Goal: Use online tool/utility: Use online tool/utility

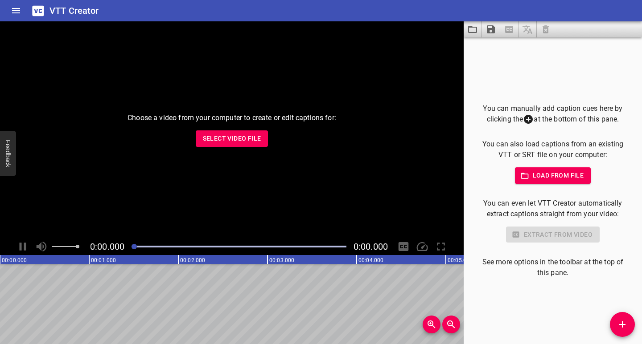
click at [221, 139] on span "Select Video File" at bounding box center [232, 138] width 58 height 11
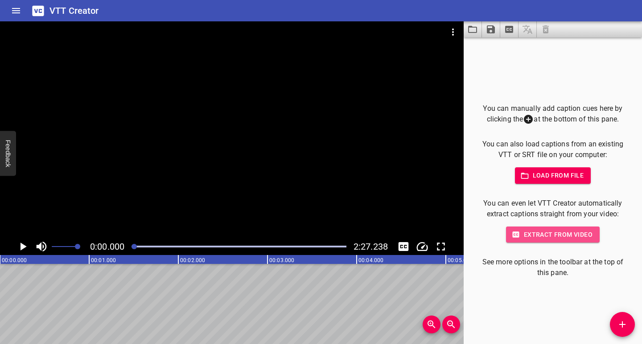
click at [542, 234] on span "Extract from video" at bounding box center [552, 234] width 79 height 11
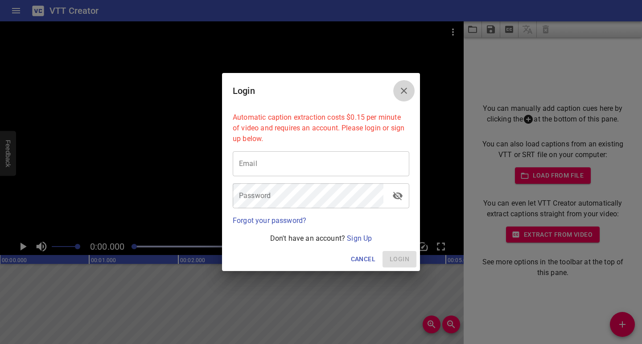
click at [408, 87] on icon "Close" at bounding box center [403, 91] width 11 height 11
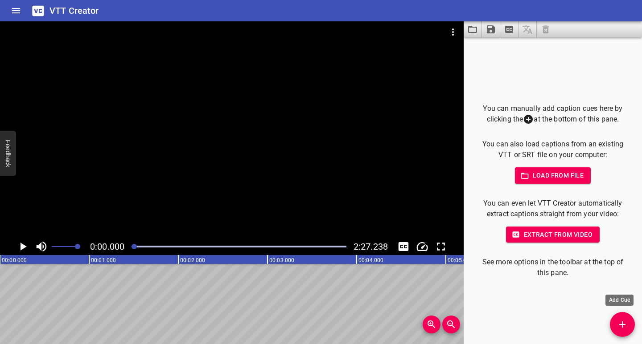
click at [624, 326] on icon "Add Cue" at bounding box center [622, 324] width 11 height 11
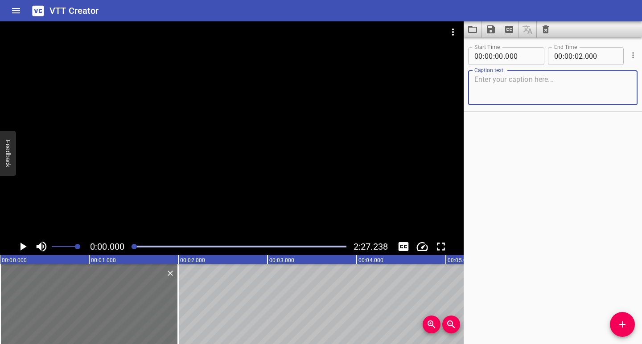
click at [487, 82] on textarea at bounding box center [552, 87] width 157 height 25
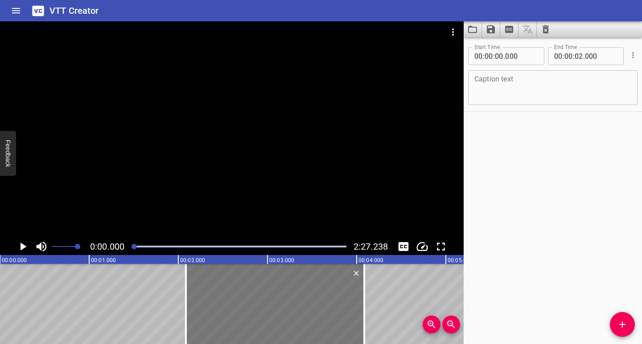
drag, startPoint x: 88, startPoint y: 301, endPoint x: 274, endPoint y: 303, distance: 185.8
click at [274, 303] on div at bounding box center [275, 304] width 178 height 80
type input "02"
type input "085"
type input "04"
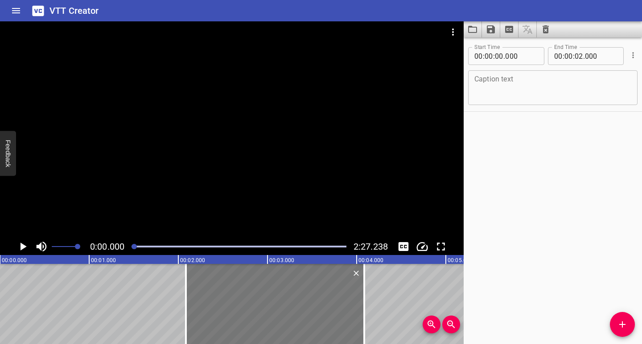
type input "085"
click at [509, 81] on textarea at bounding box center [552, 87] width 157 height 25
paste textarea "Music Pro is a Charanga Scotland programme"
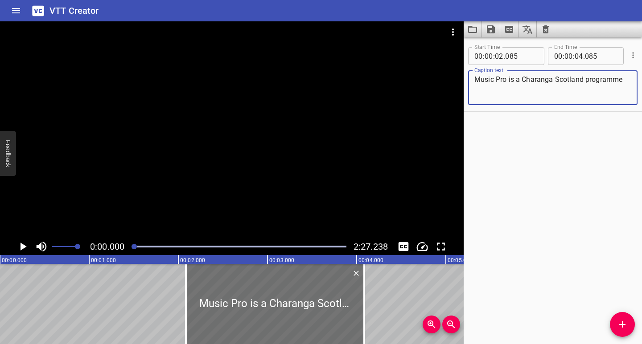
type textarea "Music Pro is a Charanga Scotland programme"
click at [25, 246] on icon "Play/Pause" at bounding box center [22, 246] width 13 height 13
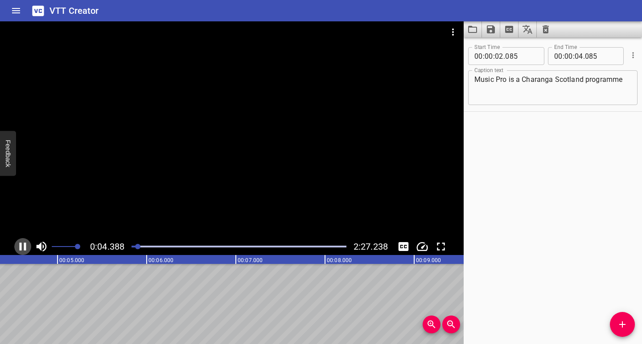
click at [22, 246] on icon "Play/Pause" at bounding box center [22, 246] width 13 height 13
click at [626, 328] on icon "Add Cue" at bounding box center [622, 324] width 11 height 11
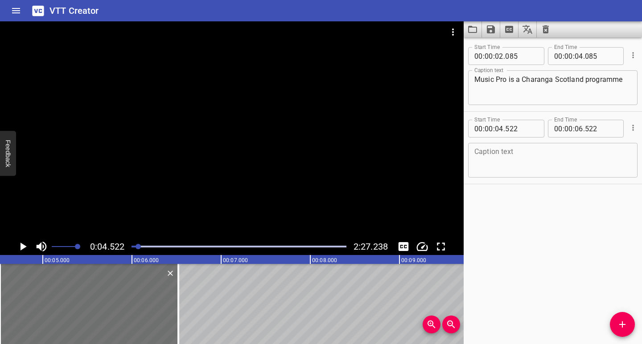
click at [490, 158] on textarea at bounding box center [552, 160] width 157 height 25
paste textarea "designed to support Instrumental and vocal instructors"
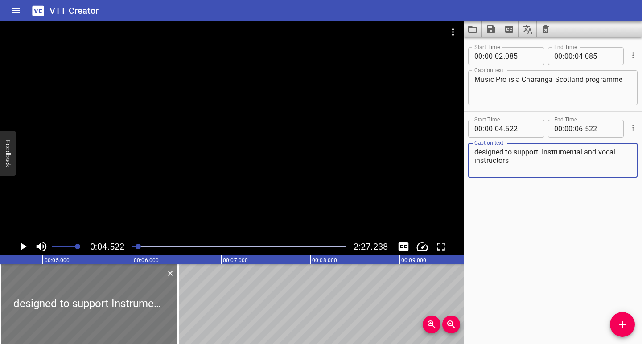
type textarea "designed to support Instrumental and vocal instructors"
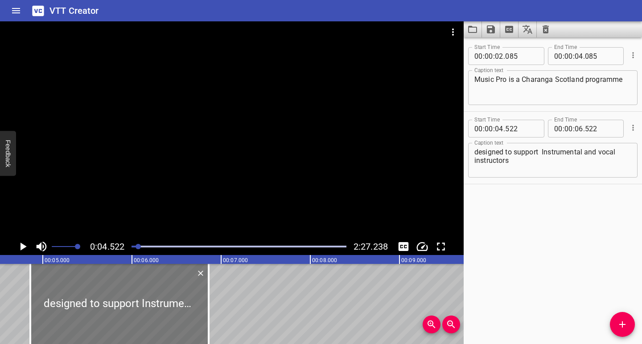
drag, startPoint x: 123, startPoint y: 328, endPoint x: 153, endPoint y: 330, distance: 30.4
click at [153, 330] on div at bounding box center [119, 304] width 178 height 80
type input "862"
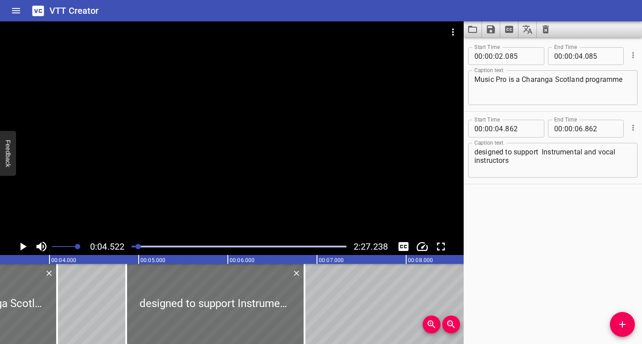
scroll to position [0, 291]
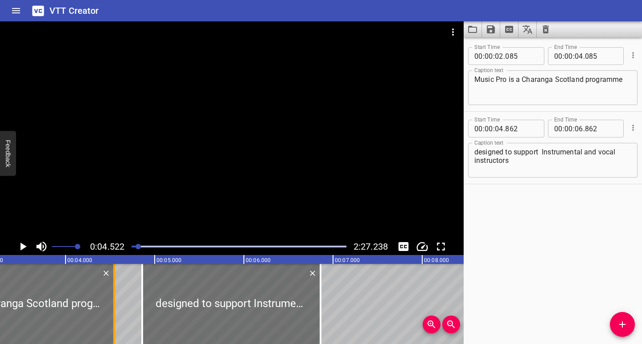
drag, startPoint x: 74, startPoint y: 319, endPoint x: 118, endPoint y: 322, distance: 44.7
click at [115, 322] on div at bounding box center [114, 304] width 2 height 80
click at [118, 322] on div at bounding box center [118, 304] width 2 height 80
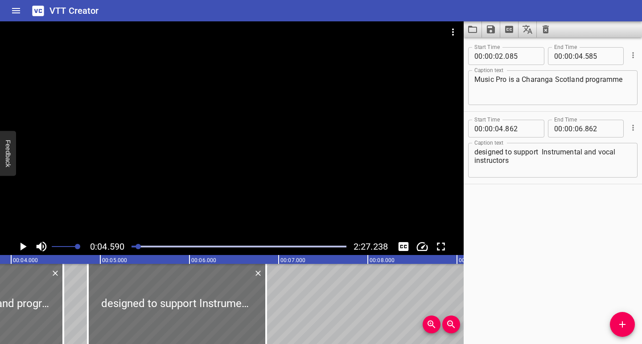
scroll to position [0, 313]
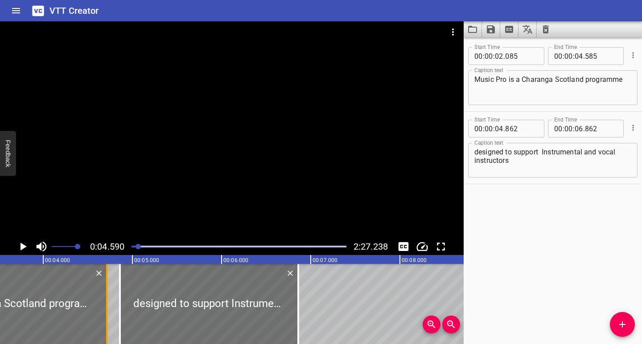
drag, startPoint x: 94, startPoint y: 325, endPoint x: 108, endPoint y: 325, distance: 13.8
click at [108, 325] on div at bounding box center [106, 304] width 9 height 80
type input "745"
drag, startPoint x: 119, startPoint y: 325, endPoint x: 110, endPoint y: 326, distance: 8.0
click at [110, 326] on div at bounding box center [111, 304] width 9 height 80
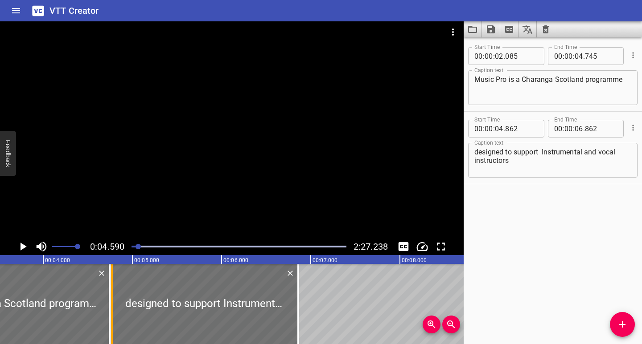
type input "772"
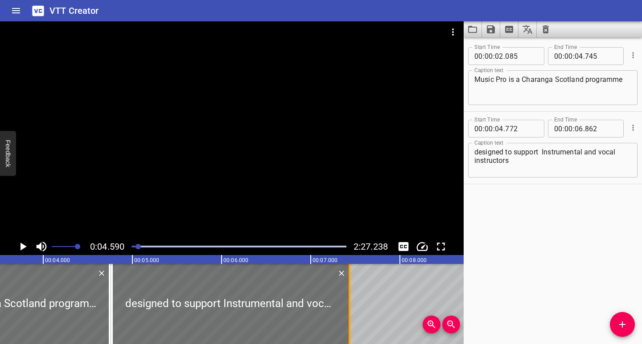
drag, startPoint x: 297, startPoint y: 307, endPoint x: 348, endPoint y: 309, distance: 51.3
click at [348, 309] on div at bounding box center [349, 304] width 9 height 80
type input "07"
type input "437"
click at [625, 323] on icon "Add Cue" at bounding box center [622, 324] width 11 height 11
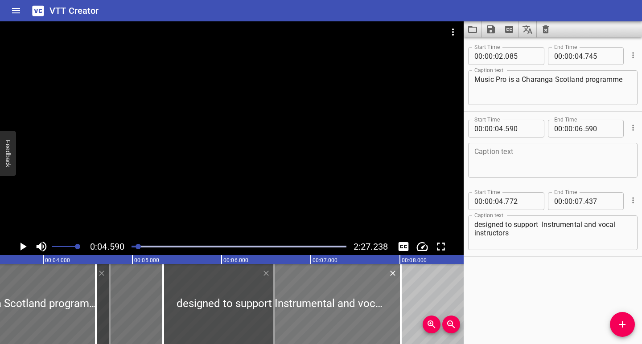
drag, startPoint x: 154, startPoint y: 320, endPoint x: 192, endPoint y: 320, distance: 38.3
click at [192, 320] on div at bounding box center [281, 304] width 237 height 80
type input "05"
type input "202"
type input "867"
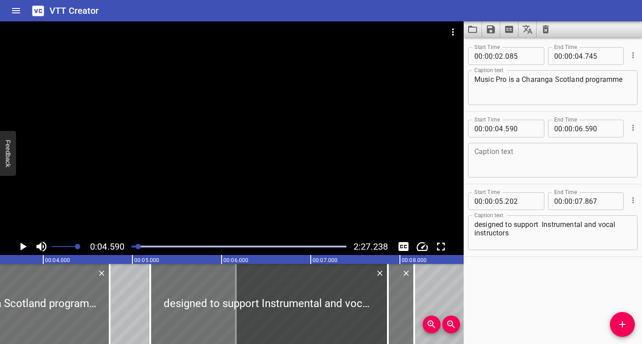
drag, startPoint x: 125, startPoint y: 315, endPoint x: 261, endPoint y: 315, distance: 136.3
type input "06"
type input "240"
type input "08"
type input "240"
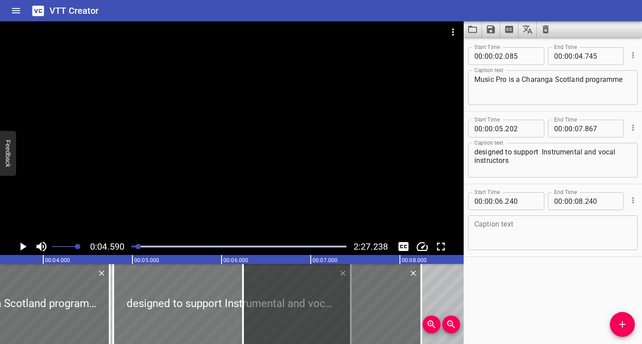
drag, startPoint x: 175, startPoint y: 313, endPoint x: 149, endPoint y: 317, distance: 26.6
click at [149, 317] on div at bounding box center [231, 304] width 237 height 80
type input "04"
type input "787"
type input "452"
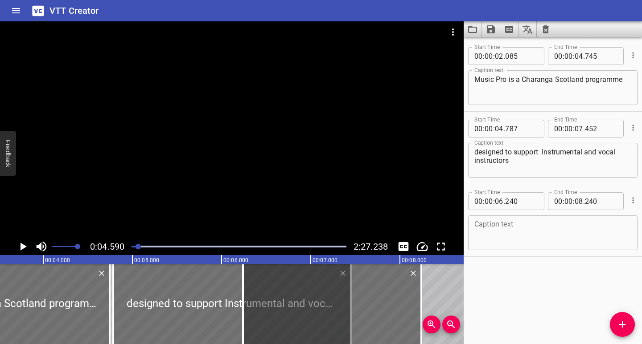
click at [515, 228] on textarea at bounding box center [552, 233] width 157 height 25
paste textarea "teaching individuals, groups, or whole classes"
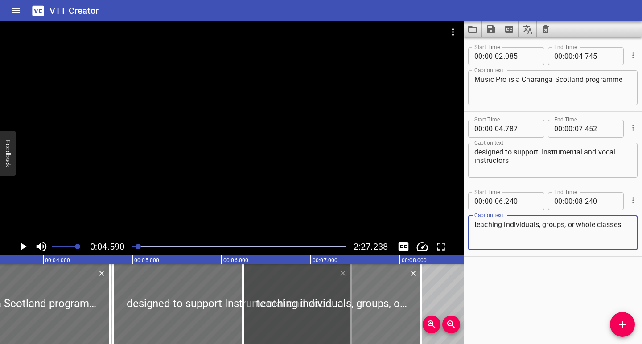
type textarea "teaching individuals, groups, or whole classes"
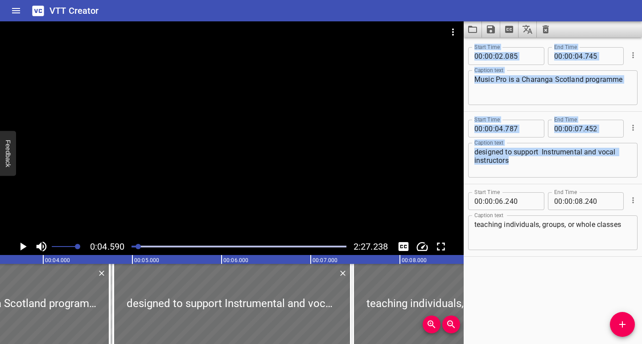
drag, startPoint x: 373, startPoint y: 317, endPoint x: 483, endPoint y: 315, distance: 110.1
click at [483, 315] on main "0:04.590 2:27.238 00:00.000 00:01.000 00:02.000 00:03.000 00:04.000 00:05.000 0…" at bounding box center [321, 182] width 642 height 323
type input "07"
type input "475"
type input "09"
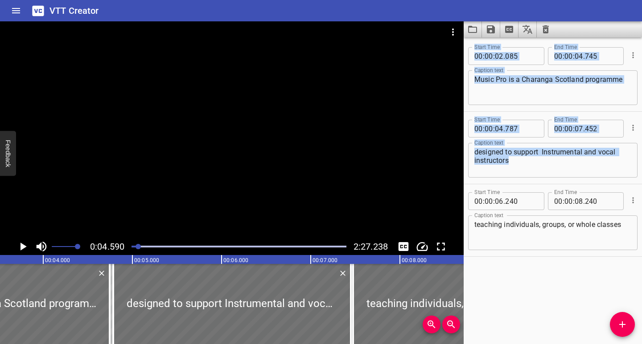
type input "475"
click at [449, 324] on icon "Zoom Out" at bounding box center [451, 324] width 11 height 11
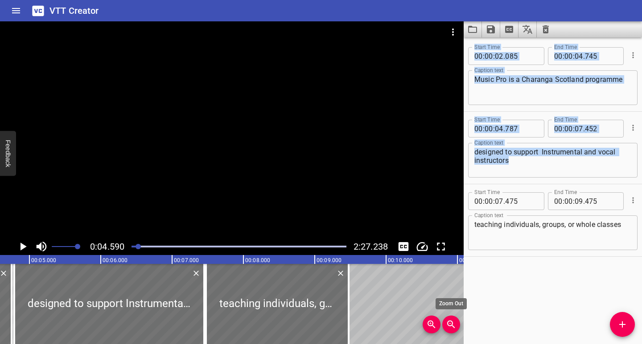
click at [449, 324] on icon "Zoom Out" at bounding box center [451, 324] width 11 height 11
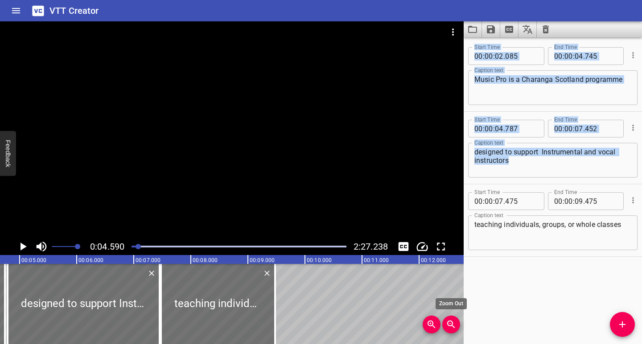
click at [449, 324] on icon "Zoom Out" at bounding box center [451, 324] width 11 height 11
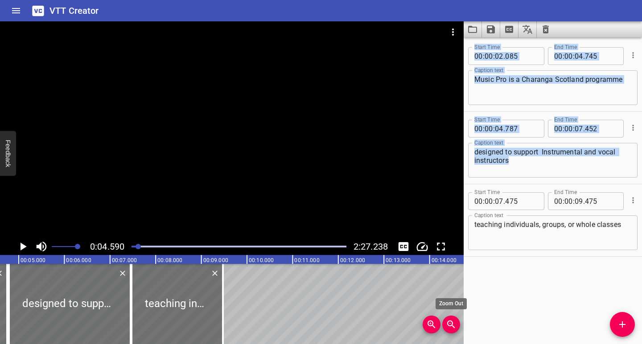
click at [449, 324] on icon "Zoom Out" at bounding box center [451, 324] width 11 height 11
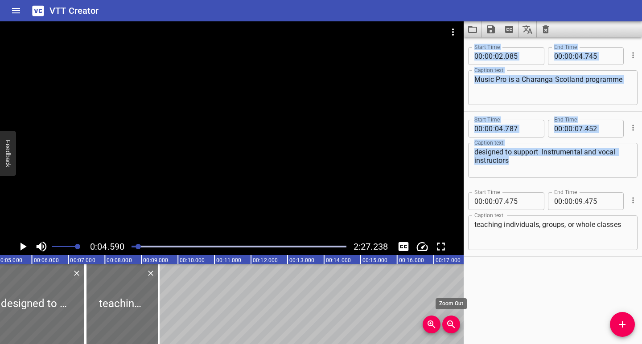
scroll to position [0, 168]
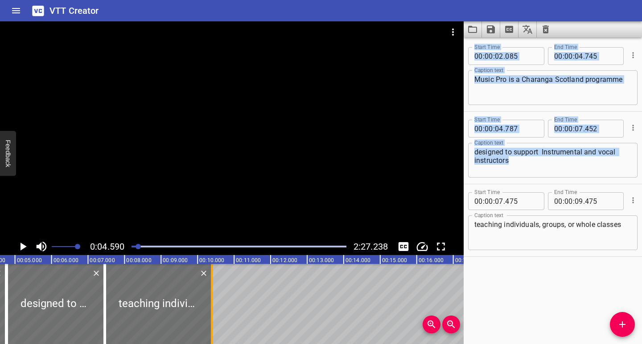
click at [209, 319] on div at bounding box center [211, 304] width 9 height 80
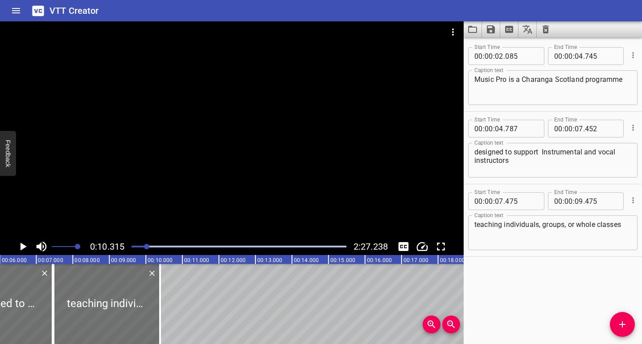
scroll to position [0, 0]
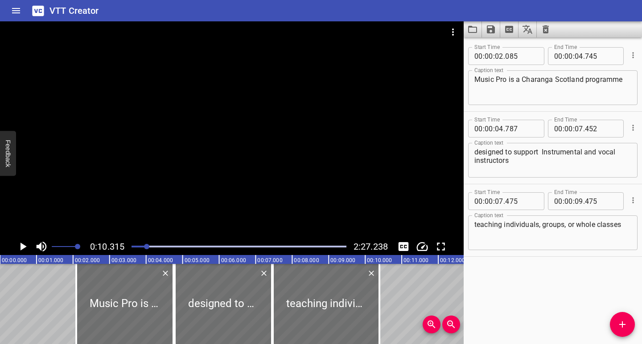
click at [21, 249] on icon "Play/Pause" at bounding box center [23, 247] width 6 height 8
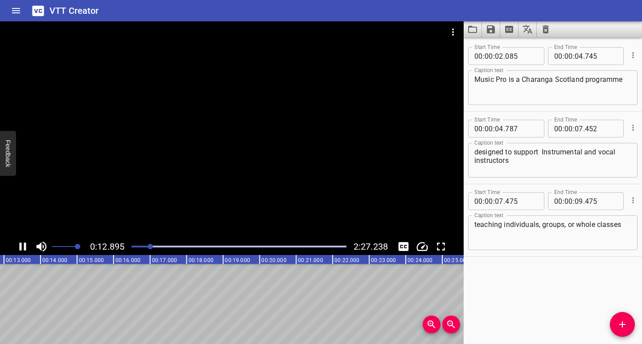
click at [27, 246] on icon "Play/Pause" at bounding box center [22, 246] width 13 height 13
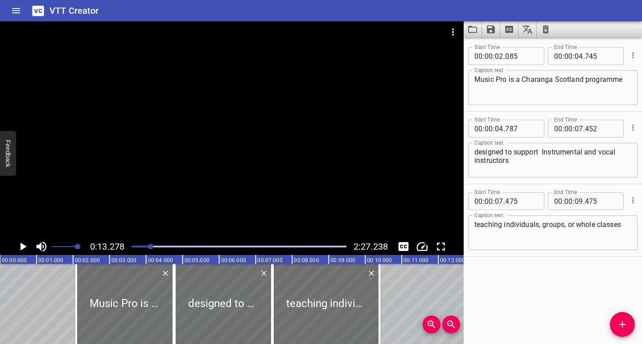
drag, startPoint x: 149, startPoint y: 247, endPoint x: 143, endPoint y: 247, distance: 5.8
click at [143, 247] on div at bounding box center [141, 246] width 5 height 5
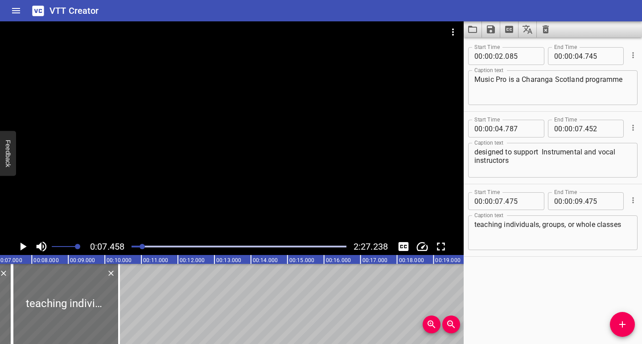
scroll to position [0, 272]
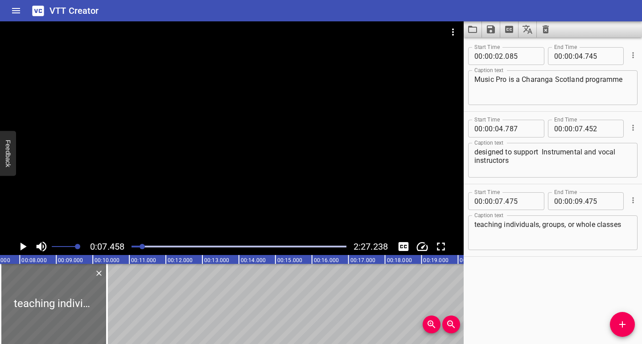
click at [135, 248] on div at bounding box center [238, 247] width 225 height 12
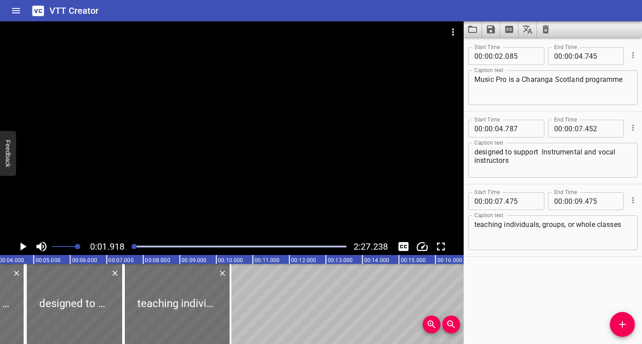
scroll to position [0, 70]
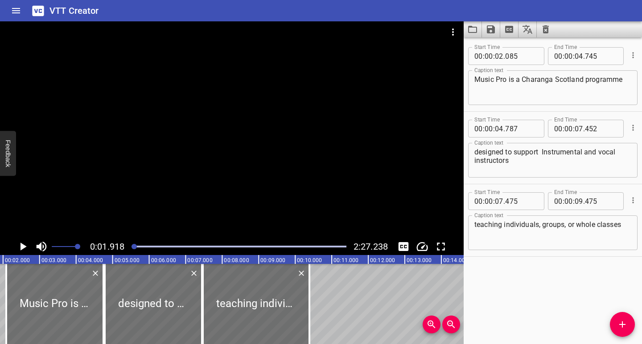
click at [20, 247] on icon "Play/Pause" at bounding box center [23, 247] width 6 height 8
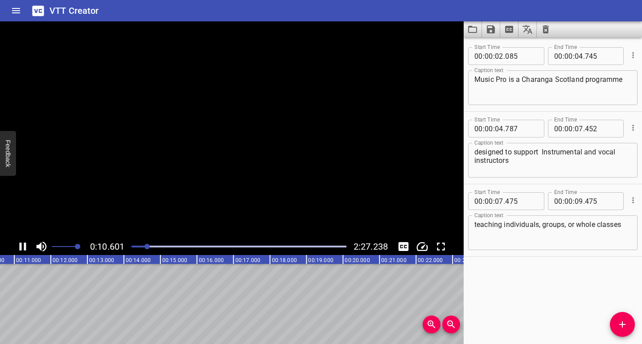
click at [24, 243] on icon "Play/Pause" at bounding box center [22, 246] width 13 height 13
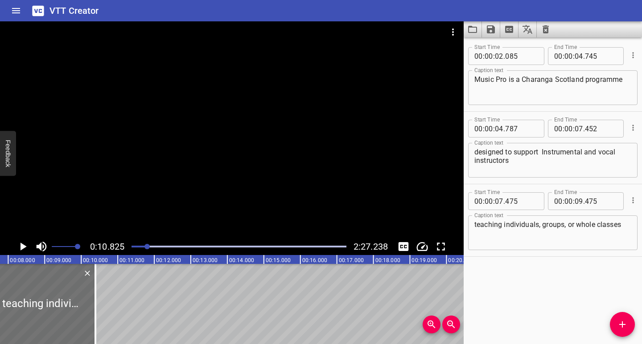
scroll to position [0, 245]
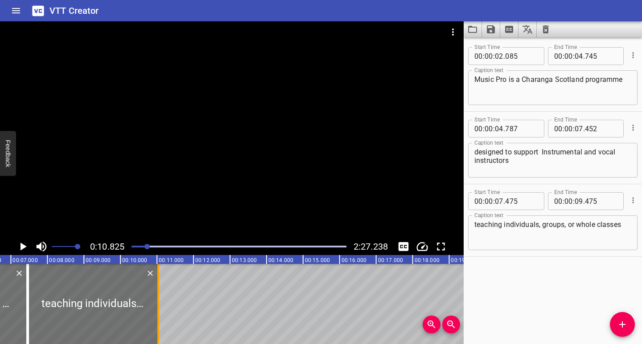
drag, startPoint x: 134, startPoint y: 321, endPoint x: 157, endPoint y: 319, distance: 23.7
click at [157, 319] on div at bounding box center [158, 304] width 2 height 80
type input "10"
type input "122"
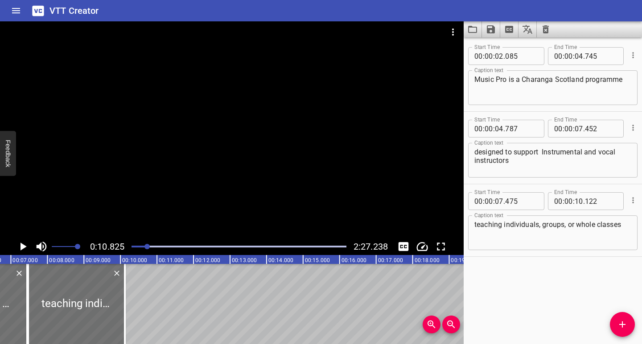
click at [471, 226] on div "teaching individuals, groups, or whole classes Caption text" at bounding box center [552, 233] width 169 height 35
click at [472, 224] on div "teaching individuals, groups, or whole classes Caption text" at bounding box center [552, 233] width 169 height 35
click at [473, 224] on div "teaching individuals, groups, or whole classes Caption text" at bounding box center [552, 233] width 169 height 35
click at [477, 227] on textarea "teaching individuals, groups, or whole classes" at bounding box center [552, 233] width 157 height 25
type textarea "in teaching individuals, groups, or whole classes"
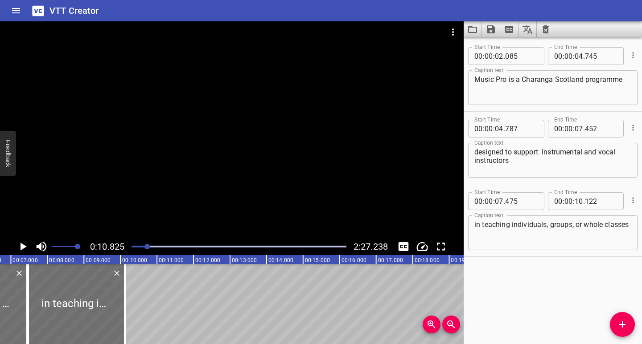
click at [141, 248] on div at bounding box center [238, 247] width 225 height 12
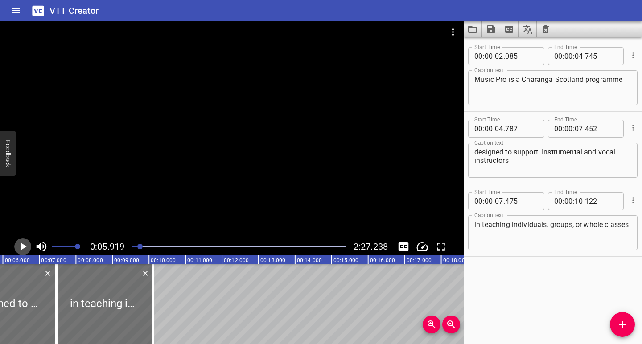
click at [24, 247] on icon "Play/Pause" at bounding box center [23, 247] width 6 height 8
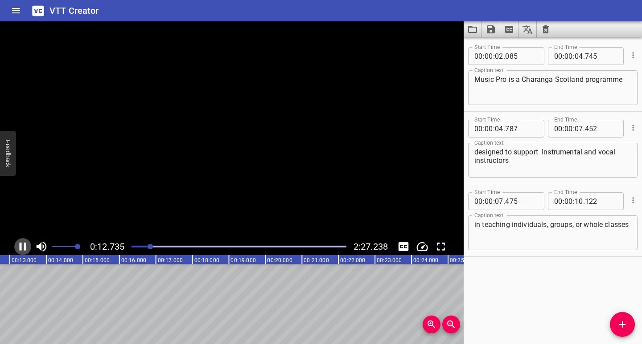
click at [24, 247] on icon "Play/Pause" at bounding box center [23, 247] width 7 height 8
click at [619, 328] on icon "Add Cue" at bounding box center [622, 324] width 11 height 11
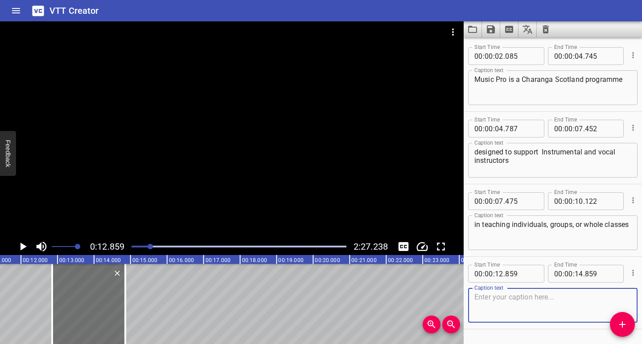
click at [496, 301] on textarea at bounding box center [552, 305] width 157 height 25
type textarea "Developed with the help of experienced instrumental teachers,"
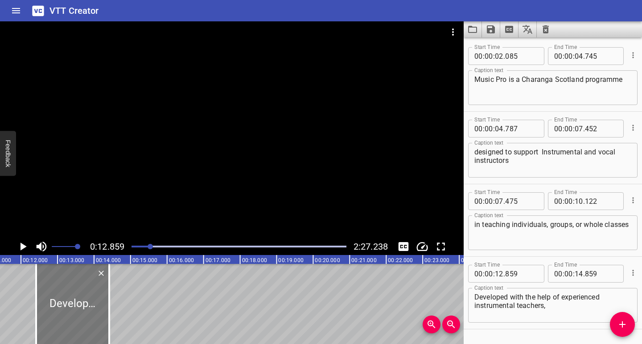
drag, startPoint x: 69, startPoint y: 323, endPoint x: 53, endPoint y: 324, distance: 16.1
click at [53, 324] on div at bounding box center [72, 304] width 73 height 80
type input "420"
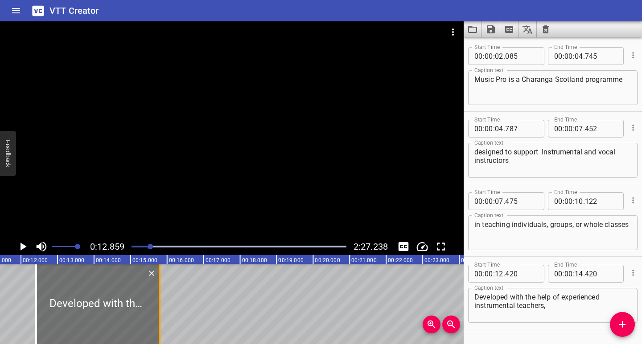
drag, startPoint x: 110, startPoint y: 320, endPoint x: 161, endPoint y: 320, distance: 50.4
click at [161, 320] on div at bounding box center [159, 304] width 9 height 80
type input "15"
type input "799"
click at [619, 324] on icon "Add Cue" at bounding box center [622, 325] width 6 height 6
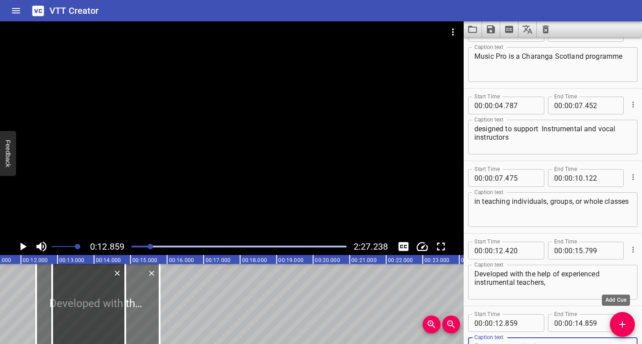
scroll to position [98, 0]
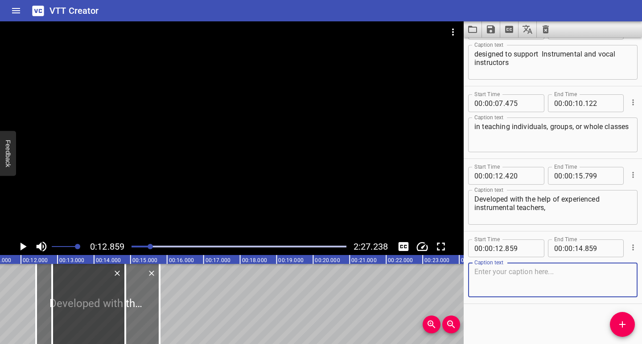
click at [540, 278] on textarea at bounding box center [552, 280] width 157 height 25
type textarea "Music Pro is a musical treasure chest of resources"
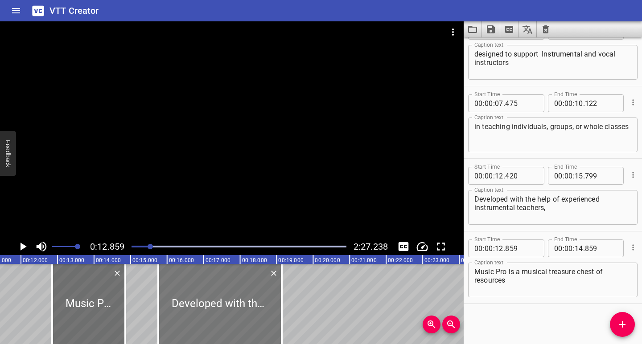
drag, startPoint x: 149, startPoint y: 319, endPoint x: 261, endPoint y: 325, distance: 112.4
type input "15"
type input "764"
type input "19"
type input "144"
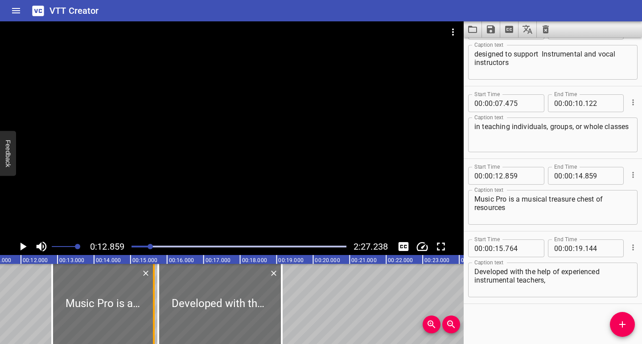
drag, startPoint x: 125, startPoint y: 330, endPoint x: 153, endPoint y: 330, distance: 28.5
click at [153, 330] on div at bounding box center [154, 304] width 2 height 80
type input "15"
type input "640"
click at [146, 248] on div at bounding box center [238, 247] width 225 height 12
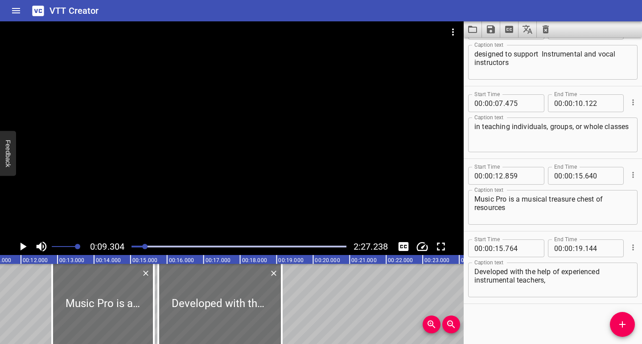
scroll to position [0, 340]
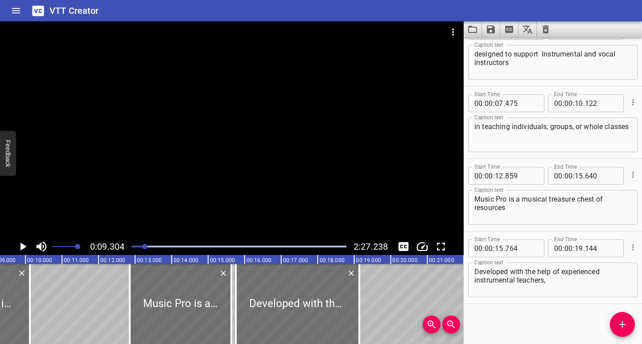
click at [22, 250] on icon "Play/Pause" at bounding box center [22, 246] width 13 height 13
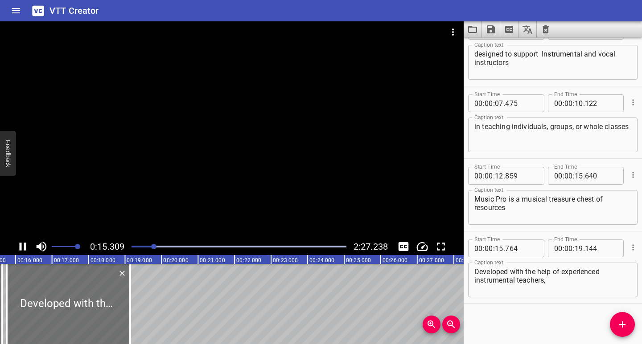
click at [23, 245] on icon "Play/Pause" at bounding box center [22, 246] width 13 height 13
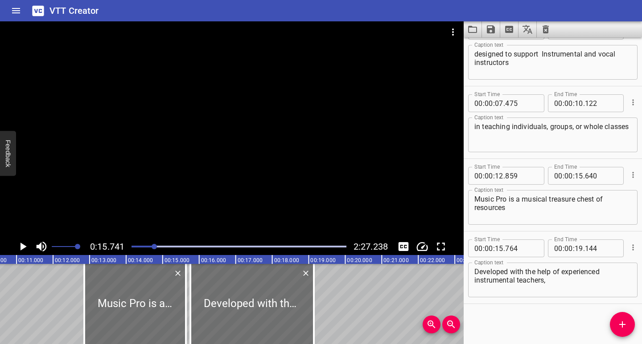
scroll to position [0, 359]
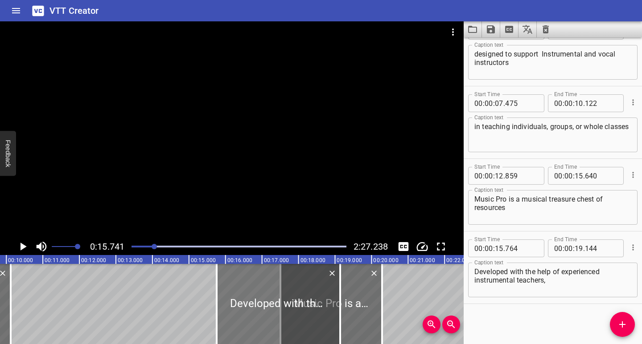
drag, startPoint x: 164, startPoint y: 319, endPoint x: 320, endPoint y: 324, distance: 156.5
type input "17"
type input "510"
type input "20"
type input "291"
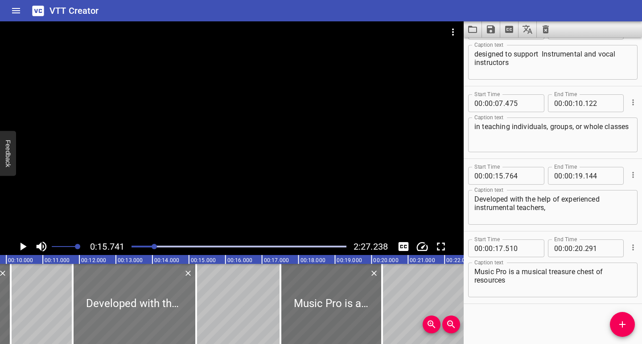
drag, startPoint x: 237, startPoint y: 323, endPoint x: 94, endPoint y: 325, distance: 143.5
click at [94, 325] on div at bounding box center [134, 304] width 123 height 80
type input "11"
type input "822"
type input "15"
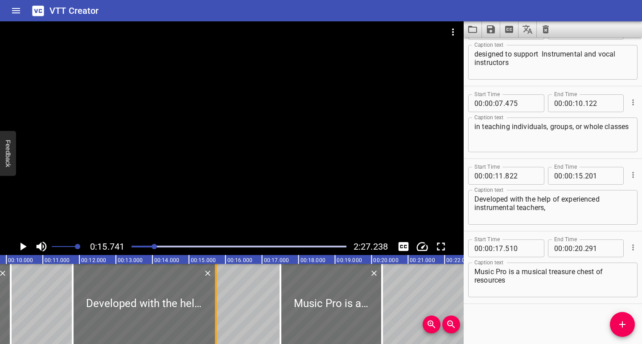
drag, startPoint x: 195, startPoint y: 319, endPoint x: 215, endPoint y: 323, distance: 20.0
click at [215, 323] on div at bounding box center [216, 304] width 2 height 80
type input "738"
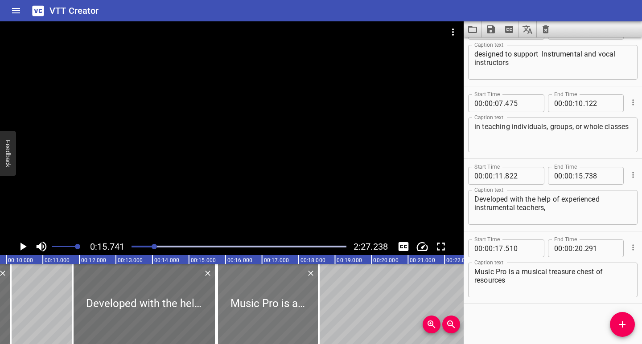
drag, startPoint x: 338, startPoint y: 316, endPoint x: 278, endPoint y: 323, distance: 59.6
click at [278, 323] on div at bounding box center [268, 304] width 102 height 80
type input "15"
type input "777"
type input "18"
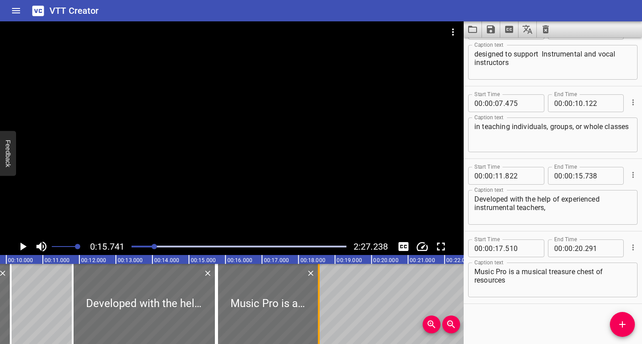
type input "558"
drag, startPoint x: 320, startPoint y: 318, endPoint x: 346, endPoint y: 319, distance: 25.8
click at [346, 319] on div at bounding box center [344, 304] width 9 height 80
type input "19"
type input "266"
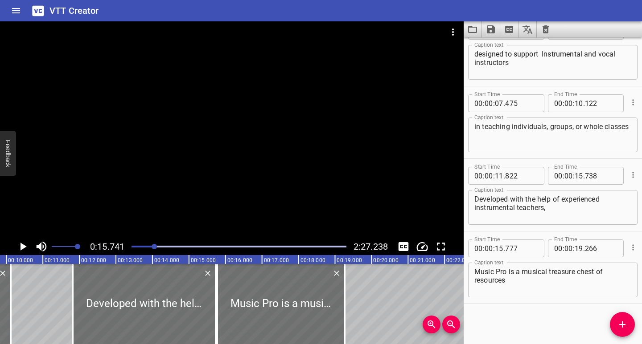
click at [148, 245] on div at bounding box center [238, 247] width 225 height 12
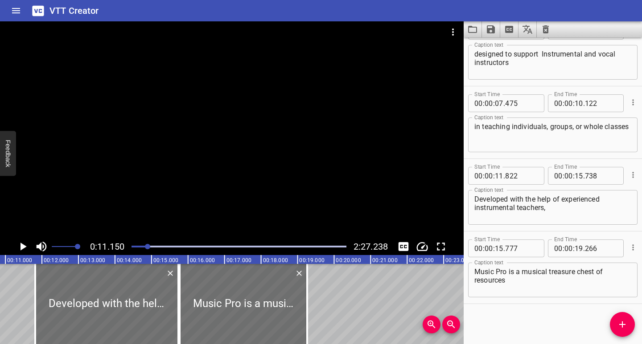
scroll to position [0, 407]
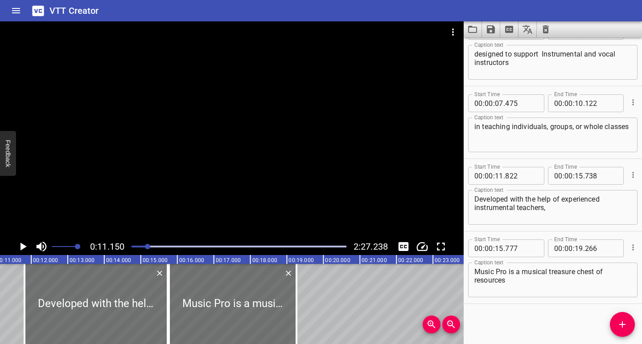
click at [143, 248] on div at bounding box center [238, 247] width 225 height 12
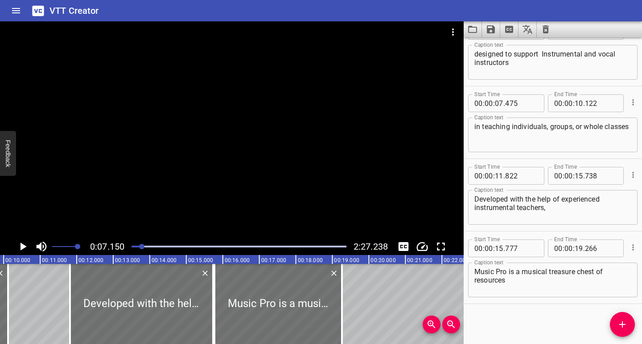
scroll to position [0, 261]
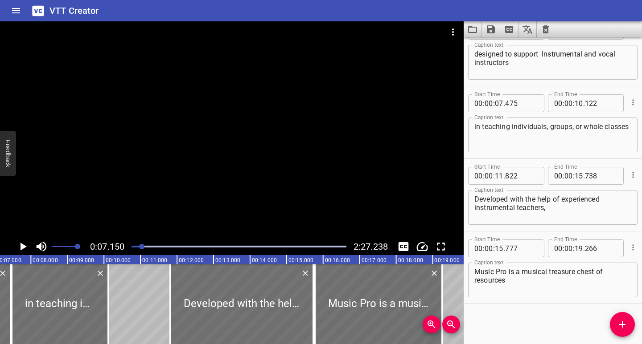
click at [20, 247] on icon "Play/Pause" at bounding box center [23, 247] width 6 height 8
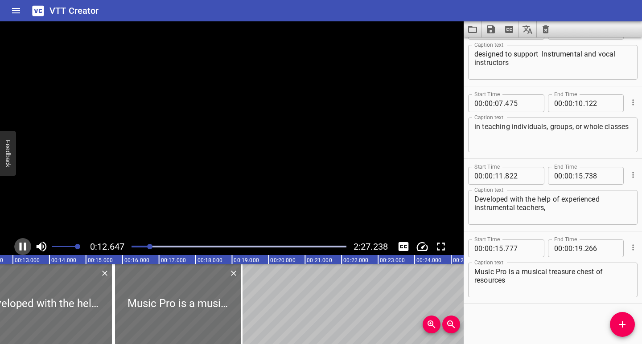
click at [22, 247] on icon "Play/Pause" at bounding box center [22, 246] width 13 height 13
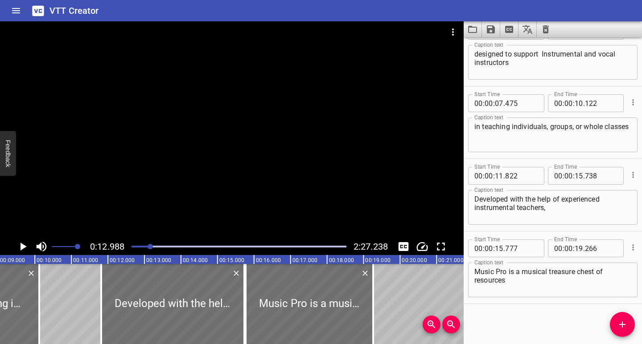
scroll to position [0, 304]
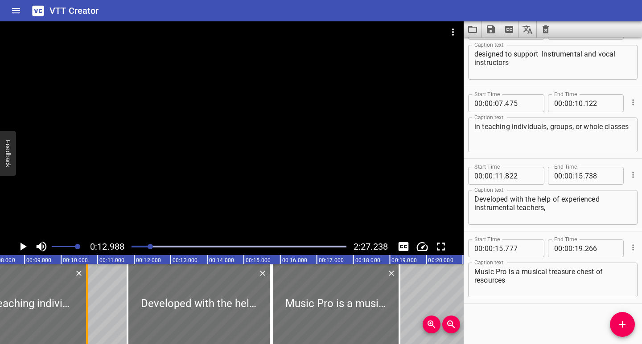
drag, startPoint x: 65, startPoint y: 320, endPoint x: 86, endPoint y: 320, distance: 20.9
click at [86, 320] on div at bounding box center [87, 304] width 2 height 80
type input "708"
click at [146, 250] on div at bounding box center [238, 247] width 225 height 12
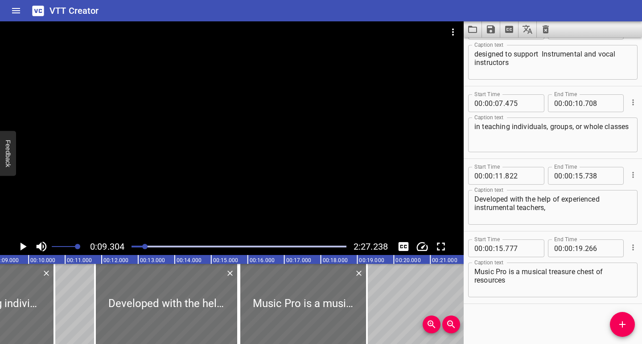
scroll to position [0, 340]
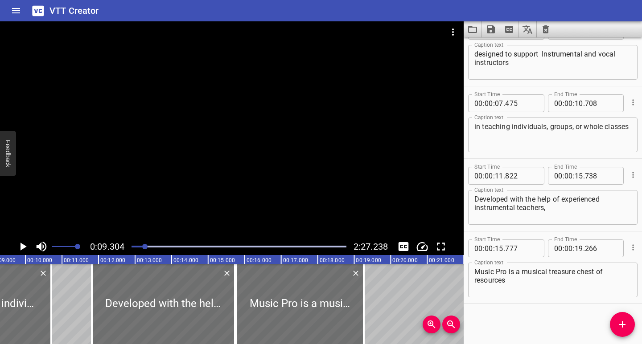
click at [19, 248] on icon "Play/Pause" at bounding box center [22, 246] width 13 height 13
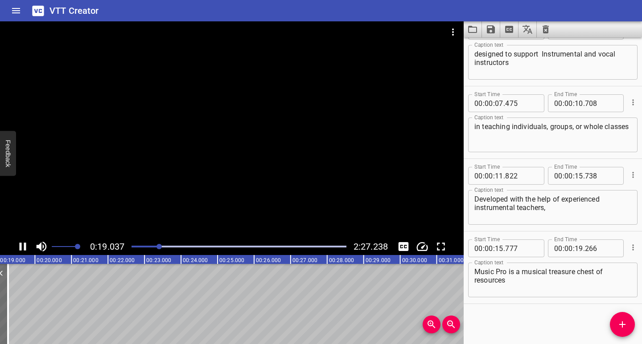
click at [24, 247] on icon "Play/Pause" at bounding box center [23, 247] width 7 height 8
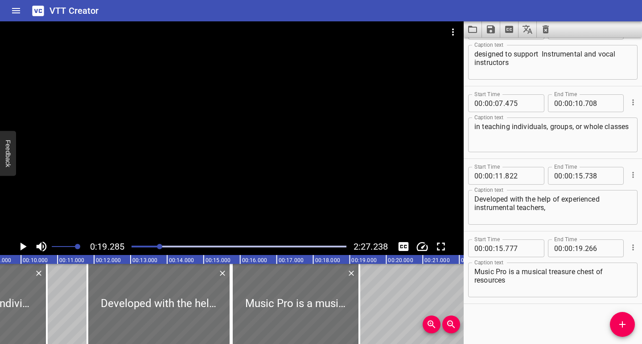
scroll to position [0, 324]
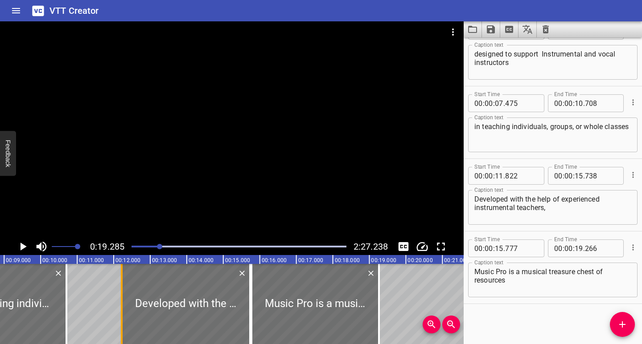
drag, startPoint x: 109, startPoint y: 322, endPoint x: 124, endPoint y: 323, distance: 14.7
click at [124, 323] on div at bounding box center [121, 304] width 9 height 80
type input "12"
type input "224"
click at [153, 248] on div at bounding box center [238, 247] width 225 height 12
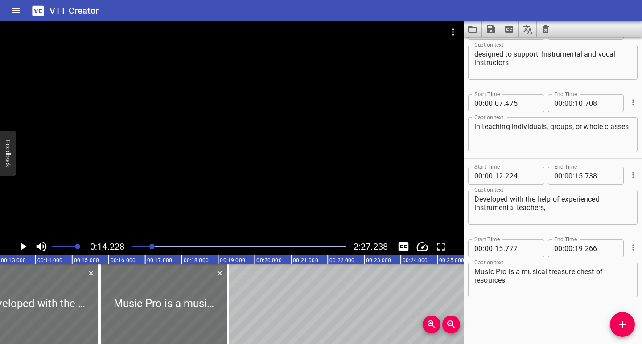
scroll to position [0, 520]
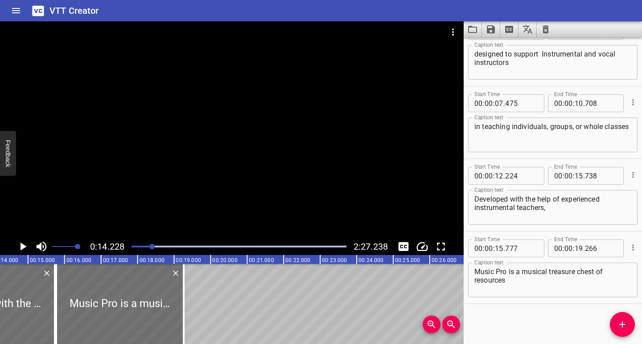
click at [23, 245] on icon "Play/Pause" at bounding box center [22, 246] width 13 height 13
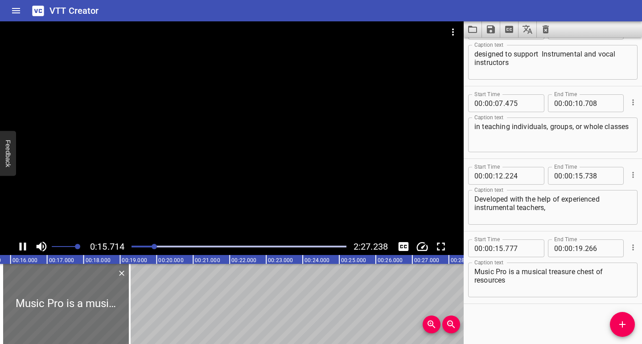
click at [21, 247] on icon "Play/Pause" at bounding box center [23, 247] width 7 height 8
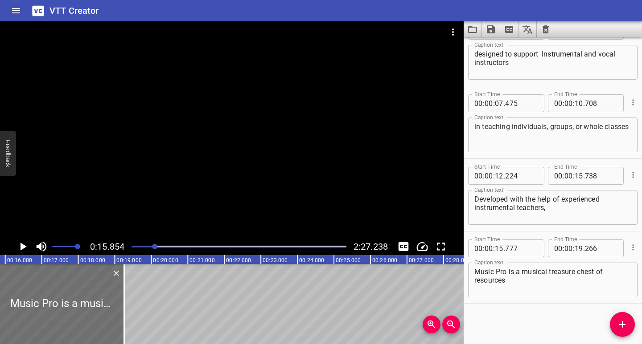
drag, startPoint x: 143, startPoint y: 250, endPoint x: 109, endPoint y: 254, distance: 34.5
click at [143, 250] on div at bounding box center [238, 247] width 225 height 12
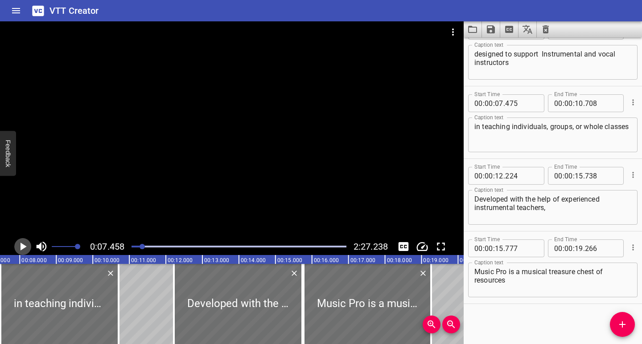
click at [25, 250] on icon "Play/Pause" at bounding box center [22, 246] width 13 height 13
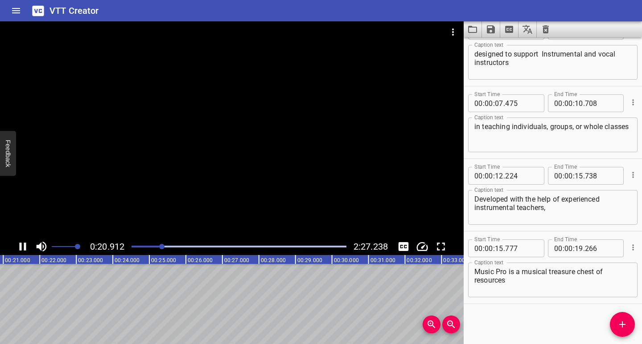
click at [25, 250] on icon "Play/Pause" at bounding box center [23, 247] width 7 height 8
click at [622, 327] on icon "Add Cue" at bounding box center [622, 325] width 6 height 6
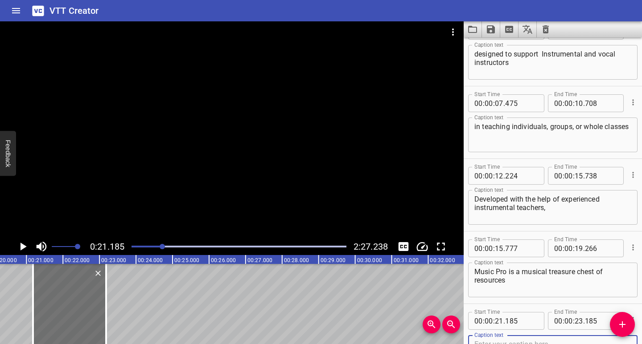
scroll to position [102, 0]
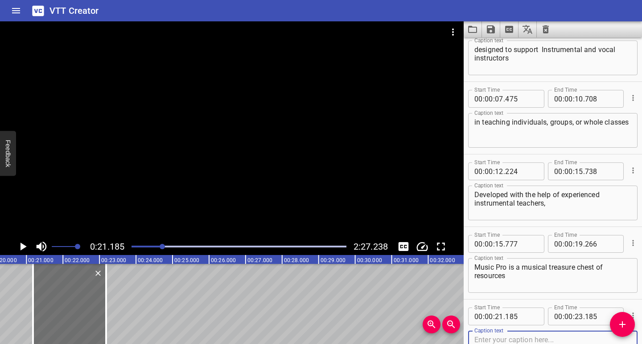
click at [510, 338] on textarea at bounding box center [552, 348] width 157 height 25
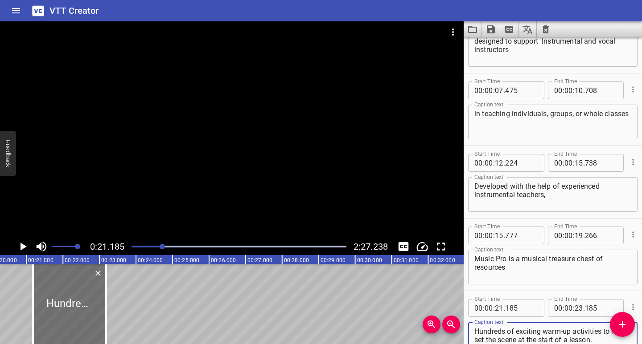
scroll to position [171, 0]
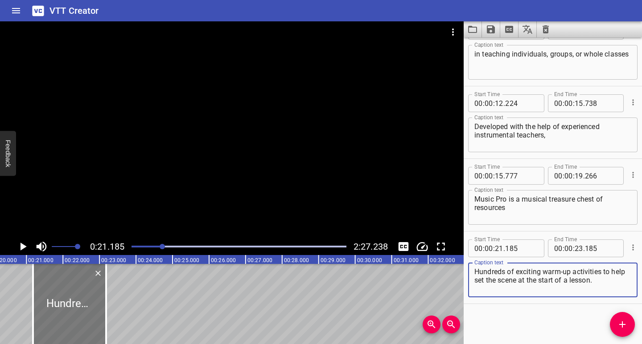
type textarea "Hundreds of exciting warm-up activities to help set the scene at the start of a…"
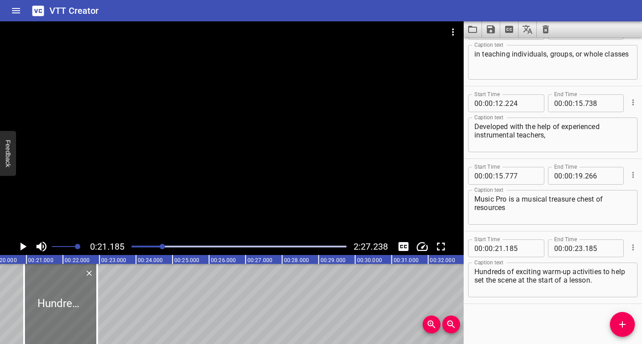
drag, startPoint x: 68, startPoint y: 314, endPoint x: 59, endPoint y: 315, distance: 9.0
click at [59, 315] on div at bounding box center [60, 304] width 73 height 80
type input "20"
type input "941"
type input "22"
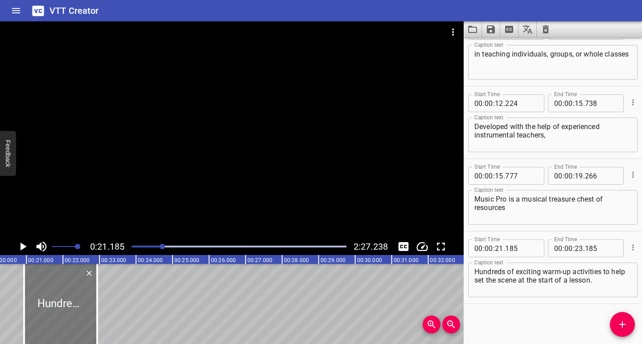
type input "941"
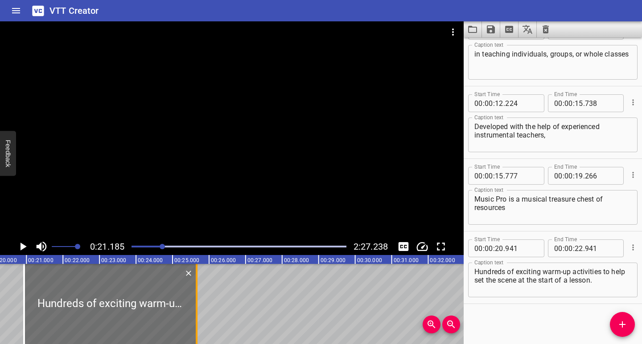
drag, startPoint x: 98, startPoint y: 315, endPoint x: 197, endPoint y: 320, distance: 99.5
click at [197, 320] on div at bounding box center [196, 304] width 9 height 80
type input "25"
type input "663"
drag, startPoint x: 197, startPoint y: 318, endPoint x: 213, endPoint y: 318, distance: 16.5
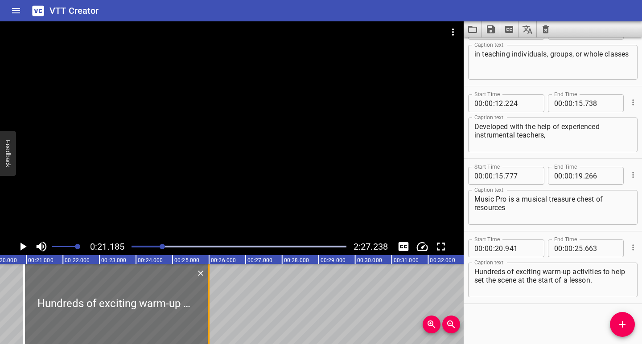
click at [209, 318] on div at bounding box center [209, 304] width 2 height 80
type input "26"
type input "115"
click at [159, 249] on div at bounding box center [238, 247] width 225 height 12
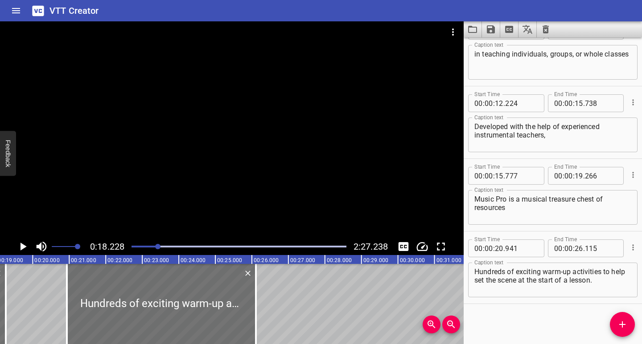
scroll to position [0, 665]
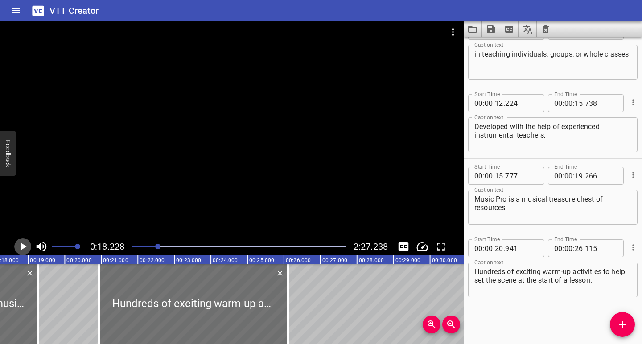
click at [20, 247] on icon "Play/Pause" at bounding box center [22, 246] width 13 height 13
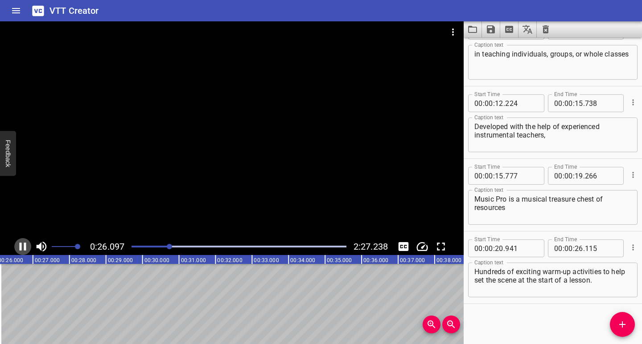
click at [27, 248] on icon "Play/Pause" at bounding box center [22, 246] width 13 height 13
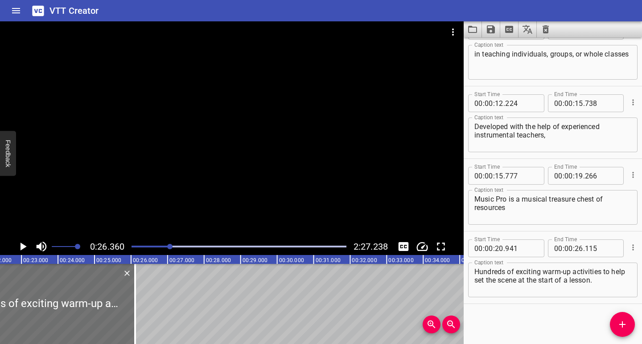
scroll to position [0, 792]
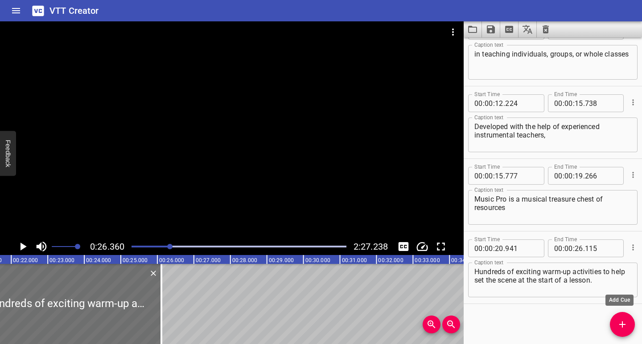
click at [620, 324] on icon "Add Cue" at bounding box center [622, 324] width 11 height 11
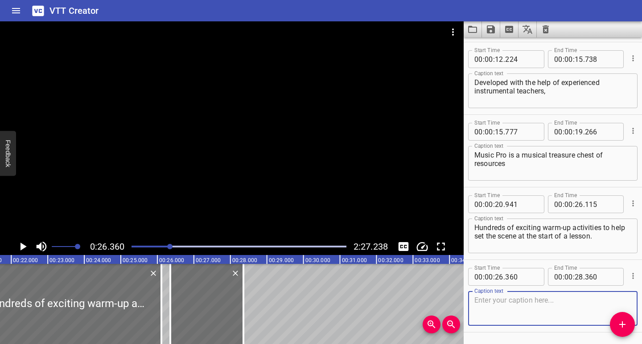
scroll to position [243, 0]
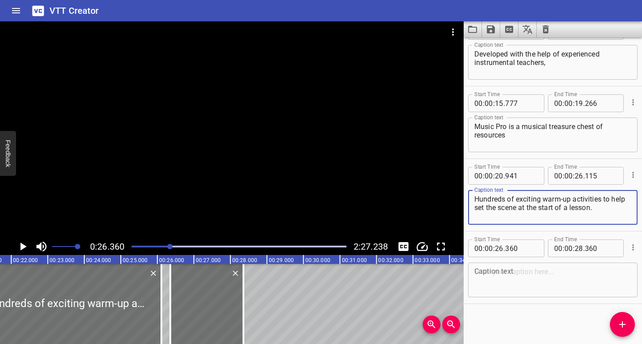
drag, startPoint x: 603, startPoint y: 199, endPoint x: 610, endPoint y: 210, distance: 13.0
click at [610, 210] on textarea "Hundreds of exciting warm-up activities to help set the scene at the start of a…" at bounding box center [552, 207] width 157 height 25
type textarea "Hundreds of exciting warm-up activities"
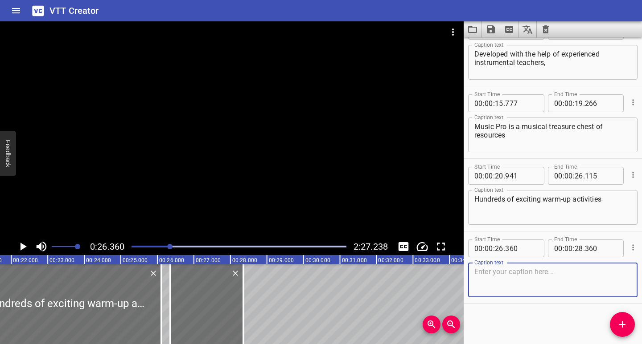
click at [491, 274] on textarea at bounding box center [552, 280] width 157 height 25
paste textarea "to help set the scene at the start of a lesson."
click at [475, 270] on textarea "to help set the scene at the start of a lesson." at bounding box center [552, 280] width 157 height 25
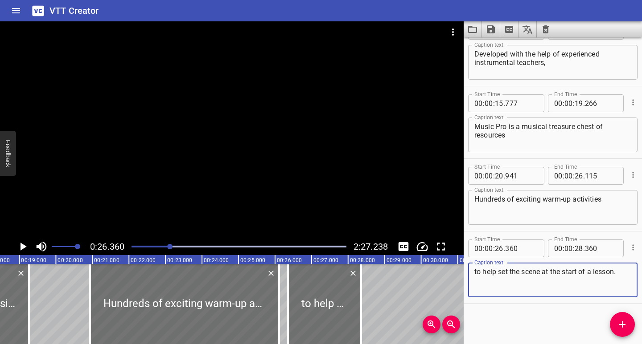
scroll to position [0, 667]
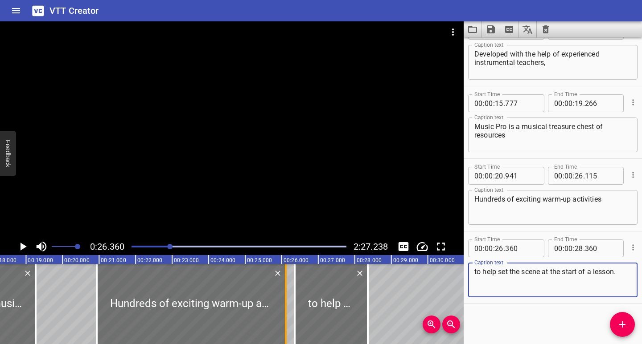
type textarea "to help set the scene at the start of a lesson."
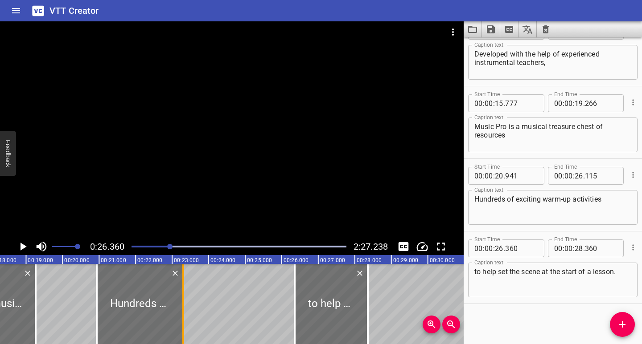
drag, startPoint x: 284, startPoint y: 327, endPoint x: 181, endPoint y: 331, distance: 103.5
click at [182, 331] on div at bounding box center [183, 304] width 2 height 80
type input "23"
type input "282"
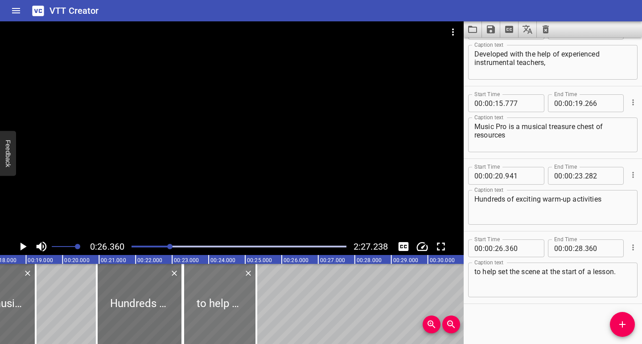
drag, startPoint x: 313, startPoint y: 325, endPoint x: 202, endPoint y: 336, distance: 111.9
click at [202, 336] on div at bounding box center [219, 304] width 73 height 80
type input "23"
type input "308"
type input "25"
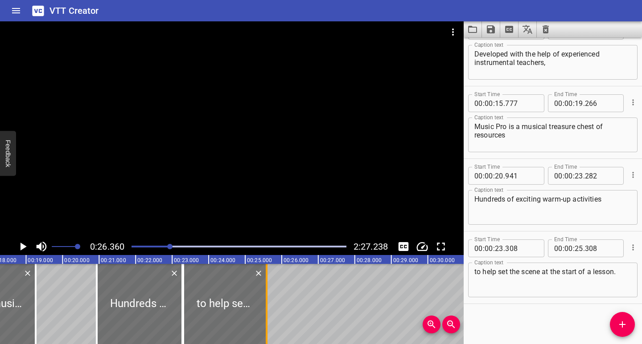
drag, startPoint x: 258, startPoint y: 330, endPoint x: 268, endPoint y: 331, distance: 10.3
click at [268, 331] on div at bounding box center [266, 304] width 9 height 80
type input "589"
click at [161, 247] on div "Play progress" at bounding box center [62, 247] width 215 height 2
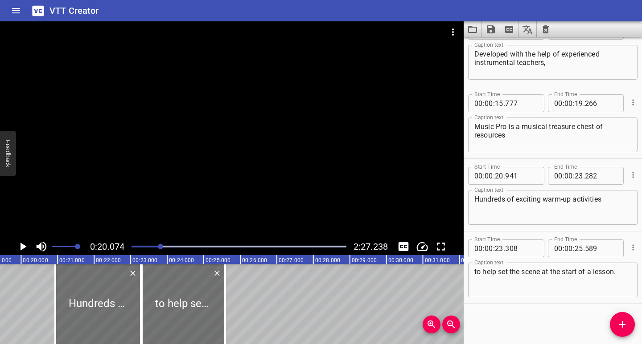
scroll to position [0, 733]
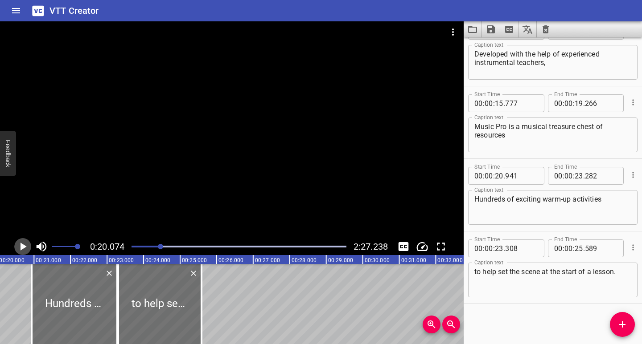
click at [27, 252] on icon "Play/Pause" at bounding box center [22, 246] width 13 height 13
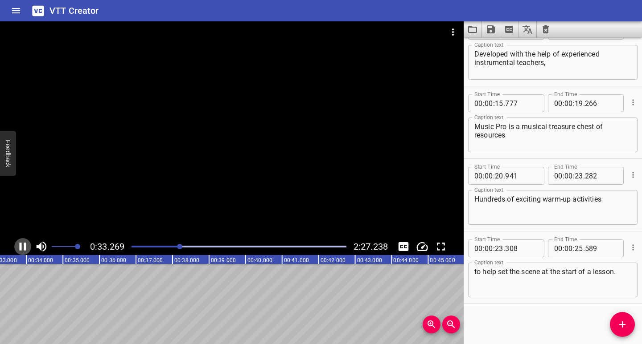
click at [21, 247] on icon "Play/Pause" at bounding box center [23, 247] width 7 height 8
click at [622, 324] on icon "Add Cue" at bounding box center [622, 325] width 6 height 6
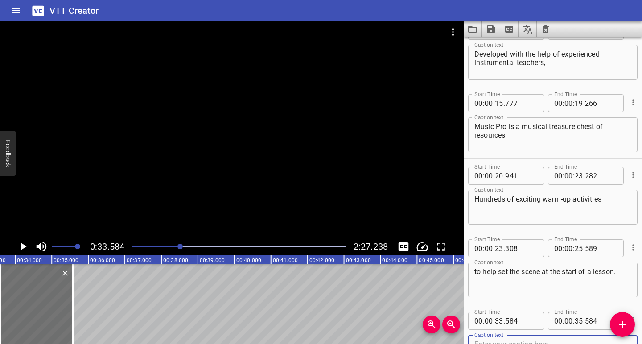
scroll to position [248, 0]
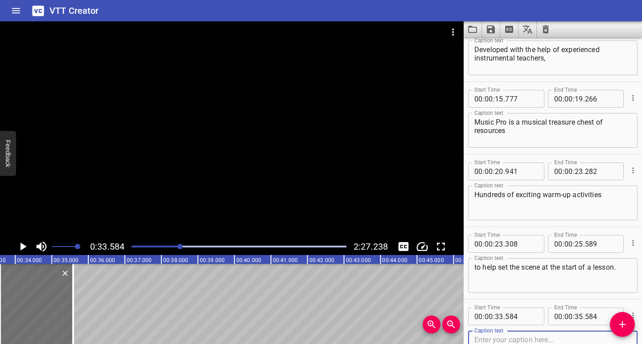
click at [526, 342] on textarea at bounding box center [552, 348] width 157 height 25
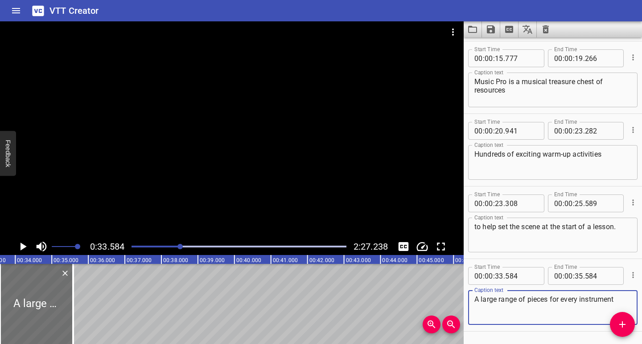
scroll to position [316, 0]
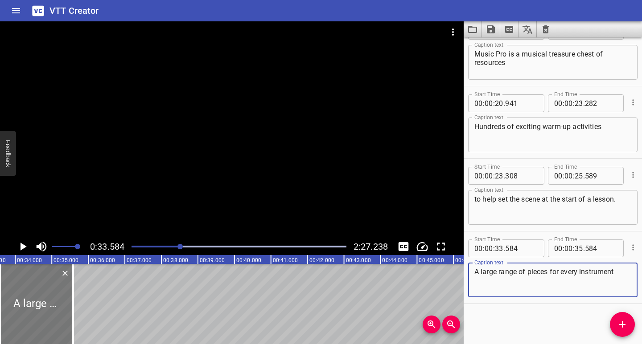
type textarea "A large range of pieces for every instrument"
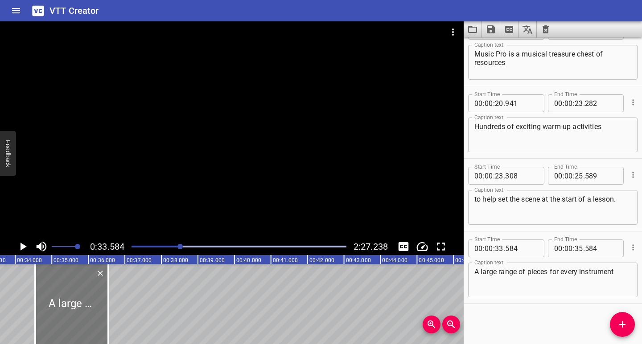
drag, startPoint x: 57, startPoint y: 321, endPoint x: 83, endPoint y: 323, distance: 25.5
click at [83, 323] on div at bounding box center [71, 304] width 73 height 80
type input "34"
type input "548"
type input "36"
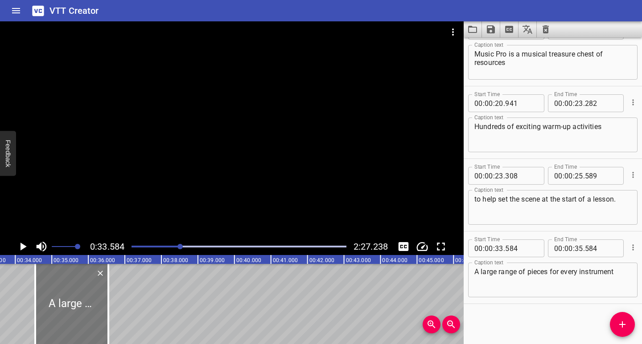
type input "548"
drag, startPoint x: 106, startPoint y: 323, endPoint x: 129, endPoint y: 323, distance: 22.3
click at [129, 323] on div at bounding box center [130, 304] width 9 height 80
type input "37"
type input "158"
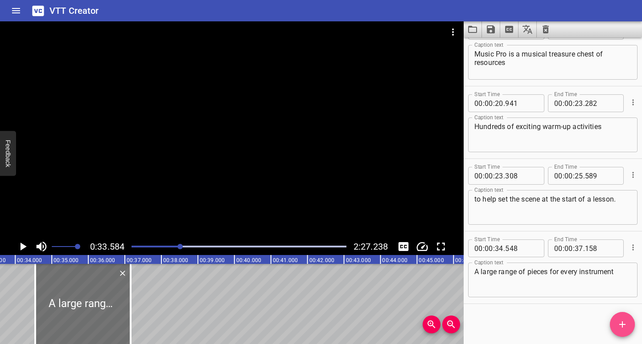
click at [620, 325] on icon "Add Cue" at bounding box center [622, 325] width 6 height 6
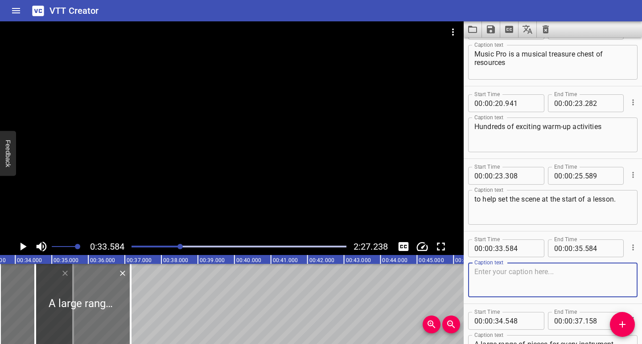
scroll to position [389, 0]
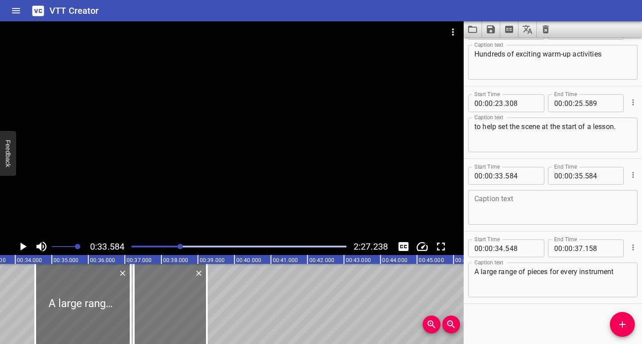
drag, startPoint x: 19, startPoint y: 314, endPoint x: 152, endPoint y: 327, distance: 134.3
type input "37"
type input "246"
type input "39"
type input "246"
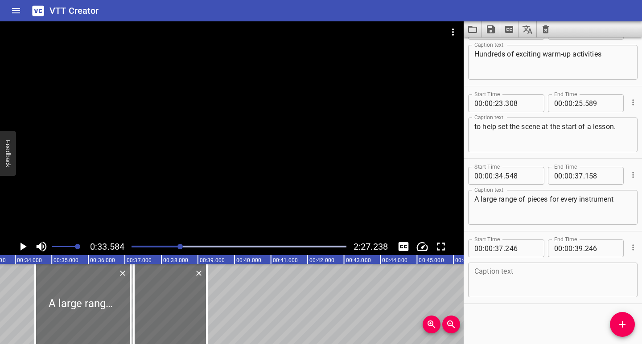
click at [495, 277] on textarea at bounding box center [552, 280] width 157 height 25
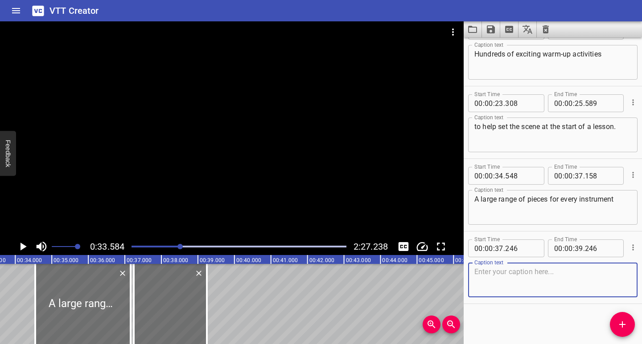
paste textarea "and a simple way to upload your own material."
type textarea "and a simple way to upload your own material."
click at [474, 273] on div "and a simple way to upload your own material. Caption text" at bounding box center [552, 280] width 169 height 35
click at [173, 247] on div "Play progress" at bounding box center [73, 247] width 215 height 2
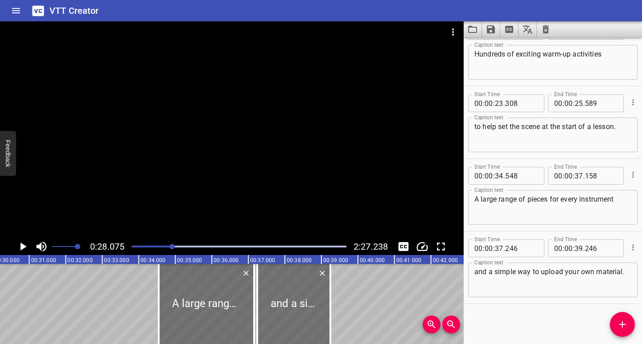
scroll to position [0, 1025]
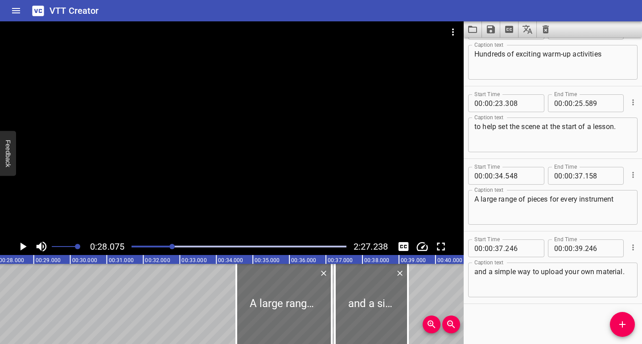
click at [24, 248] on icon "Play/Pause" at bounding box center [23, 247] width 6 height 8
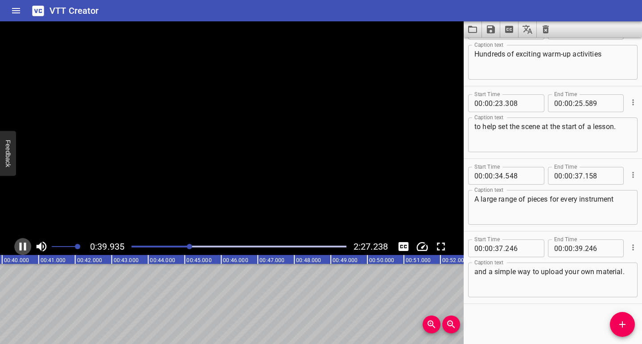
click at [24, 248] on icon "Play/Pause" at bounding box center [23, 247] width 7 height 8
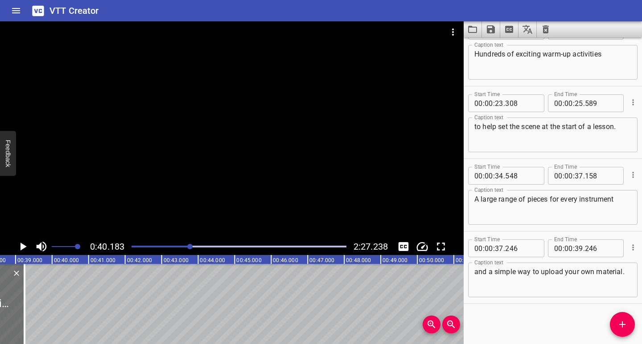
scroll to position [0, 1349]
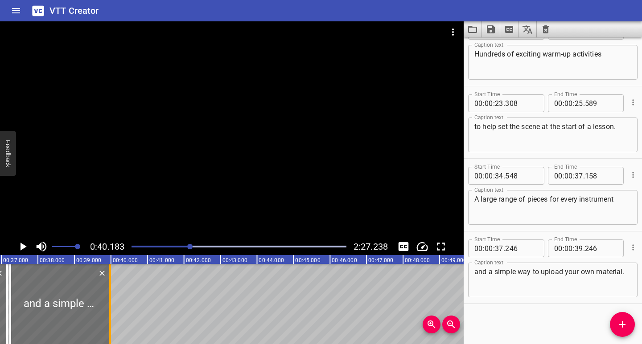
drag, startPoint x: 86, startPoint y: 332, endPoint x: 112, endPoint y: 334, distance: 26.8
click at [112, 334] on div at bounding box center [110, 304] width 9 height 80
type input "978"
click at [185, 249] on div at bounding box center [238, 247] width 225 height 12
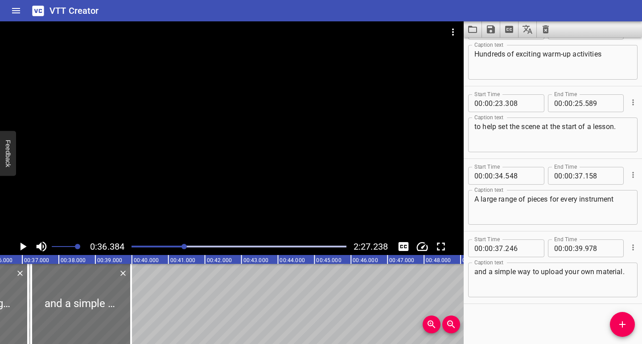
click at [22, 247] on icon "Play/Pause" at bounding box center [23, 247] width 6 height 8
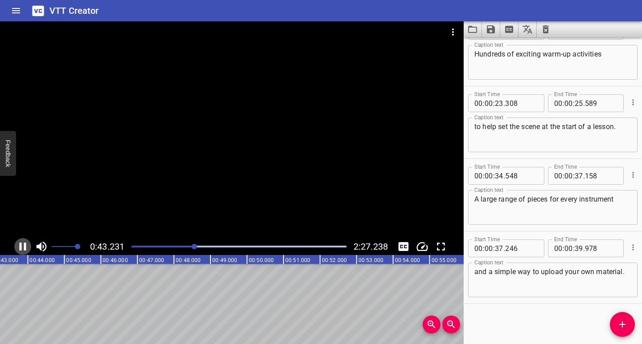
click at [25, 247] on icon "Play/Pause" at bounding box center [23, 247] width 7 height 8
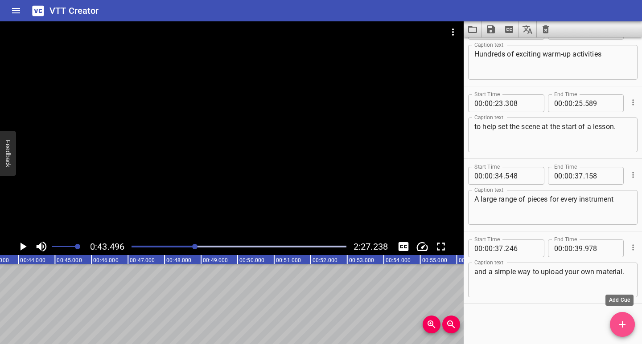
drag, startPoint x: 626, startPoint y: 327, endPoint x: 608, endPoint y: 327, distance: 17.8
click at [626, 327] on icon "Add Cue" at bounding box center [622, 324] width 11 height 11
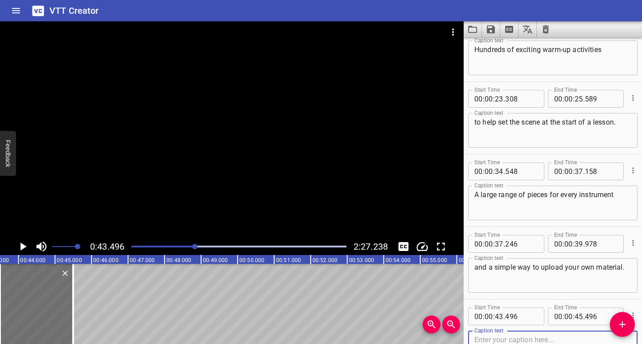
click at [524, 338] on textarea at bounding box center [552, 348] width 157 height 25
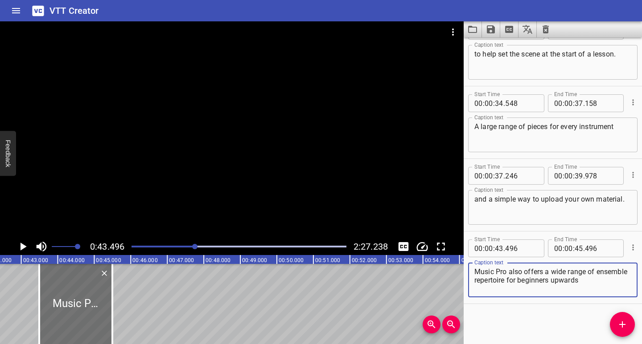
scroll to position [0, 1522]
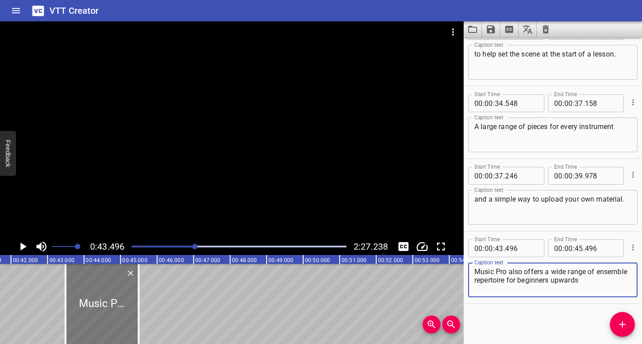
type textarea "Music Pro also offers a wide range of ensemble repertoire for beginners upwards"
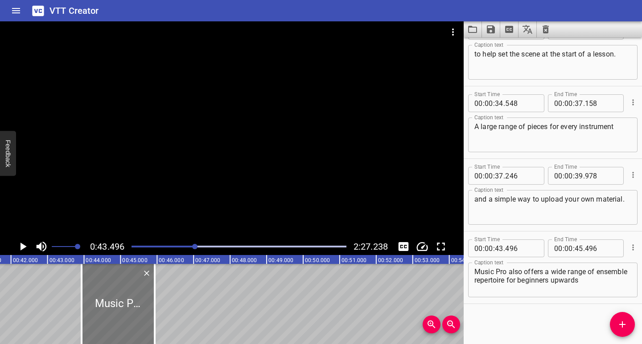
drag, startPoint x: 115, startPoint y: 320, endPoint x: 131, endPoint y: 322, distance: 16.1
click at [131, 322] on div at bounding box center [118, 304] width 73 height 80
type input "935"
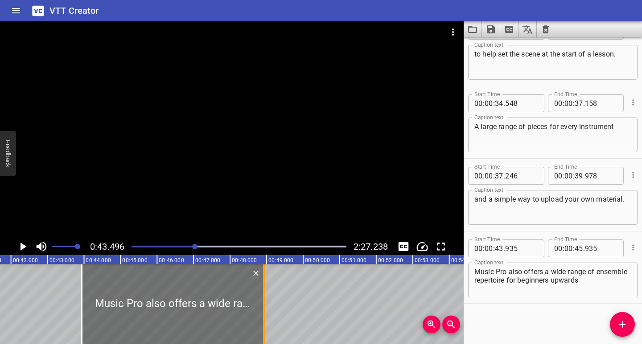
drag, startPoint x: 154, startPoint y: 323, endPoint x: 263, endPoint y: 326, distance: 109.2
click at [263, 326] on div at bounding box center [264, 304] width 2 height 80
type input "48"
type input "926"
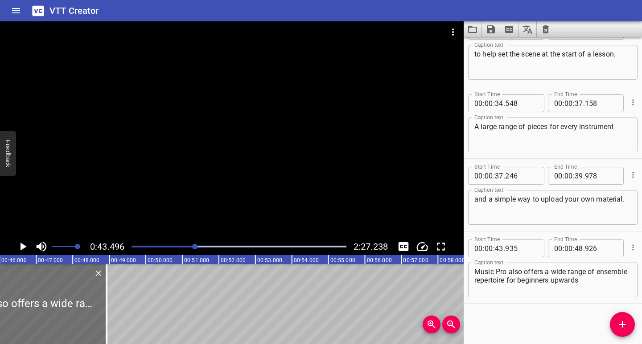
scroll to position [0, 1744]
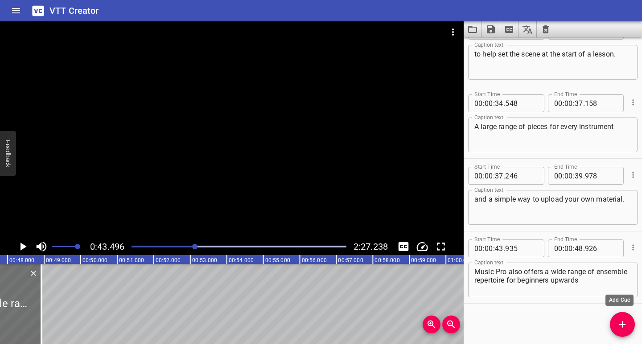
click at [622, 323] on icon "Add Cue" at bounding box center [622, 325] width 6 height 6
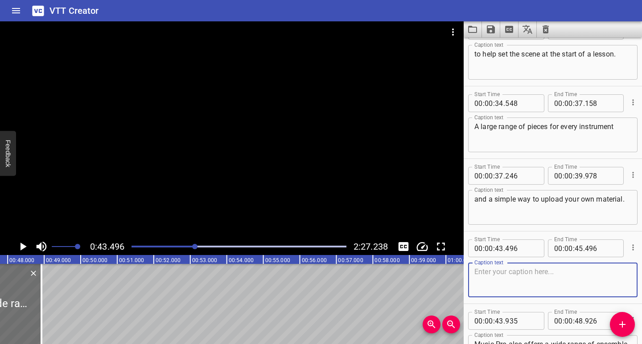
scroll to position [534, 0]
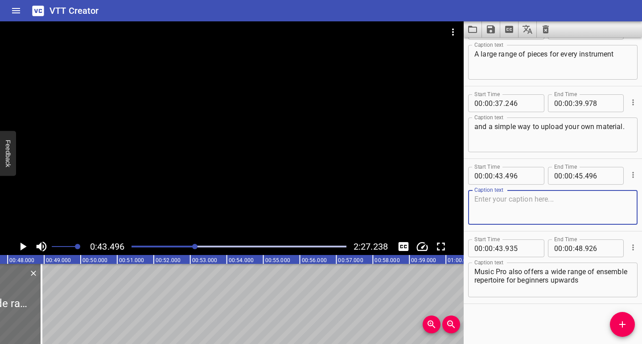
click at [528, 207] on textarea at bounding box center [552, 207] width 157 height 25
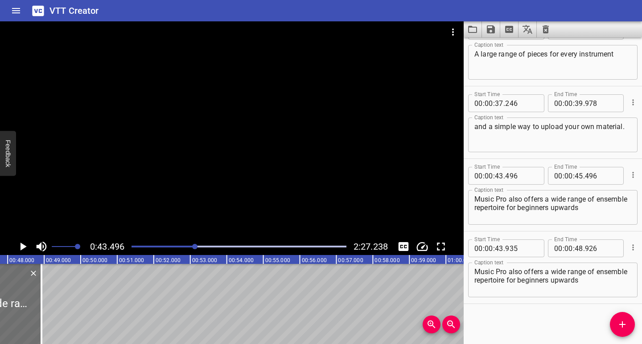
click at [537, 209] on textarea "Music Pro also offers a wide range of ensemble repertoire for beginners upwards" at bounding box center [552, 207] width 157 height 25
drag, startPoint x: 619, startPoint y: 205, endPoint x: 506, endPoint y: 238, distance: 117.6
click at [471, 196] on div "Music Pro also offers a wide range of ensemble repertoire for beginners upwards…" at bounding box center [552, 207] width 169 height 35
paste textarea "and covering multiple combinations of instruments."
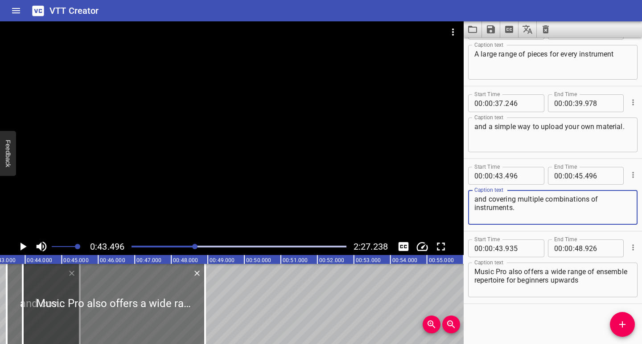
scroll to position [0, 1548]
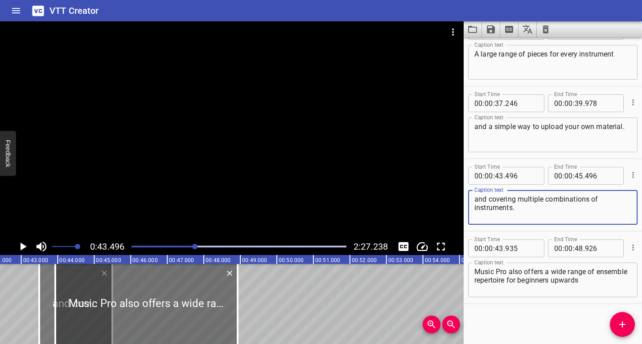
type textarea "and covering multiple combinations of instruments."
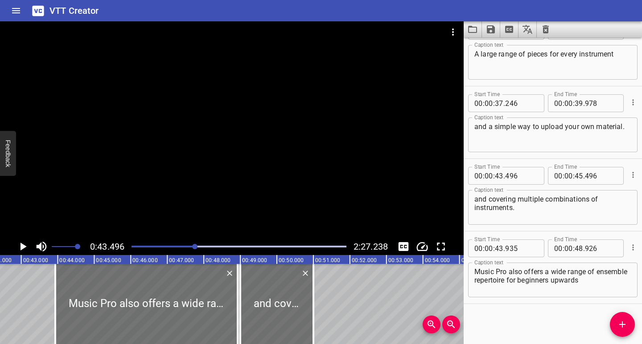
drag, startPoint x: 47, startPoint y: 321, endPoint x: 248, endPoint y: 339, distance: 201.7
type input "49"
type input "001"
type input "51"
type input "001"
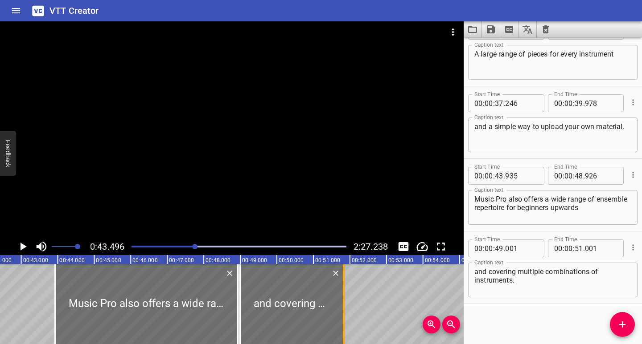
drag, startPoint x: 312, startPoint y: 331, endPoint x: 344, endPoint y: 333, distance: 31.3
click at [344, 333] on div at bounding box center [344, 304] width 2 height 80
type input "856"
click at [184, 247] on div "Play progress" at bounding box center [87, 247] width 215 height 2
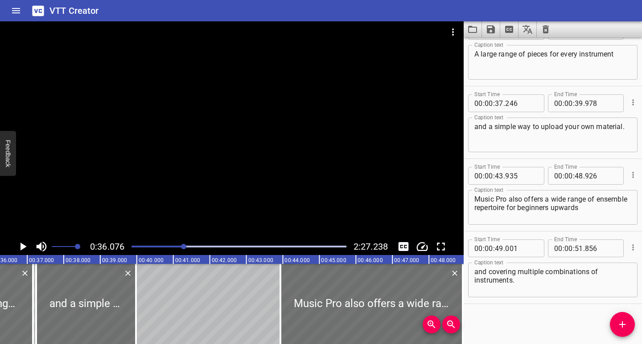
scroll to position [0, 1317]
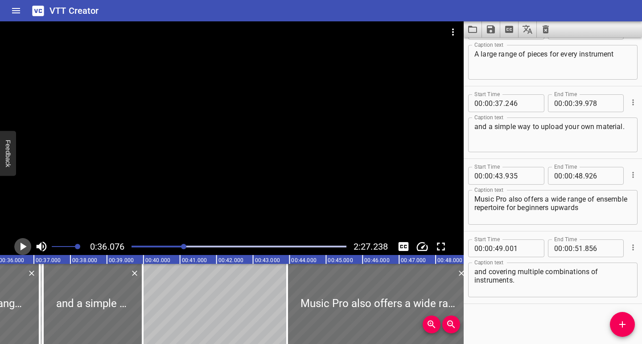
click at [25, 247] on icon "Play/Pause" at bounding box center [23, 247] width 6 height 8
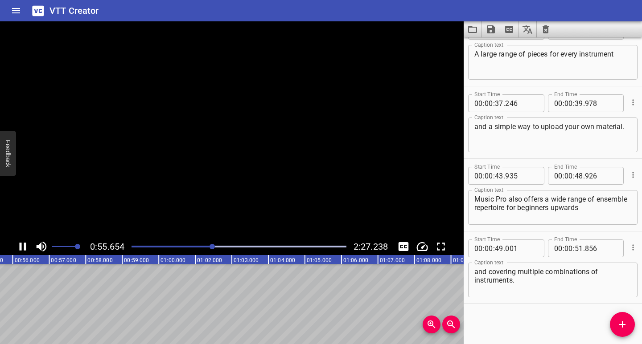
click at [23, 248] on icon "Play/Pause" at bounding box center [22, 246] width 13 height 13
click at [622, 324] on icon "Add Cue" at bounding box center [622, 325] width 6 height 6
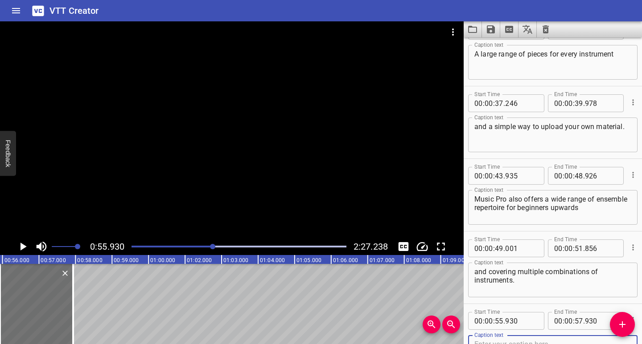
scroll to position [538, 0]
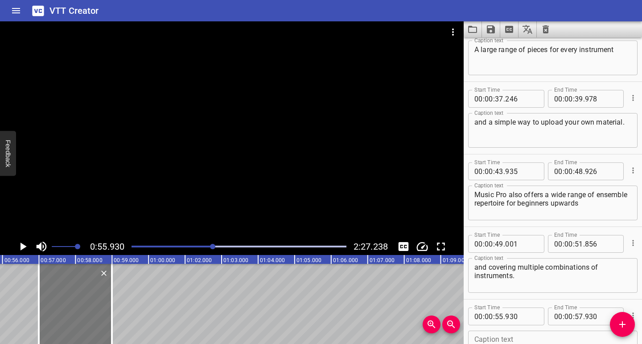
drag, startPoint x: 51, startPoint y: 313, endPoint x: 90, endPoint y: 315, distance: 38.8
click at [90, 315] on div at bounding box center [75, 304] width 73 height 80
type input "56"
type input "992"
type input "58"
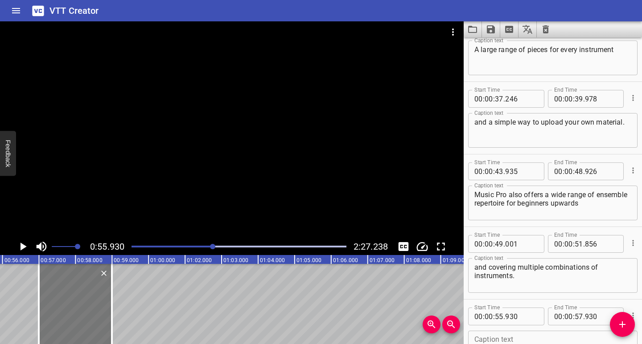
type input "992"
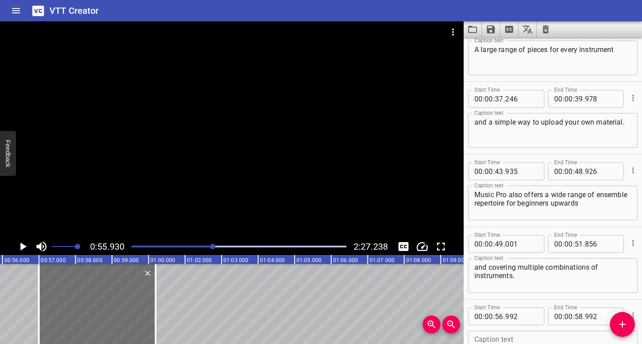
drag, startPoint x: 116, startPoint y: 320, endPoint x: 160, endPoint y: 321, distance: 43.7
click at [160, 321] on div at bounding box center [155, 304] width 9 height 80
type input "01"
type input "00"
type input "189"
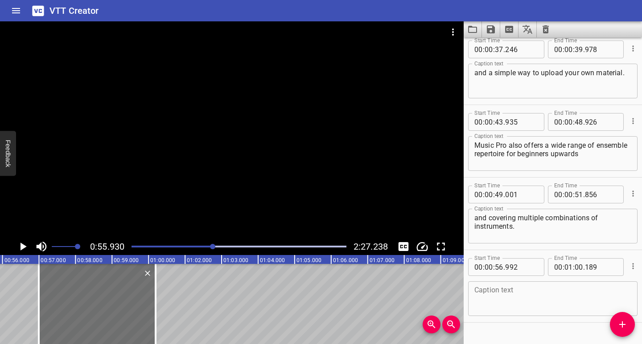
scroll to position [606, 0]
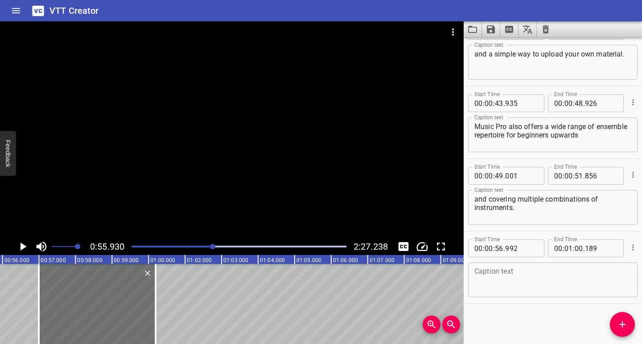
click at [502, 280] on textarea at bounding box center [552, 280] width 157 height 25
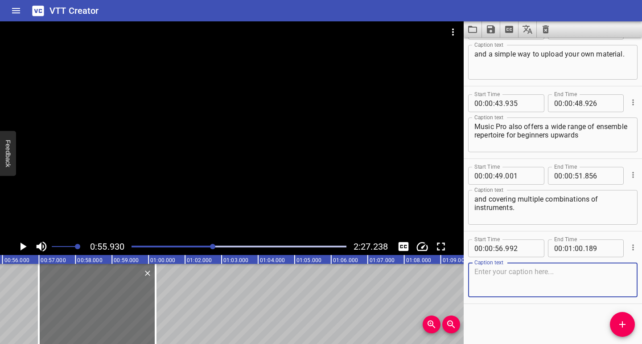
paste textarea "Everything in Music Pro can be displayed on any device,"
type textarea "Everything in Music Pro can be displayed on any device,"
click at [22, 248] on icon "Play/Pause" at bounding box center [23, 247] width 6 height 8
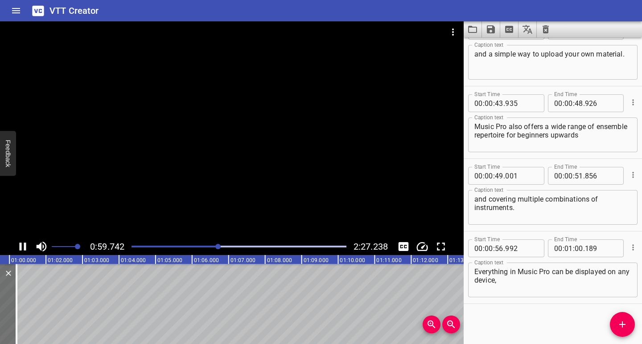
click at [24, 247] on icon "Play/Pause" at bounding box center [22, 246] width 13 height 13
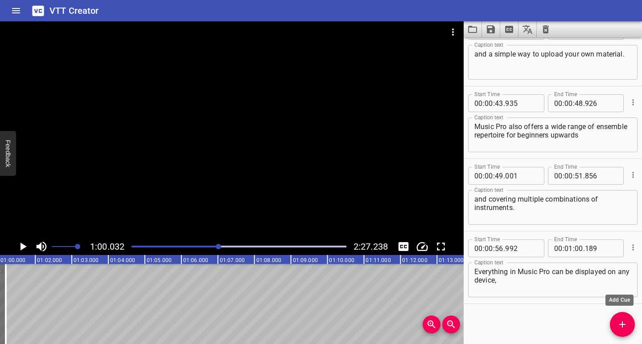
click at [623, 326] on icon "Add Cue" at bounding box center [622, 324] width 11 height 11
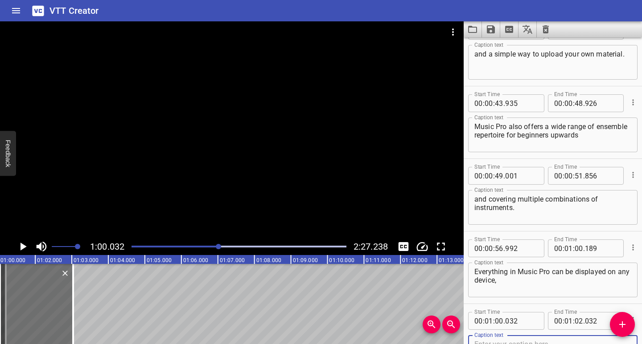
scroll to position [611, 0]
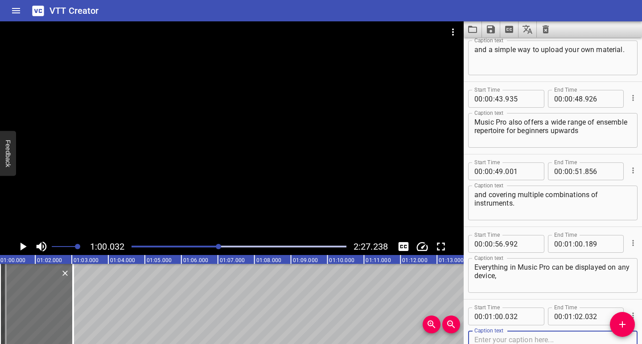
click at [516, 338] on textarea at bounding box center [552, 348] width 157 height 25
type textarea "from a Whiteboard at the front of a class"
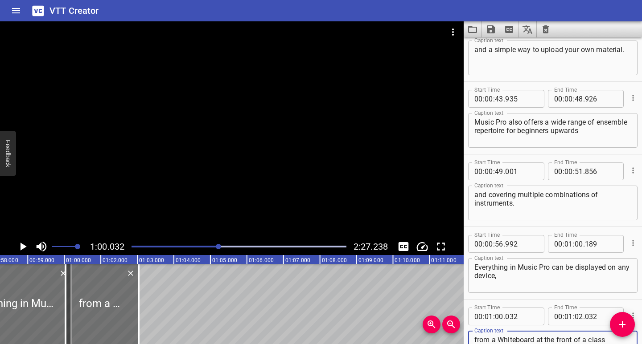
scroll to position [0, 2145]
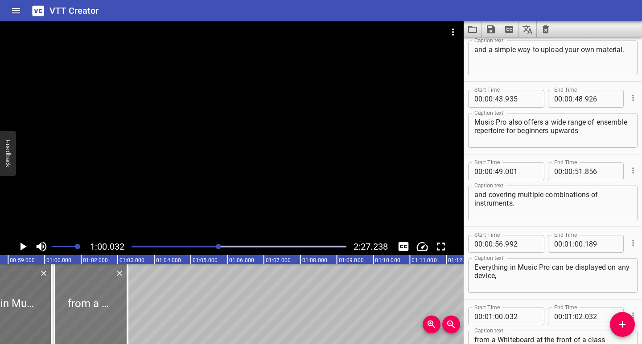
drag, startPoint x: 94, startPoint y: 318, endPoint x: 103, endPoint y: 321, distance: 9.2
click at [103, 321] on div at bounding box center [90, 304] width 73 height 80
type input "264"
click at [129, 323] on div at bounding box center [130, 304] width 9 height 80
type input "350"
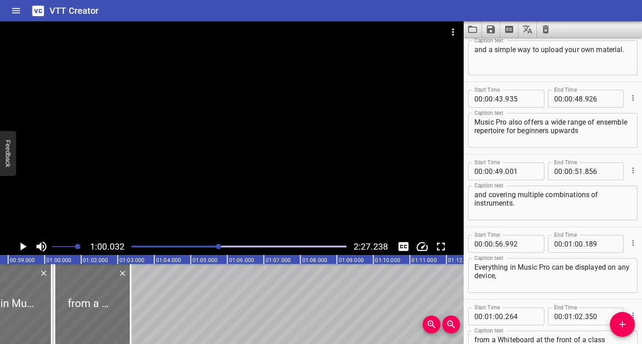
click at [214, 247] on div "Play progress" at bounding box center [111, 247] width 215 height 2
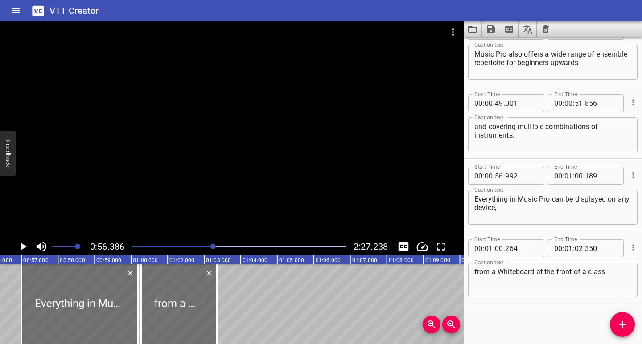
scroll to position [0, 2058]
click at [21, 246] on icon "Play/Pause" at bounding box center [23, 247] width 6 height 8
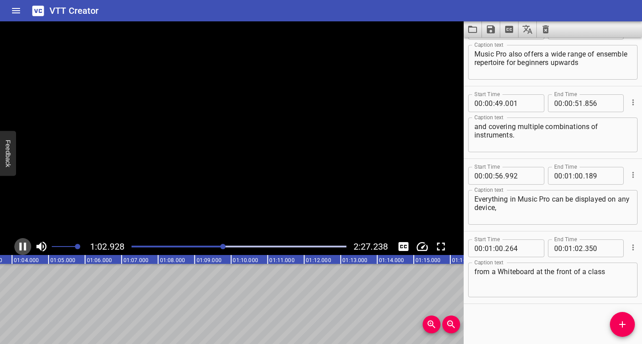
click at [23, 247] on icon "Play/Pause" at bounding box center [22, 246] width 13 height 13
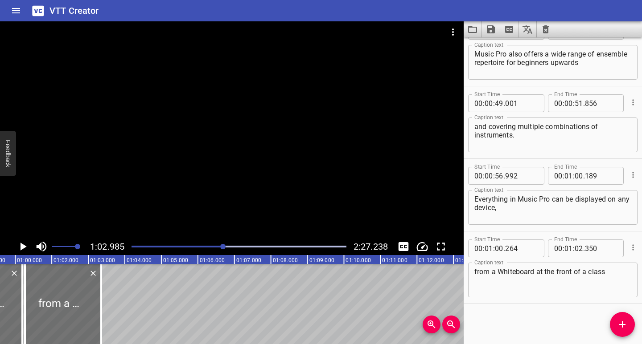
scroll to position [0, 2129]
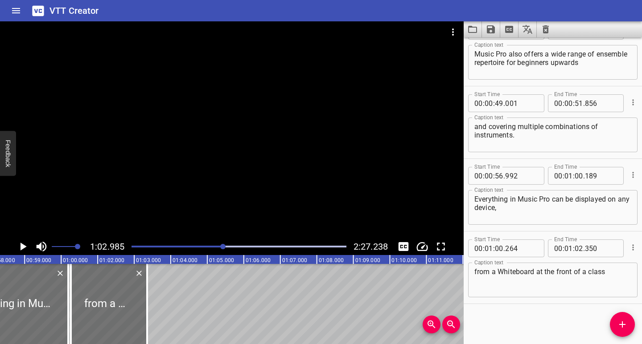
click at [625, 332] on button "Add Cue" at bounding box center [622, 324] width 25 height 25
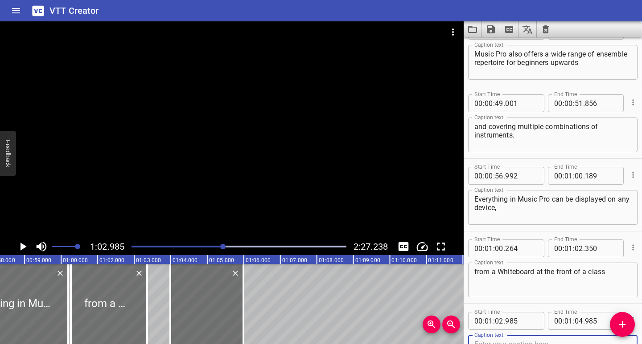
scroll to position [683, 0]
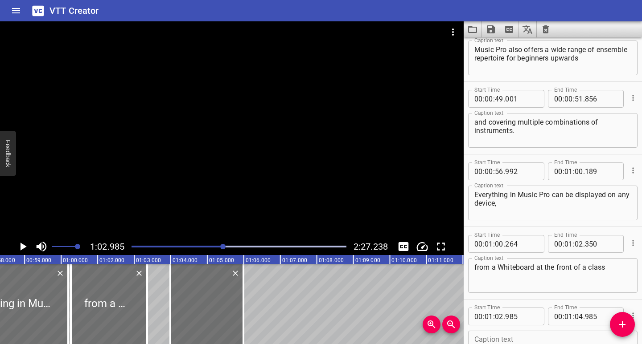
click at [556, 335] on div "Caption text" at bounding box center [552, 348] width 169 height 35
paste textarea "to a mobile phone for more confined settings."
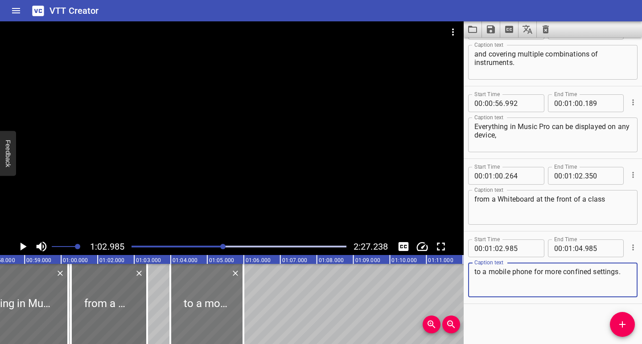
type textarea "to a mobile phone for more confined settings."
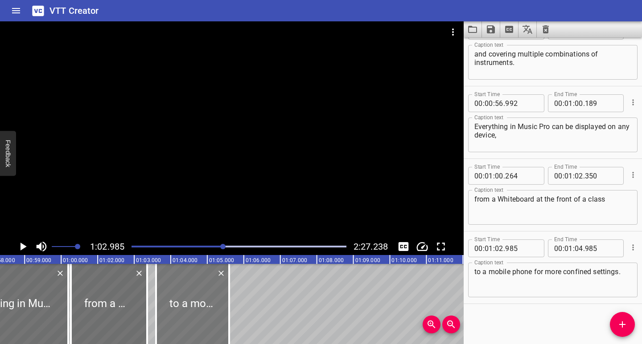
drag, startPoint x: 209, startPoint y: 313, endPoint x: 192, endPoint y: 321, distance: 19.5
click at [192, 321] on div at bounding box center [192, 304] width 73 height 80
type input "521"
drag, startPoint x: 146, startPoint y: 324, endPoint x: 141, endPoint y: 327, distance: 5.8
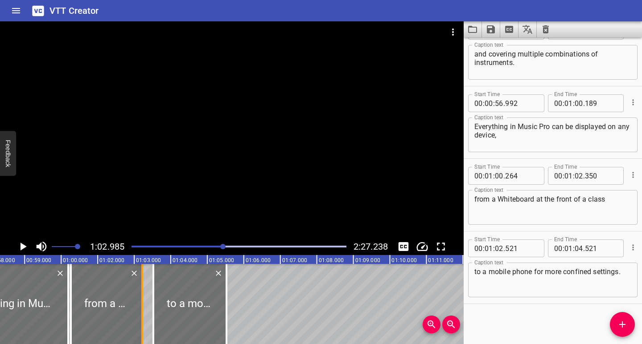
click at [141, 327] on div at bounding box center [142, 304] width 2 height 80
type input "215"
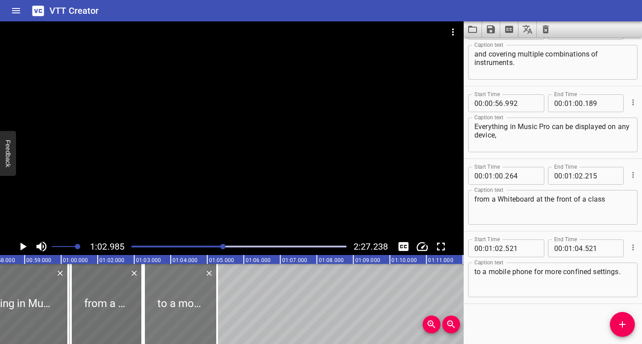
drag, startPoint x: 171, startPoint y: 324, endPoint x: 162, endPoint y: 325, distance: 9.5
click at [162, 325] on div at bounding box center [180, 304] width 73 height 80
type input "265"
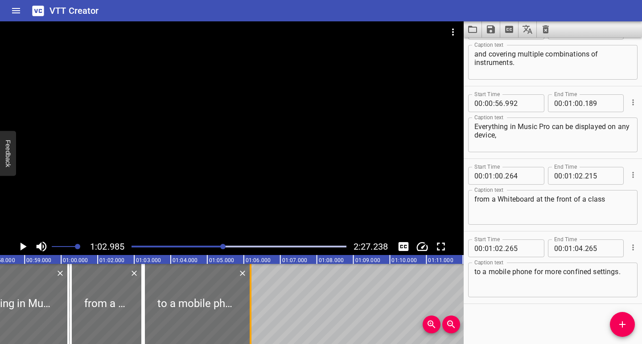
drag, startPoint x: 218, startPoint y: 321, endPoint x: 252, endPoint y: 319, distance: 33.9
click at [252, 319] on div at bounding box center [250, 304] width 9 height 80
type input "05"
type input "193"
click at [214, 246] on div "Play progress" at bounding box center [116, 247] width 215 height 2
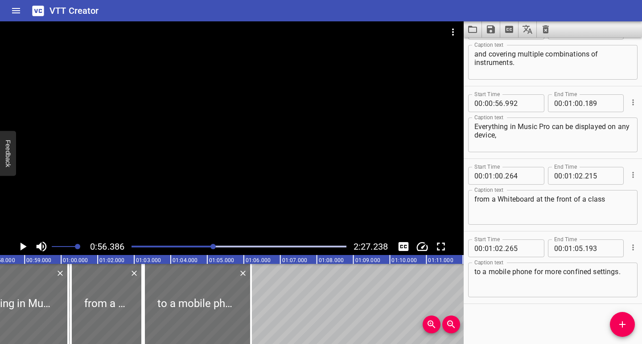
scroll to position [0, 2058]
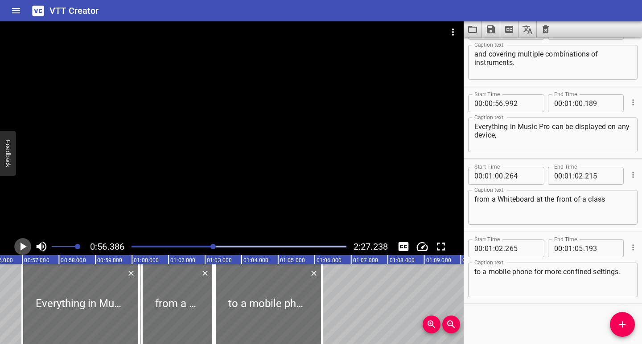
click at [23, 248] on icon "Play/Pause" at bounding box center [23, 247] width 6 height 8
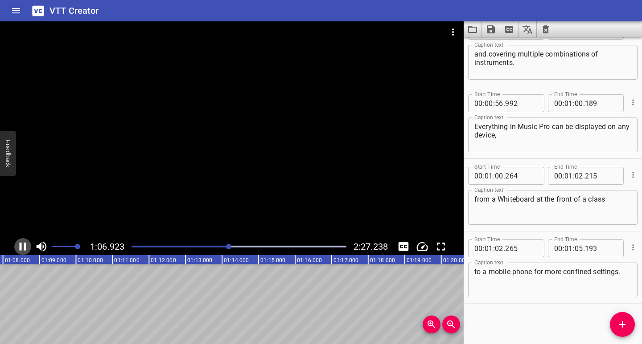
click at [25, 249] on icon "Play/Pause" at bounding box center [23, 247] width 7 height 8
click at [622, 327] on icon "Add Cue" at bounding box center [622, 325] width 6 height 6
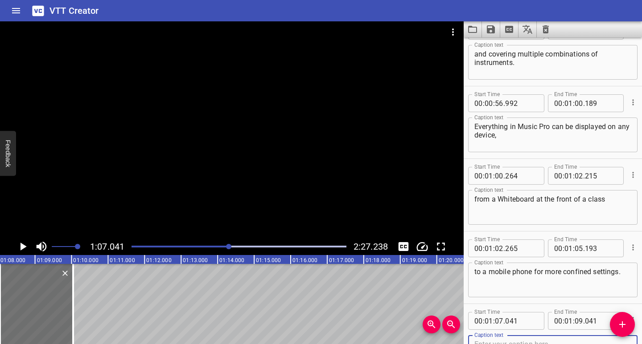
scroll to position [756, 0]
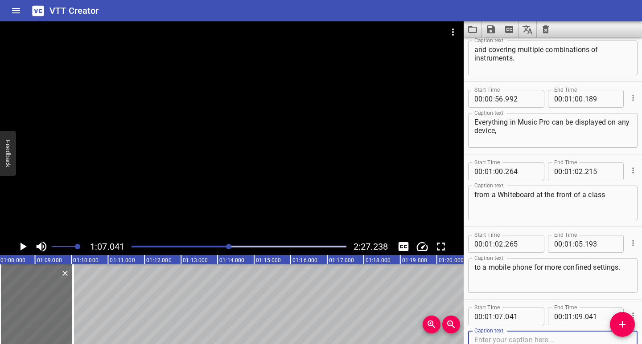
click at [525, 337] on textarea at bounding box center [552, 348] width 157 height 25
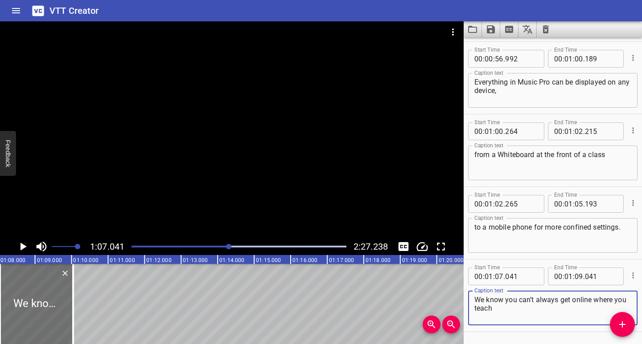
scroll to position [824, 0]
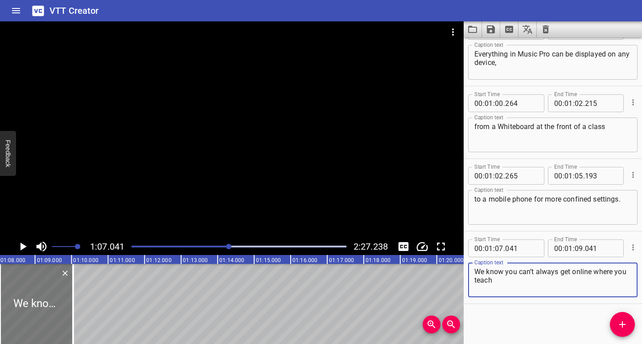
type textarea "We know you can’t always get online where you teach"
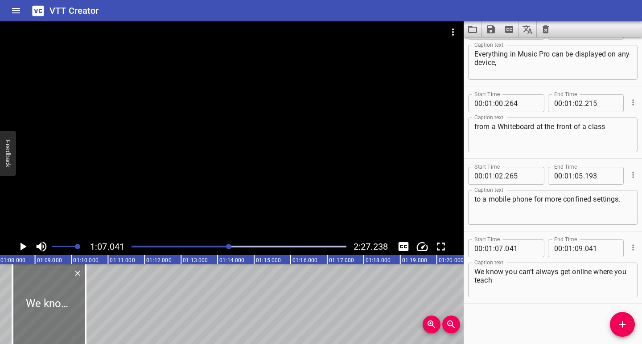
drag, startPoint x: 46, startPoint y: 315, endPoint x: 59, endPoint y: 319, distance: 13.0
click at [59, 319] on div at bounding box center [48, 304] width 73 height 80
type input "383"
drag, startPoint x: 85, startPoint y: 322, endPoint x: 111, endPoint y: 320, distance: 25.9
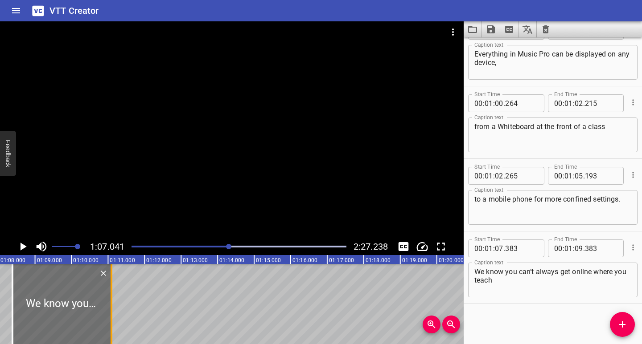
click at [112, 320] on div at bounding box center [111, 304] width 2 height 80
type input "10"
type input "115"
drag, startPoint x: 619, startPoint y: 325, endPoint x: 609, endPoint y: 326, distance: 9.8
click at [619, 325] on icon "Add Cue" at bounding box center [622, 325] width 6 height 6
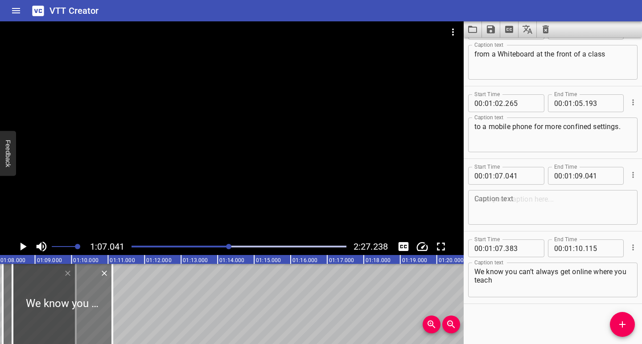
scroll to position [0, 2447]
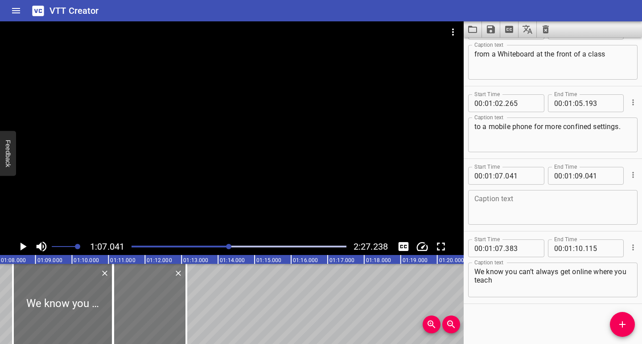
drag, startPoint x: 6, startPoint y: 321, endPoint x: 119, endPoint y: 330, distance: 113.5
type input "10"
type input "129"
type input "12"
type input "129"
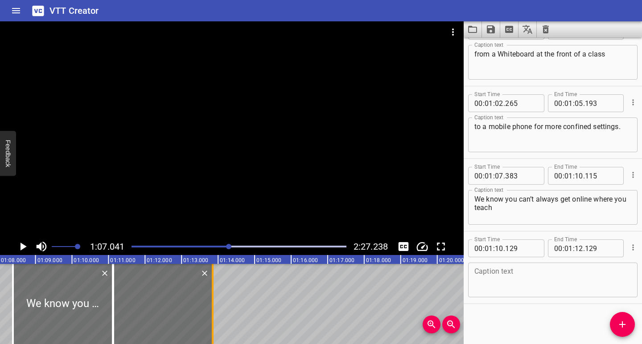
drag, startPoint x: 188, startPoint y: 328, endPoint x: 214, endPoint y: 323, distance: 26.7
click at [214, 323] on div at bounding box center [212, 304] width 9 height 80
type input "850"
click at [509, 280] on textarea at bounding box center [552, 280] width 157 height 25
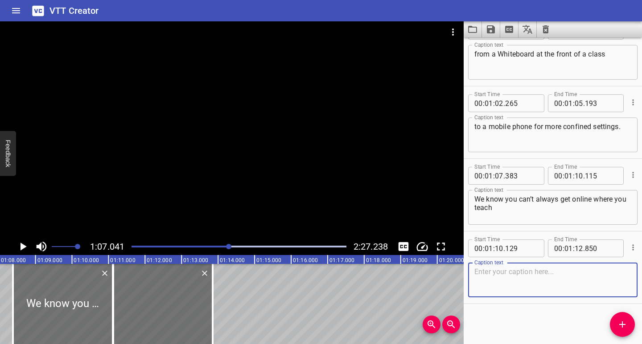
paste textarea "so we’ve developed a convenient free Charanga app"
click at [475, 272] on textarea "so we’ve developed a convenient free Charanga app" at bounding box center [552, 280] width 157 height 25
type textarea "so we’ve developed a convenient free Charanga app"
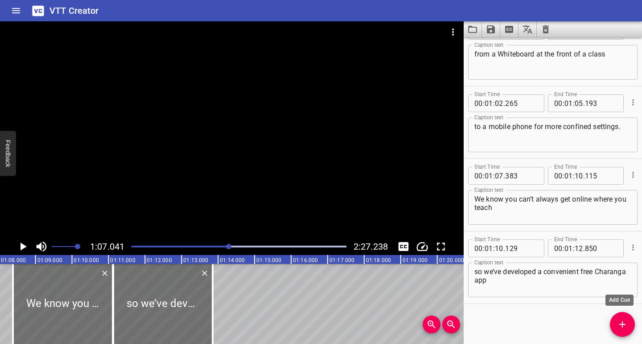
click at [626, 326] on icon "Add Cue" at bounding box center [622, 324] width 11 height 11
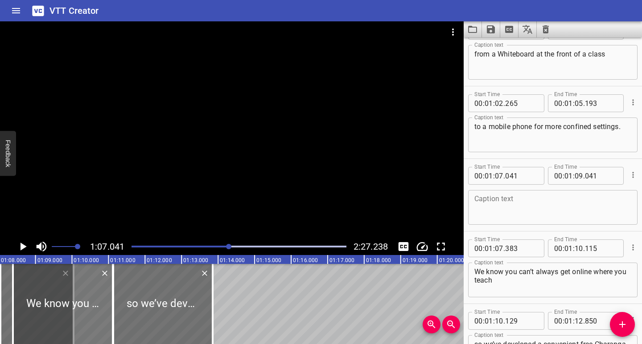
scroll to position [0, 2446]
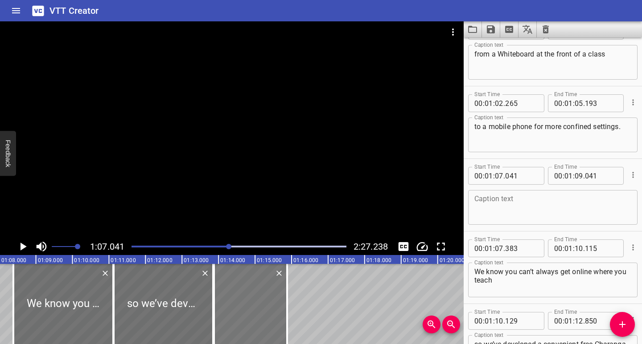
drag, startPoint x: 7, startPoint y: 321, endPoint x: 220, endPoint y: 332, distance: 213.7
type input "12"
type input "876"
type input "14"
type input "876"
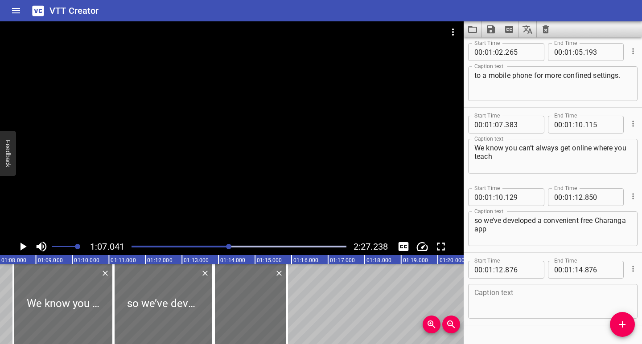
scroll to position [970, 0]
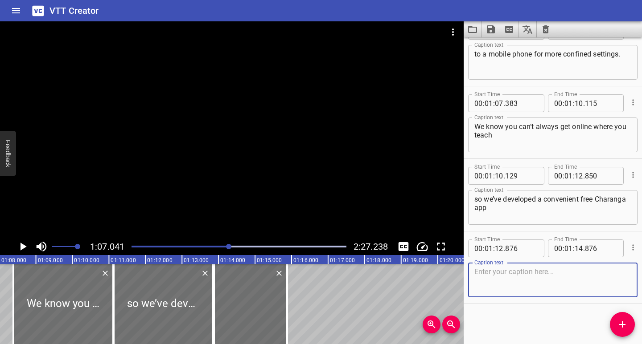
click at [501, 281] on textarea at bounding box center [552, 280] width 157 height 25
paste textarea "that enables you to download everything you want to use in advance"
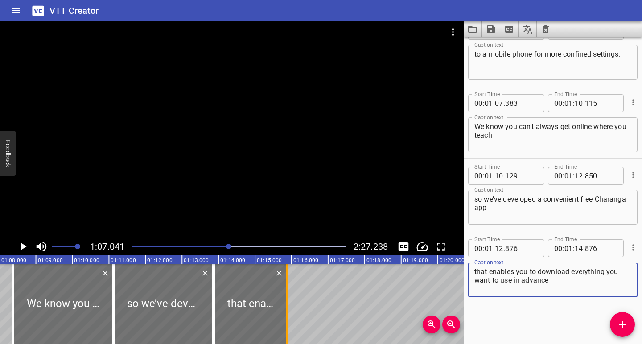
type textarea "that enables you to download everything you want to use in advance"
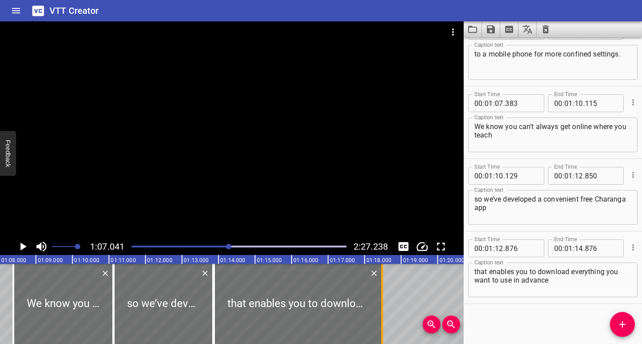
drag, startPoint x: 285, startPoint y: 316, endPoint x: 380, endPoint y: 320, distance: 95.0
click at [380, 320] on div at bounding box center [381, 304] width 9 height 80
type input "17"
type input "476"
click at [222, 246] on div "Play progress" at bounding box center [122, 247] width 215 height 2
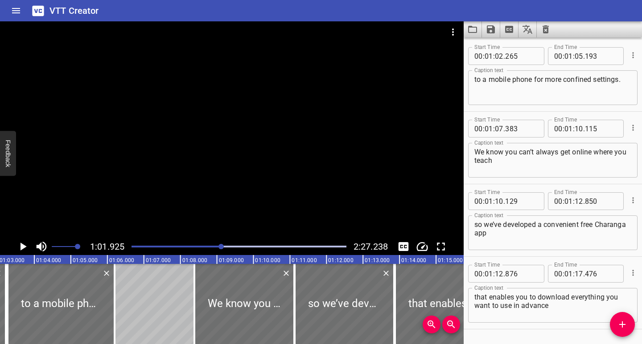
scroll to position [0, 2260]
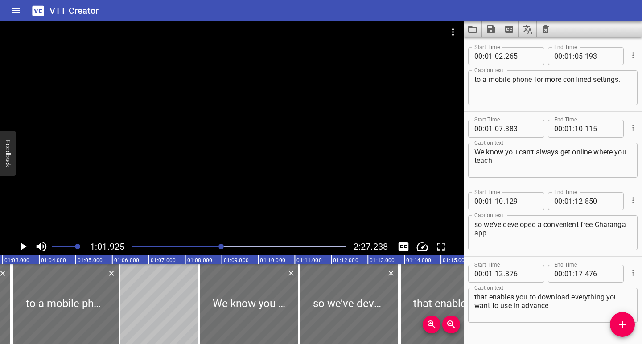
click at [26, 246] on icon "Play/Pause" at bounding box center [22, 246] width 13 height 13
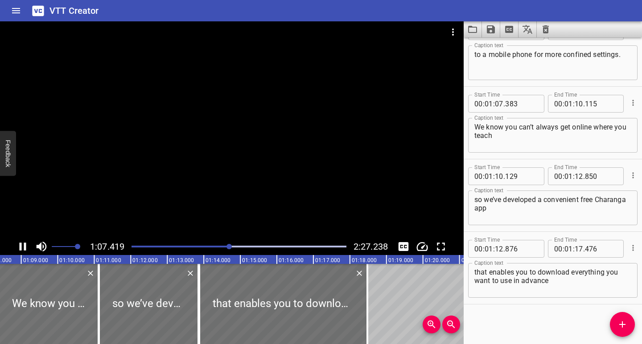
scroll to position [970, 0]
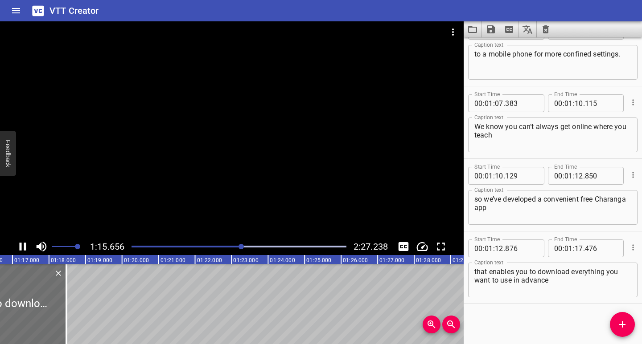
click at [20, 248] on icon "Play/Pause" at bounding box center [23, 247] width 7 height 8
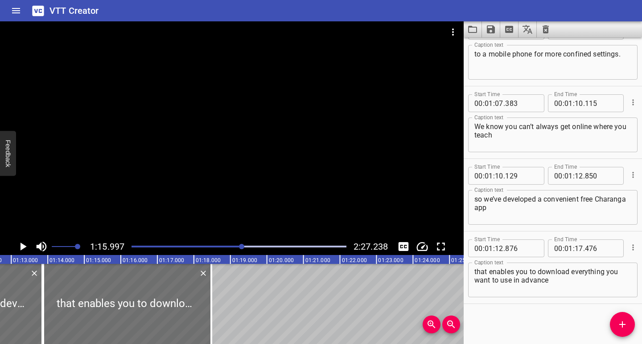
scroll to position [0, 2611]
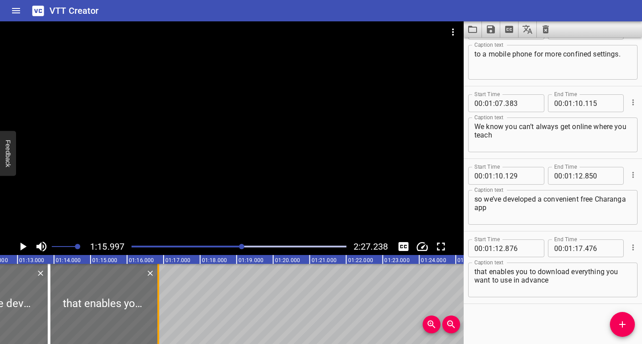
drag, startPoint x: 217, startPoint y: 330, endPoint x: 157, endPoint y: 333, distance: 59.3
click at [157, 333] on div at bounding box center [158, 304] width 2 height 80
type input "15"
type input "853"
click at [622, 328] on icon "Add Cue" at bounding box center [622, 324] width 11 height 11
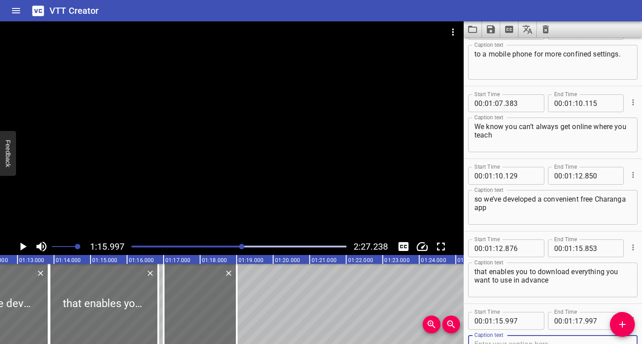
scroll to position [974, 0]
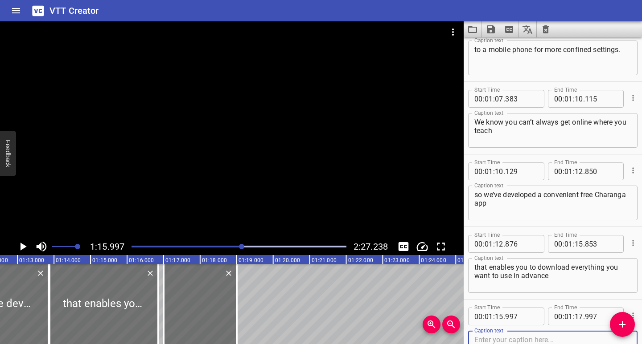
click at [556, 337] on textarea at bounding box center [552, 348] width 157 height 25
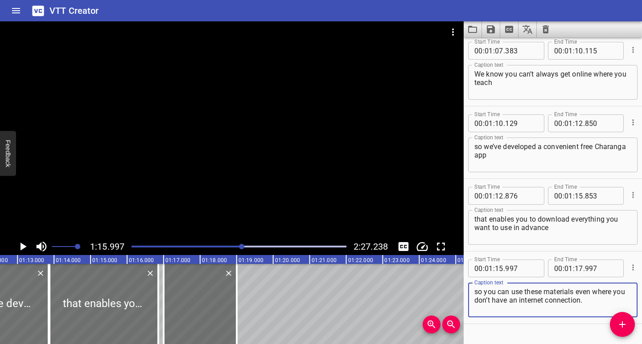
scroll to position [1042, 0]
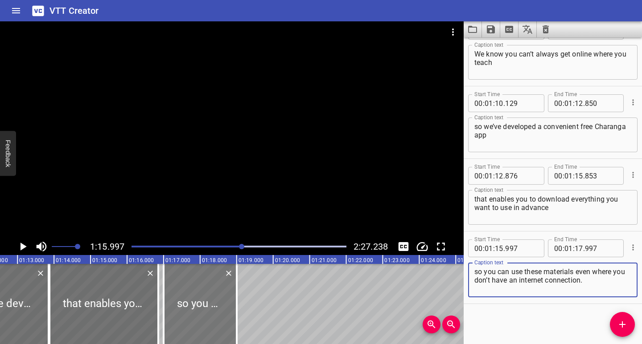
type textarea "so you can use these materials even where you don’t have an internet connection."
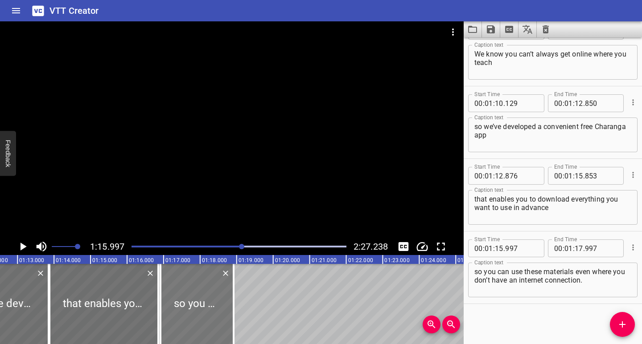
drag, startPoint x: 188, startPoint y: 313, endPoint x: 185, endPoint y: 322, distance: 9.4
click at [185, 322] on div at bounding box center [196, 304] width 73 height 80
type input "911"
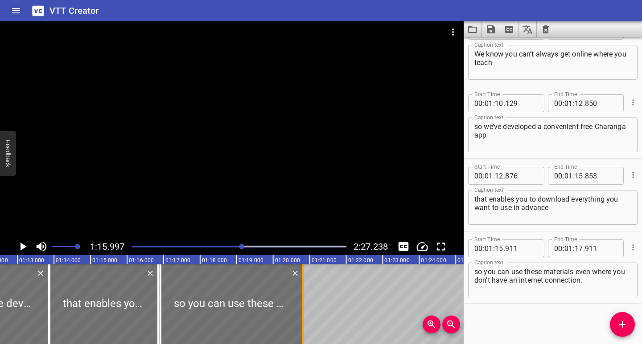
drag, startPoint x: 235, startPoint y: 322, endPoint x: 304, endPoint y: 323, distance: 69.5
click at [304, 323] on div at bounding box center [303, 304] width 9 height 80
type input "19"
type input "815"
click at [236, 248] on div at bounding box center [238, 247] width 225 height 12
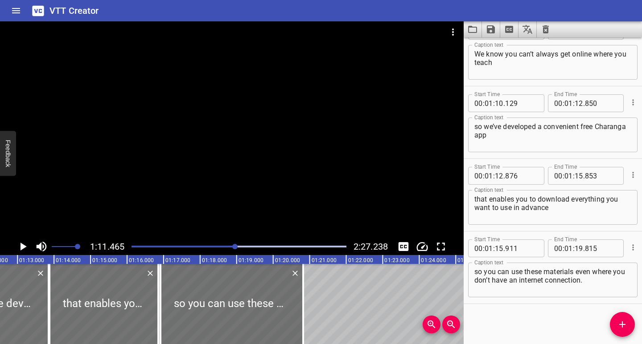
scroll to position [0, 2608]
click at [25, 249] on icon "Play/Pause" at bounding box center [22, 246] width 13 height 13
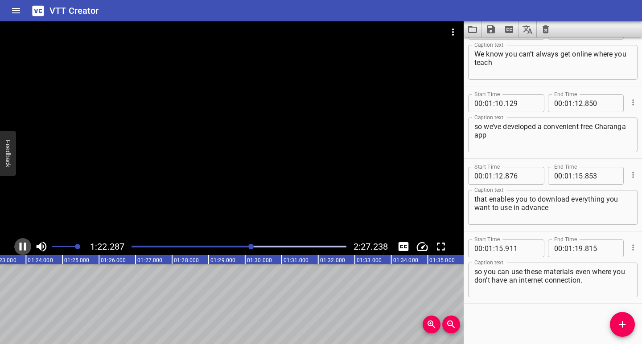
click at [23, 250] on icon "Play/Pause" at bounding box center [22, 246] width 13 height 13
click at [619, 330] on icon "Add Cue" at bounding box center [622, 324] width 11 height 11
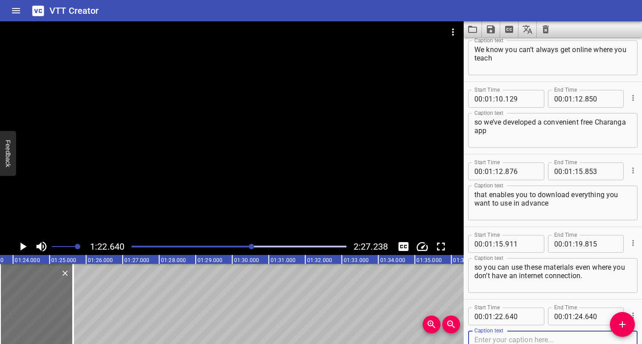
scroll to position [1115, 0]
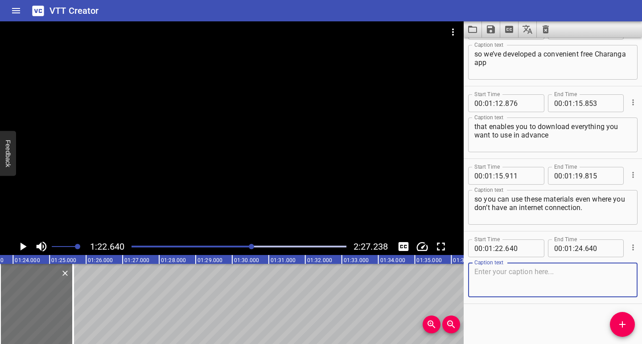
click at [499, 269] on textarea at bounding box center [552, 280] width 157 height 25
type textarea "If you really want to encourage your students to practise more,"
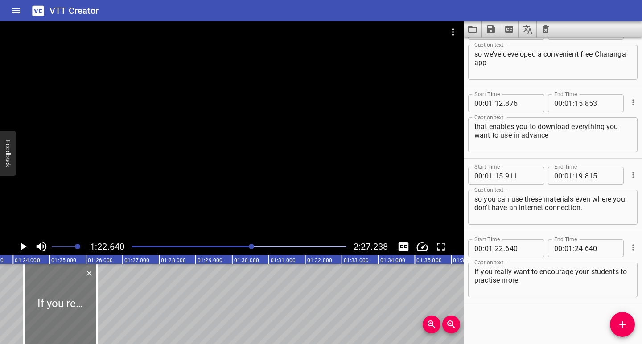
drag, startPoint x: 51, startPoint y: 306, endPoint x: 72, endPoint y: 308, distance: 21.5
click at [72, 308] on div at bounding box center [60, 304] width 73 height 80
type input "23"
type input "299"
type input "25"
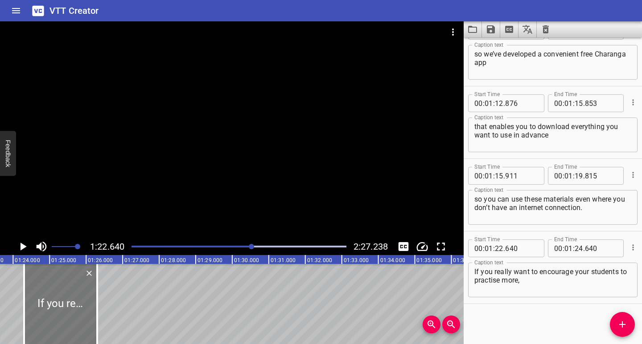
type input "299"
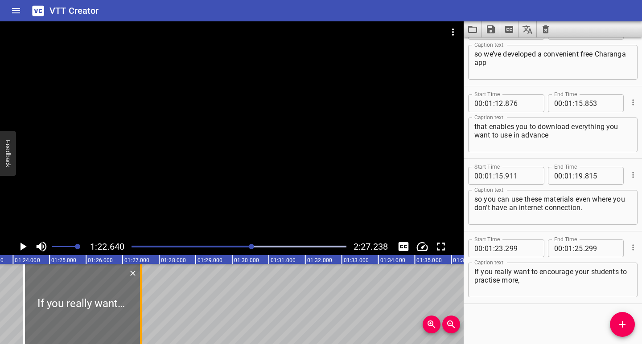
drag, startPoint x: 97, startPoint y: 313, endPoint x: 141, endPoint y: 316, distance: 43.8
click at [141, 316] on div at bounding box center [141, 304] width 2 height 80
type input "26"
type input "495"
click at [614, 327] on span "Add Cue" at bounding box center [622, 324] width 25 height 11
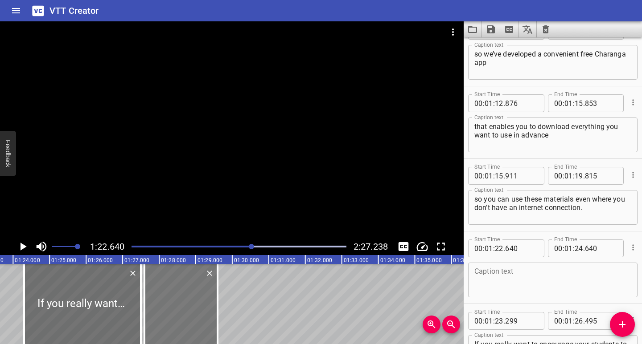
drag, startPoint x: 12, startPoint y: 323, endPoint x: 157, endPoint y: 336, distance: 145.8
type input "26"
type input "595"
type input "28"
type input "595"
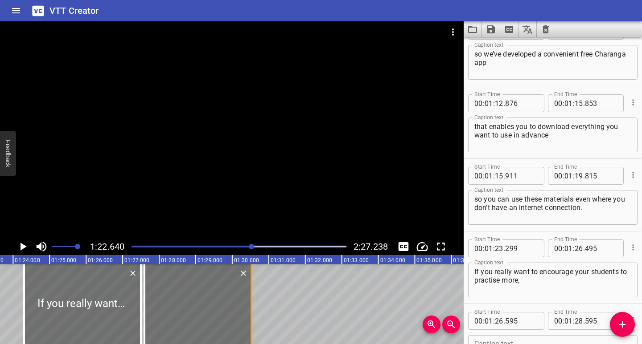
drag, startPoint x: 216, startPoint y: 329, endPoint x: 250, endPoint y: 333, distance: 34.1
click at [250, 333] on div at bounding box center [251, 304] width 9 height 80
type input "29"
type input "523"
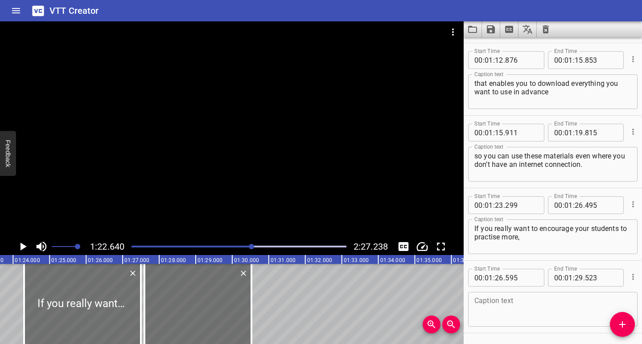
scroll to position [1187, 0]
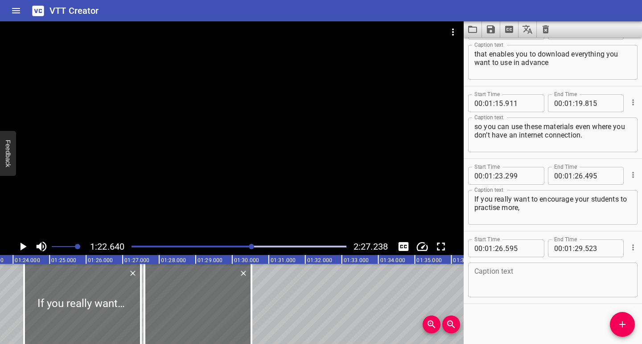
click at [514, 282] on textarea at bounding box center [552, 280] width 157 height 25
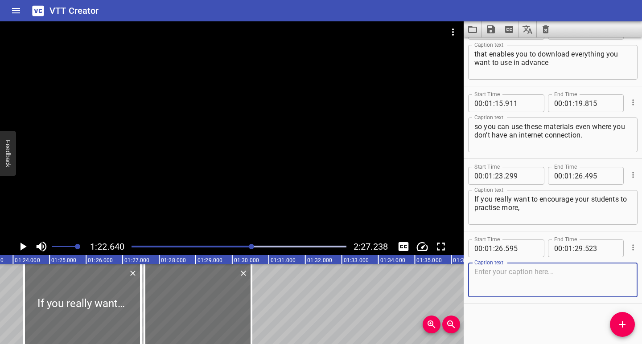
paste textarea "use Music Pro’s Yumu online learning facility"
type textarea "use Music Pro’s Yumu online learning facility"
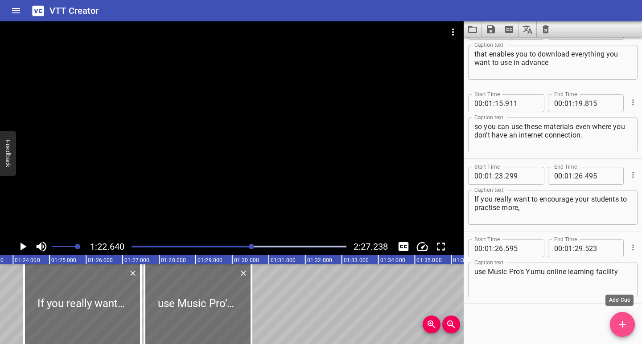
click at [621, 327] on icon "Add Cue" at bounding box center [622, 324] width 11 height 11
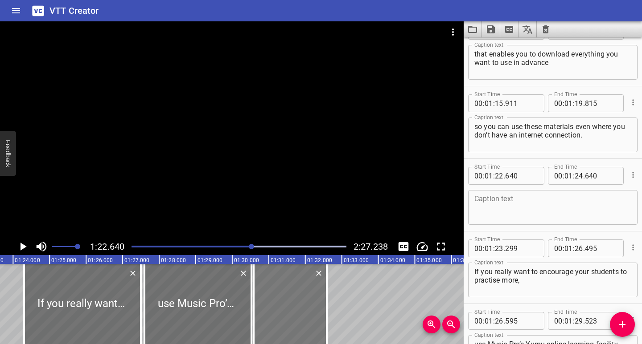
drag, startPoint x: 12, startPoint y: 324, endPoint x: 266, endPoint y: 331, distance: 253.6
type input "29"
type input "586"
type input "31"
type input "586"
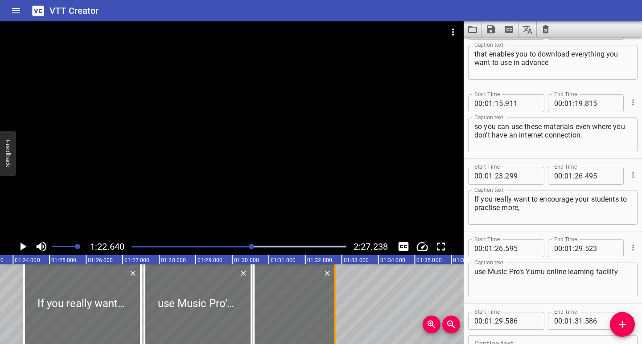
drag, startPoint x: 327, startPoint y: 327, endPoint x: 336, endPoint y: 327, distance: 8.5
click at [336, 327] on div at bounding box center [335, 304] width 2 height 80
type input "818"
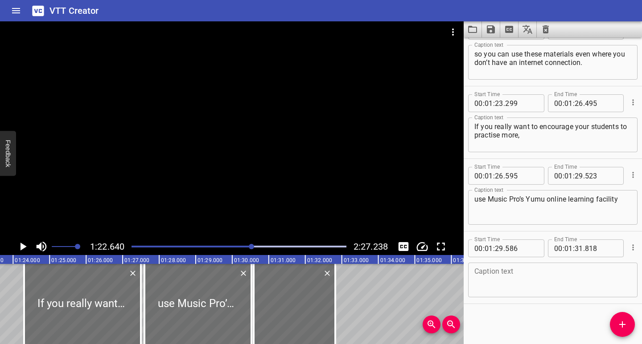
click at [510, 282] on textarea at bounding box center [552, 280] width 157 height 25
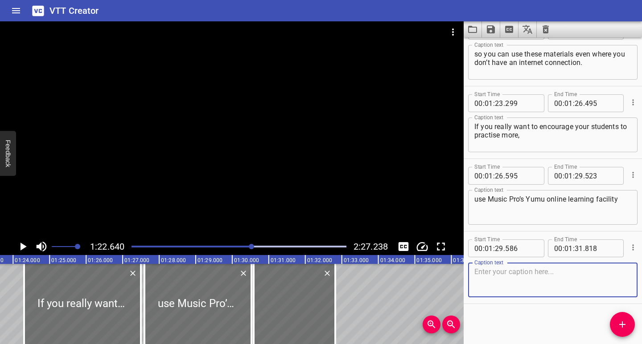
paste textarea "to share things they can practise with between lessons."
type textarea "to share things they can practise with between lessons."
click at [244, 245] on div at bounding box center [238, 247] width 225 height 12
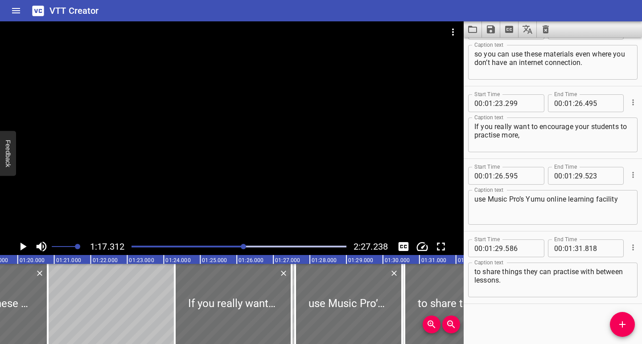
scroll to position [0, 2822]
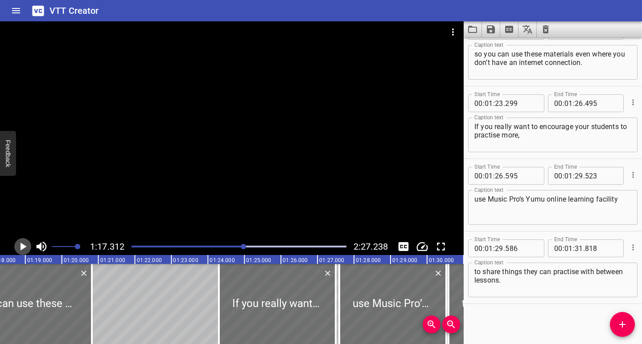
click at [22, 248] on icon "Play/Pause" at bounding box center [23, 247] width 6 height 8
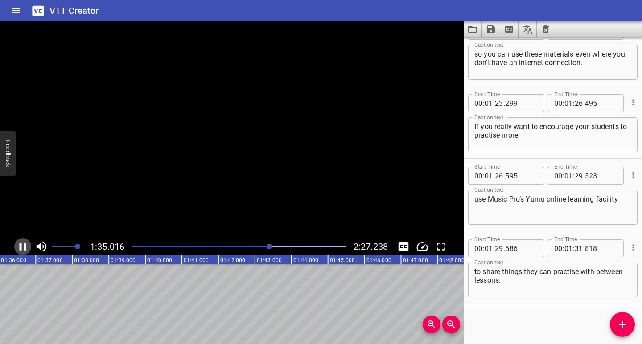
click at [23, 246] on icon "Play/Pause" at bounding box center [22, 246] width 13 height 13
click at [621, 325] on icon "Add Cue" at bounding box center [622, 325] width 6 height 6
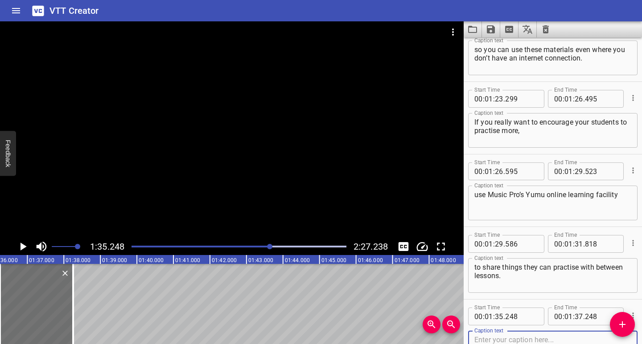
click at [528, 340] on textarea at bounding box center [552, 348] width 157 height 25
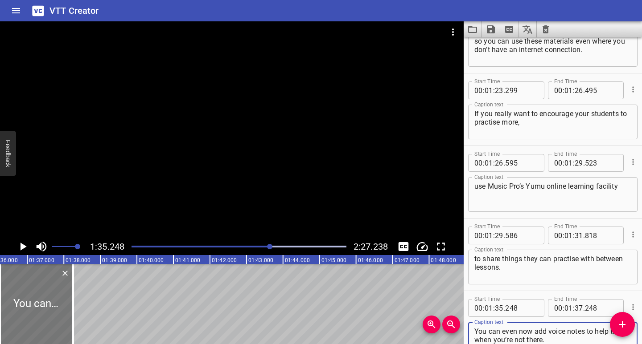
type textarea "You can even now add voice notes to help them when you’re not there."
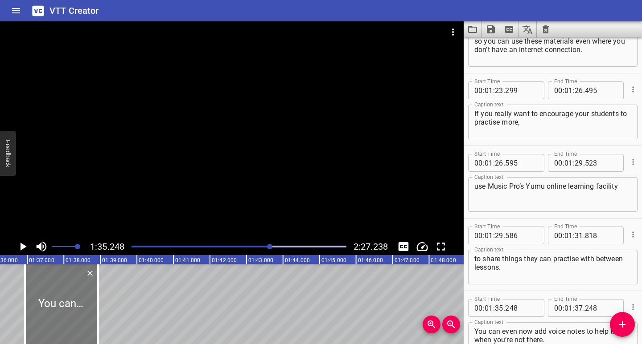
drag, startPoint x: 54, startPoint y: 321, endPoint x: 68, endPoint y: 321, distance: 13.4
click at [68, 321] on div at bounding box center [61, 304] width 73 height 80
type input "932"
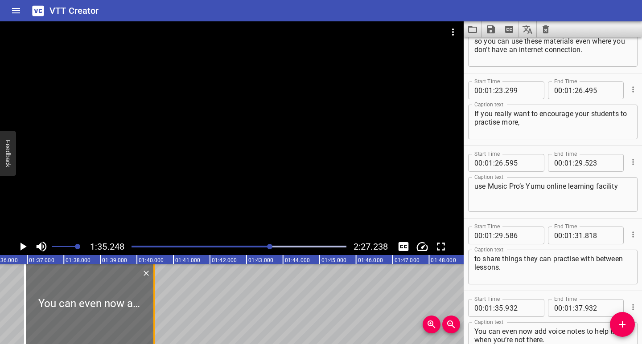
drag, startPoint x: 97, startPoint y: 324, endPoint x: 153, endPoint y: 324, distance: 56.1
click at [153, 324] on div at bounding box center [154, 304] width 2 height 80
type input "39"
type input "470"
click at [266, 246] on div "Play progress" at bounding box center [163, 247] width 215 height 2
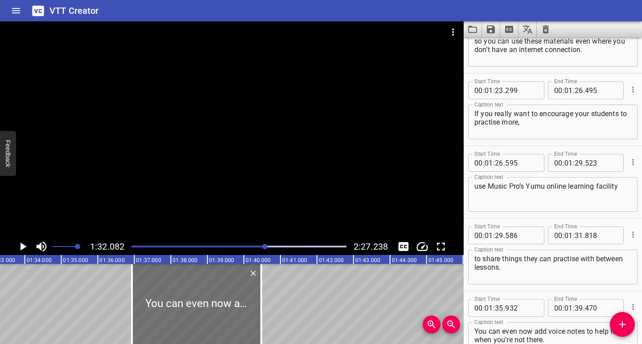
scroll to position [0, 3361]
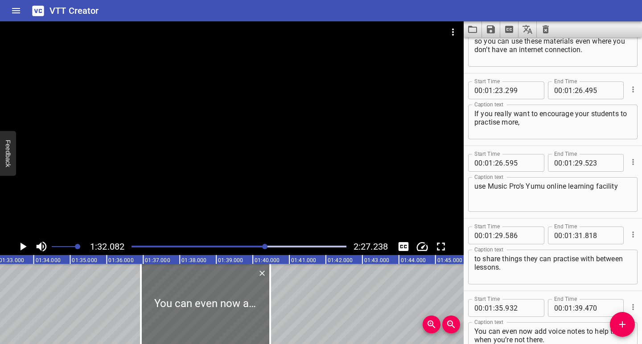
click at [24, 246] on icon "Play/Pause" at bounding box center [23, 247] width 6 height 8
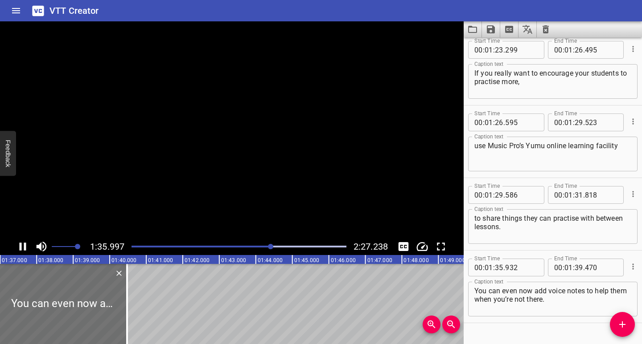
scroll to position [1333, 0]
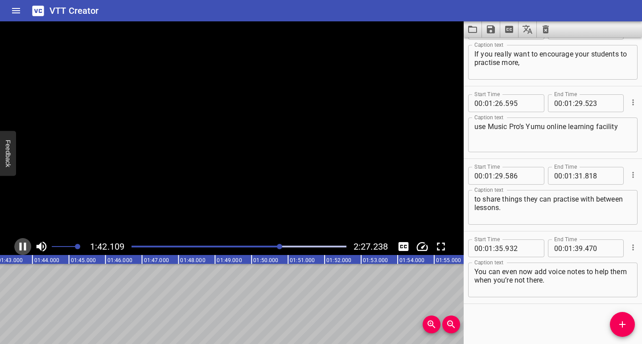
click at [24, 246] on icon "Play/Pause" at bounding box center [22, 246] width 13 height 13
click at [622, 325] on icon "Add Cue" at bounding box center [622, 325] width 6 height 6
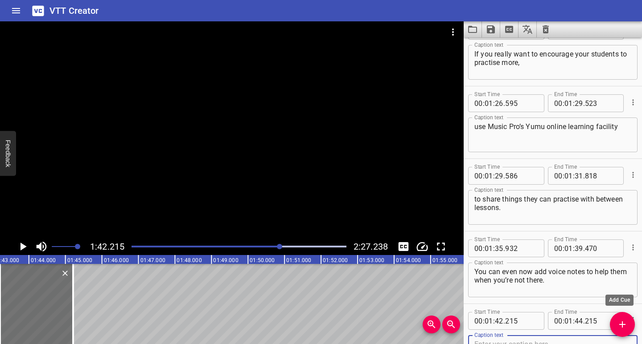
scroll to position [1337, 0]
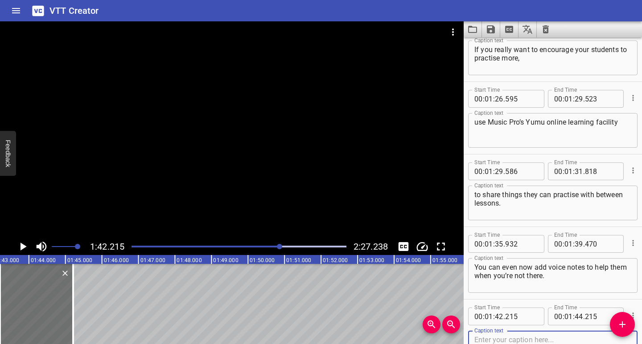
click at [528, 338] on textarea at bounding box center [552, 348] width 157 height 25
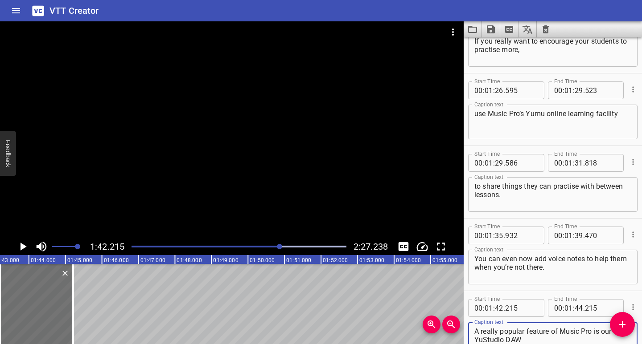
scroll to position [1405, 0]
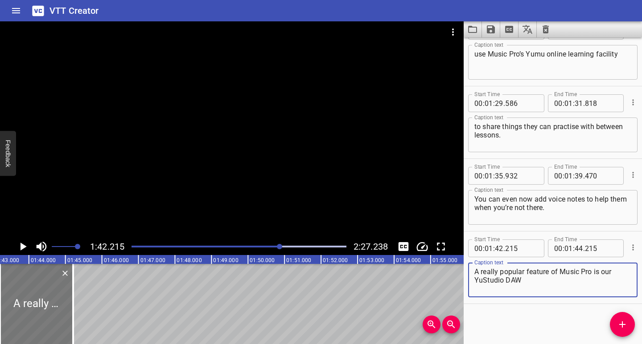
type textarea "A really popular feature of Music Pro is our YuStudio DAW"
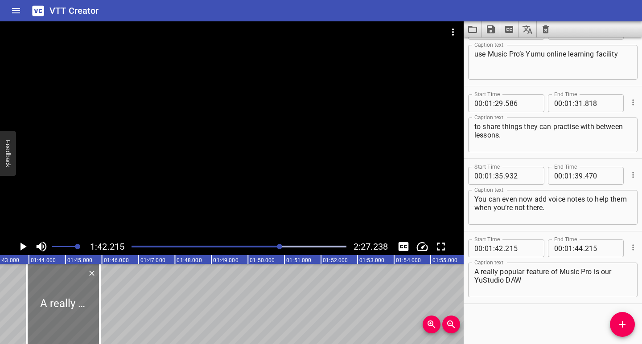
drag, startPoint x: 33, startPoint y: 311, endPoint x: 60, endPoint y: 311, distance: 26.7
click at [60, 311] on div at bounding box center [63, 304] width 73 height 80
type input "947"
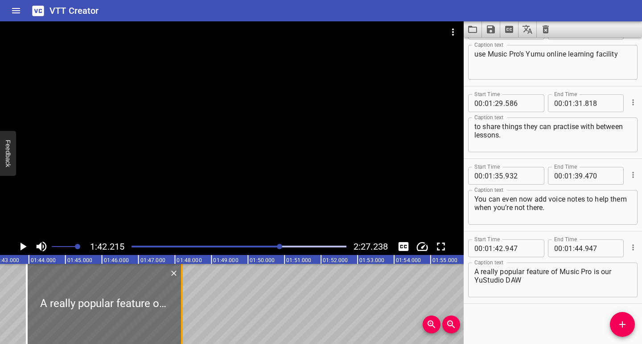
drag, startPoint x: 99, startPoint y: 315, endPoint x: 181, endPoint y: 313, distance: 82.0
click at [181, 313] on div at bounding box center [182, 304] width 2 height 80
type input "47"
type input "193"
click at [23, 249] on icon "Play/Pause" at bounding box center [23, 247] width 6 height 8
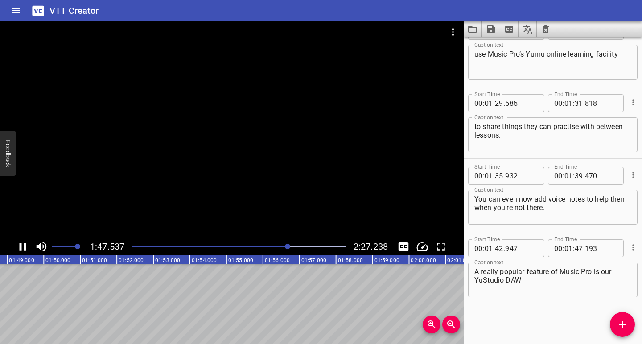
click at [22, 248] on icon "Play/Pause" at bounding box center [22, 246] width 13 height 13
drag, startPoint x: 621, startPoint y: 319, endPoint x: 607, endPoint y: 321, distance: 13.9
click at [621, 319] on icon "Add Cue" at bounding box center [622, 324] width 11 height 11
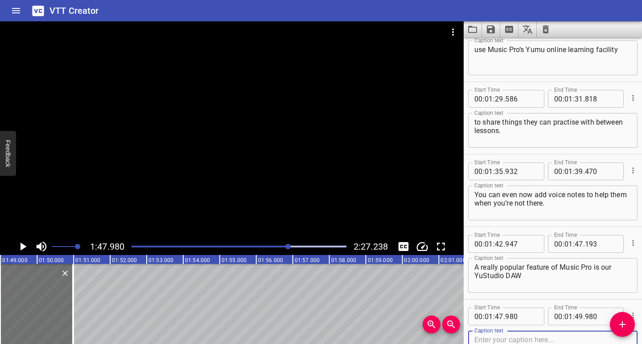
click at [519, 339] on textarea at bounding box center [552, 348] width 157 height 25
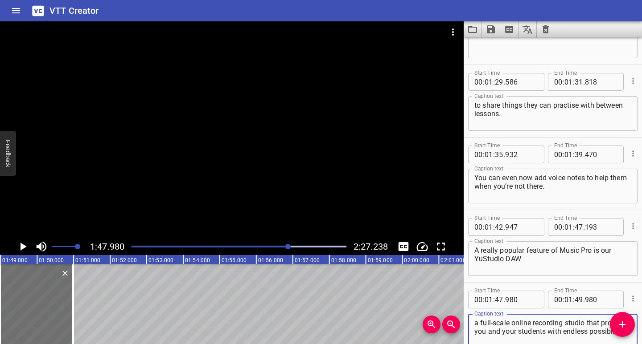
scroll to position [1478, 0]
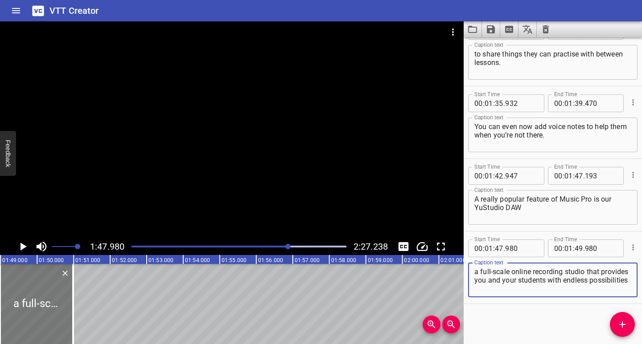
type textarea "a full-scale online recording studio that provides you and your students with e…"
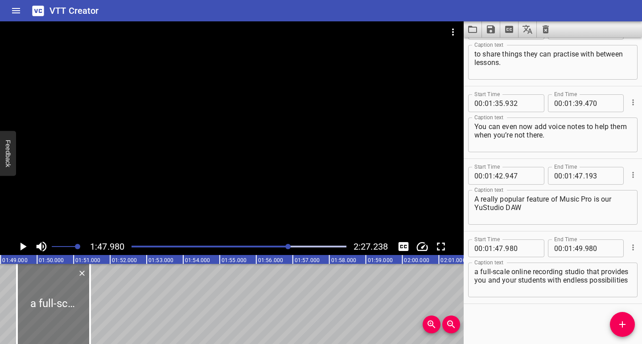
drag, startPoint x: 33, startPoint y: 319, endPoint x: 48, endPoint y: 319, distance: 14.7
click at [48, 319] on div at bounding box center [53, 304] width 73 height 80
type input "48"
type input "444"
type input "50"
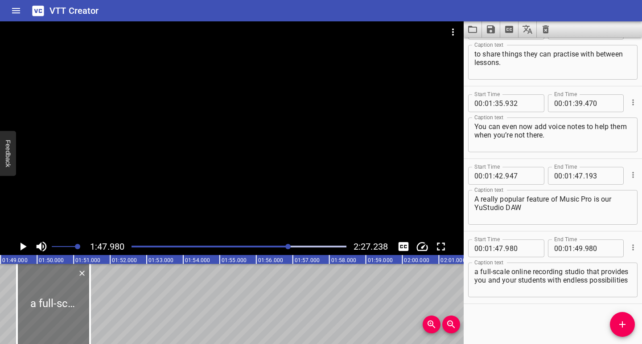
type input "444"
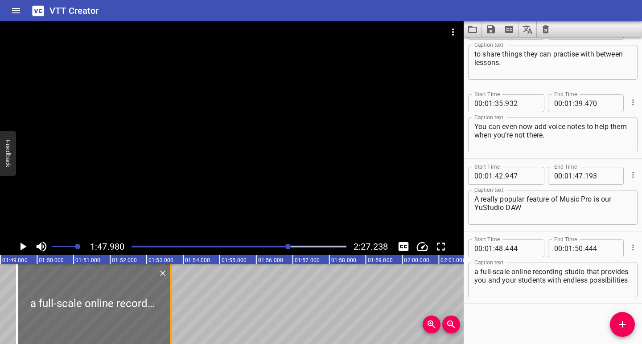
drag, startPoint x: 89, startPoint y: 325, endPoint x: 170, endPoint y: 323, distance: 80.7
click at [170, 323] on div at bounding box center [171, 304] width 2 height 80
type input "52"
type input "653"
click at [22, 250] on icon "Play/Pause" at bounding box center [22, 246] width 13 height 13
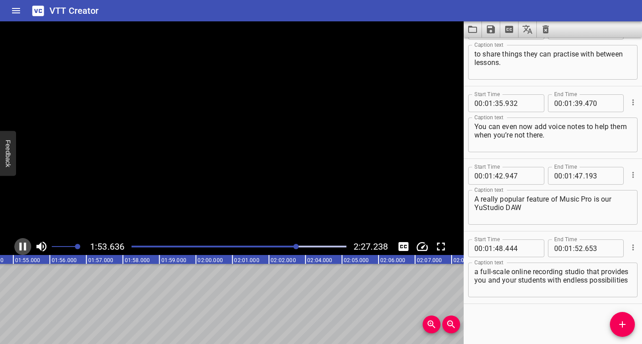
click at [22, 245] on icon "Play/Pause" at bounding box center [22, 246] width 13 height 13
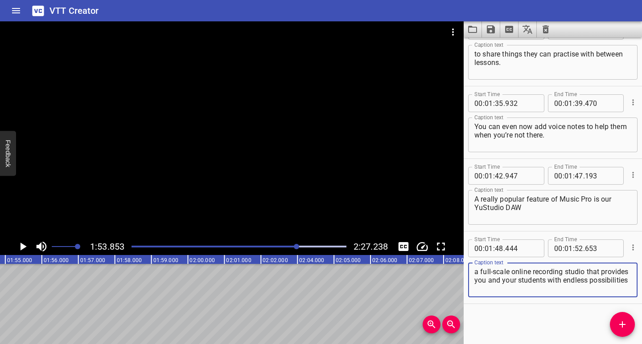
drag, startPoint x: 575, startPoint y: 280, endPoint x: 576, endPoint y: 291, distance: 11.2
click at [576, 291] on textarea "a full-scale online recording studio that provides you and your students with e…" at bounding box center [552, 280] width 157 height 25
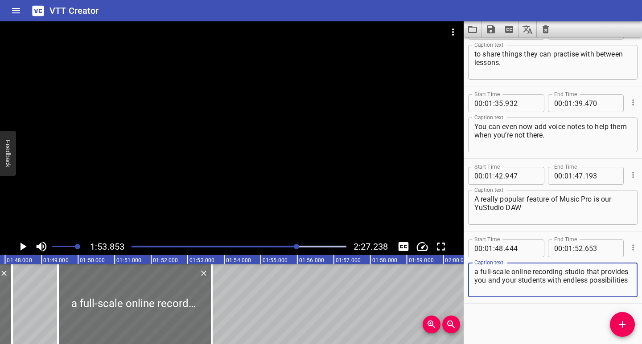
scroll to position [0, 3894]
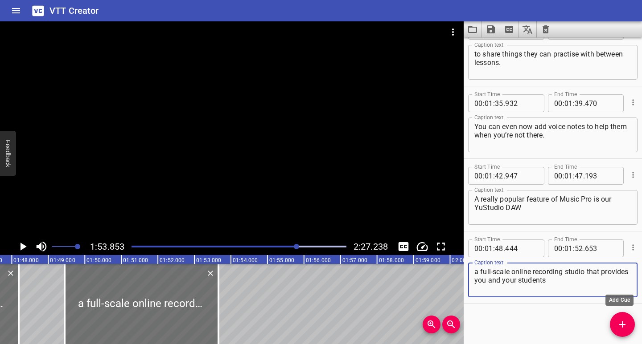
type textarea "a full-scale online recording studio that provides you and your students"
click at [622, 328] on icon "Add Cue" at bounding box center [622, 325] width 6 height 6
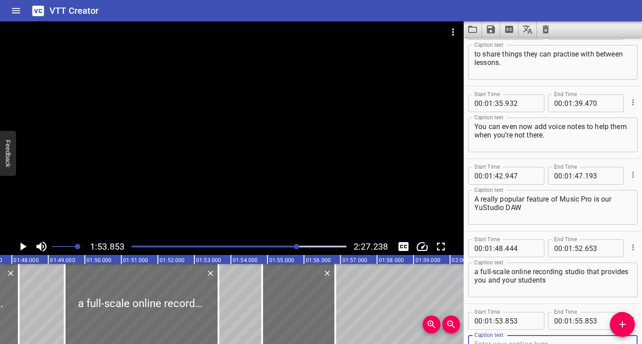
scroll to position [1482, 0]
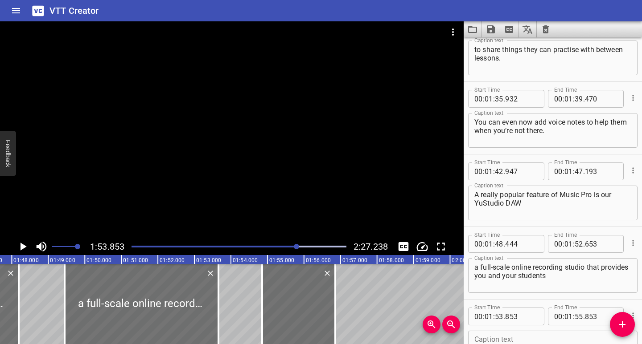
click at [502, 337] on textarea at bounding box center [552, 348] width 157 height 25
paste textarea "with endless possibilities for creating music in your lessons or at home."
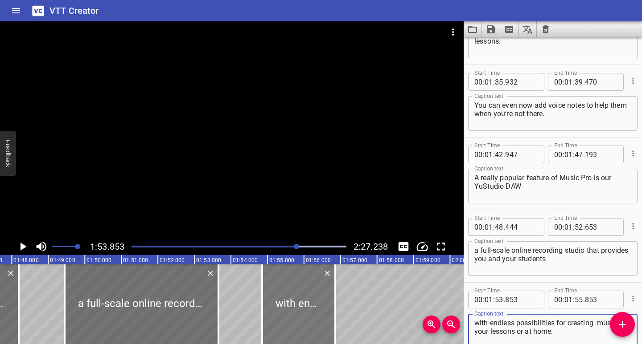
type textarea "with endless possibilities for creating music in your lessons or at home."
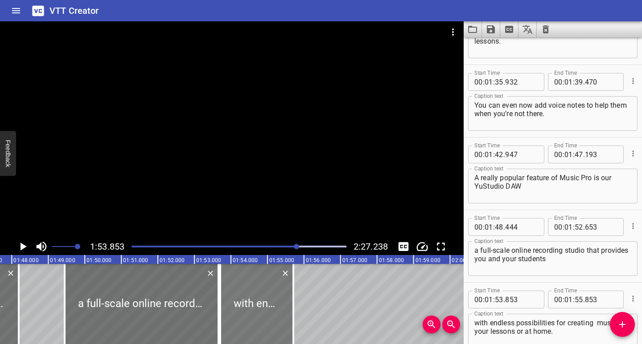
drag, startPoint x: 275, startPoint y: 326, endPoint x: 248, endPoint y: 332, distance: 27.9
click at [248, 332] on div at bounding box center [256, 304] width 73 height 80
type input "52"
type input "706"
type input "54"
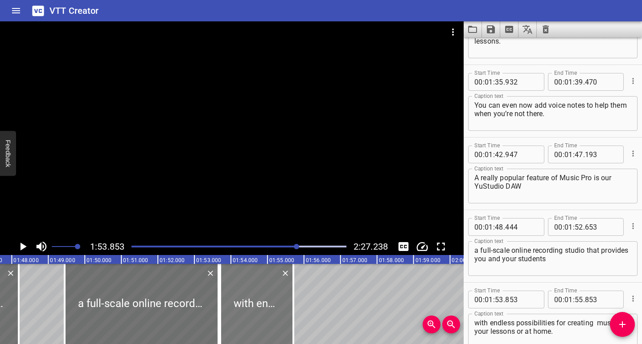
type input "706"
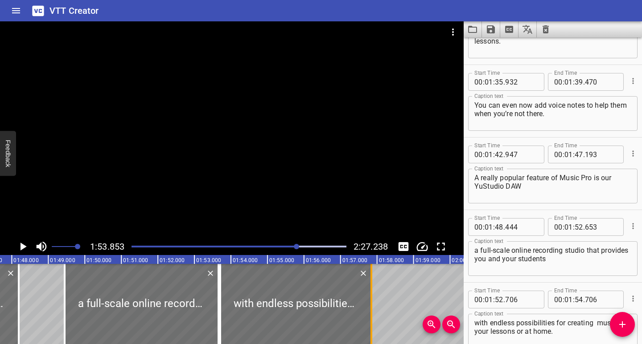
drag, startPoint x: 294, startPoint y: 327, endPoint x: 372, endPoint y: 327, distance: 78.0
click at [372, 327] on div at bounding box center [371, 304] width 2 height 80
type input "56"
type input "842"
click at [286, 248] on div at bounding box center [238, 247] width 225 height 12
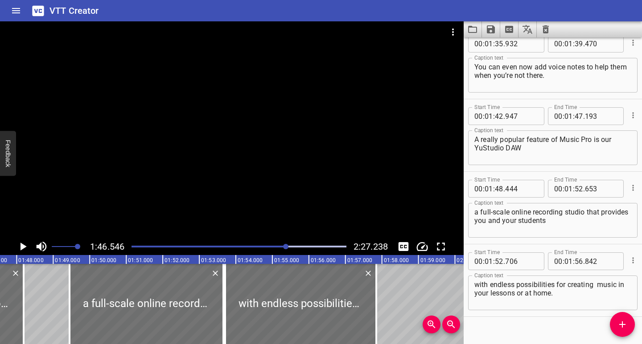
scroll to position [1551, 0]
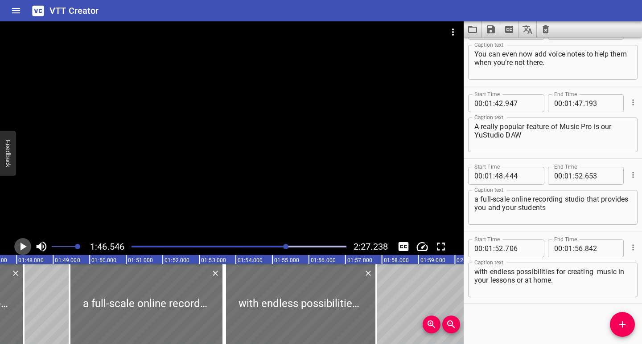
click at [21, 247] on icon "Play/Pause" at bounding box center [23, 247] width 6 height 8
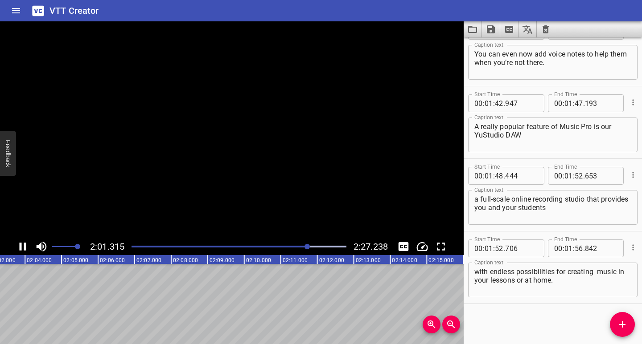
click at [22, 246] on icon "Play/Pause" at bounding box center [22, 246] width 13 height 13
drag, startPoint x: 622, startPoint y: 327, endPoint x: 577, endPoint y: 327, distance: 45.0
click at [620, 327] on icon "Add Cue" at bounding box center [622, 324] width 11 height 11
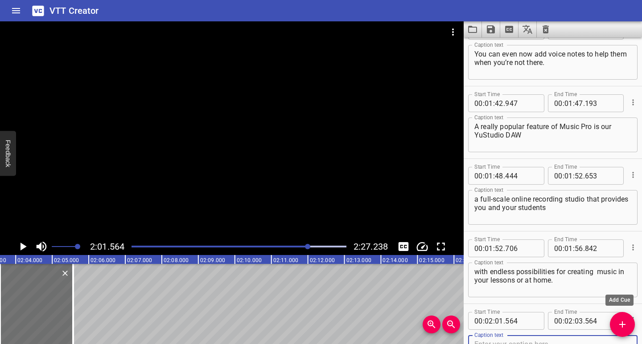
scroll to position [1555, 0]
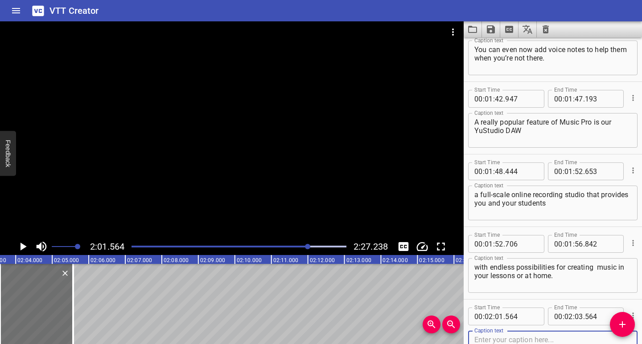
click at [503, 336] on textarea at bounding box center [552, 348] width 157 height 25
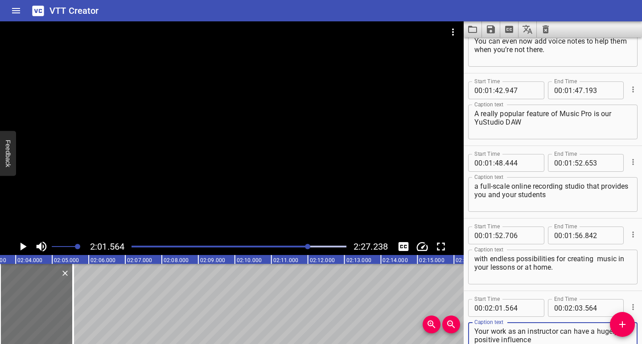
scroll to position [1623, 0]
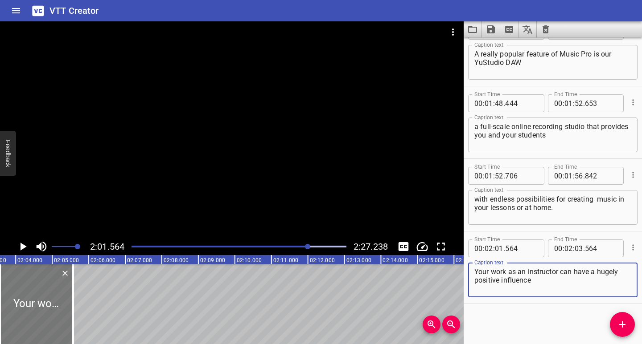
type textarea "Your work as an instructor can have a hugely positive influence"
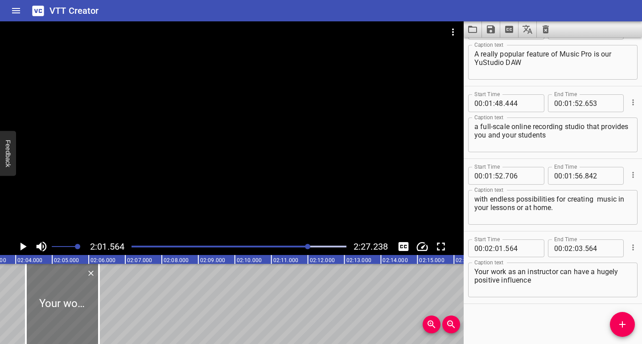
drag, startPoint x: 40, startPoint y: 311, endPoint x: 65, endPoint y: 315, distance: 26.2
click at [65, 315] on div at bounding box center [62, 304] width 73 height 80
type input "02"
type input "272"
type input "04"
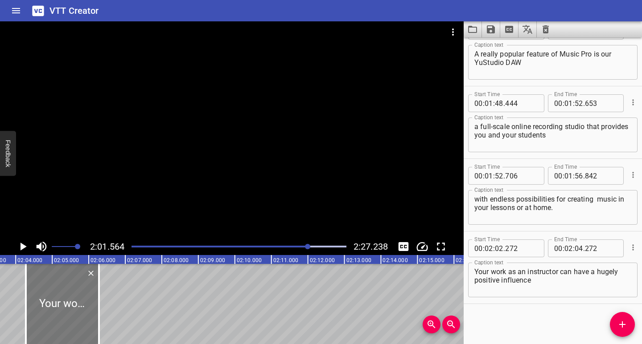
type input "272"
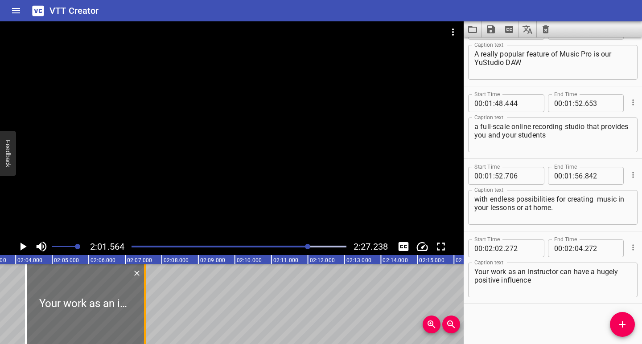
drag, startPoint x: 98, startPoint y: 314, endPoint x: 144, endPoint y: 315, distance: 45.9
click at [144, 315] on div at bounding box center [145, 304] width 2 height 80
type input "05"
type input "529"
click at [625, 323] on icon "Add Cue" at bounding box center [622, 324] width 11 height 11
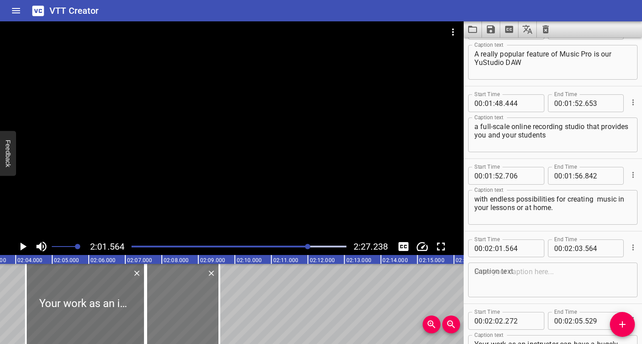
drag, startPoint x: 14, startPoint y: 319, endPoint x: 160, endPoint y: 332, distance: 146.7
type input "05"
type input "568"
type input "07"
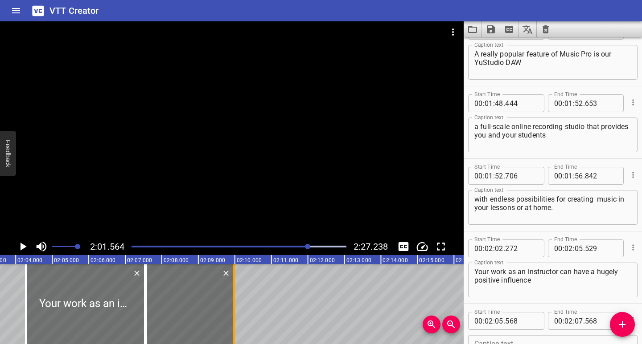
drag, startPoint x: 219, startPoint y: 331, endPoint x: 233, endPoint y: 334, distance: 14.5
click at [233, 334] on div at bounding box center [234, 304] width 2 height 80
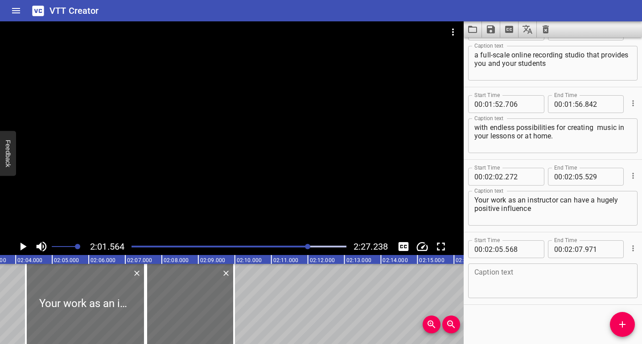
scroll to position [1696, 0]
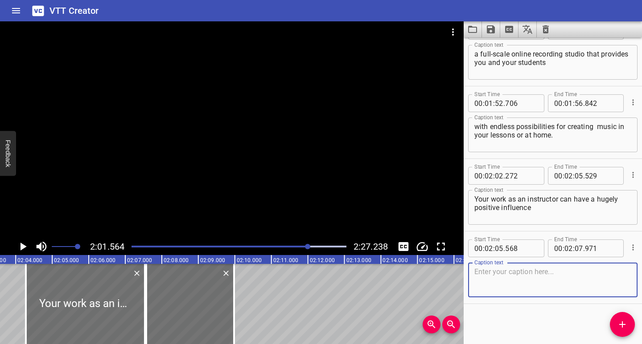
click at [509, 284] on textarea at bounding box center [552, 280] width 157 height 25
paste textarea "on the young people you teach."
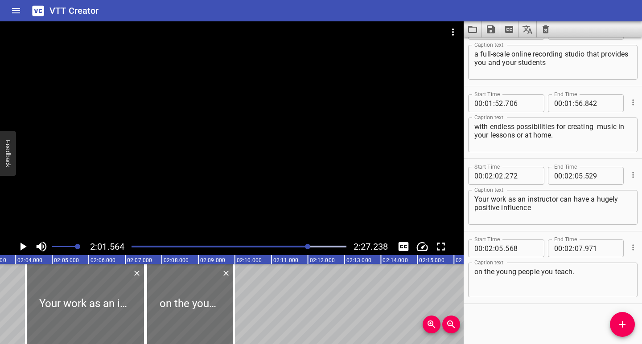
click at [304, 247] on div "Play progress" at bounding box center [201, 247] width 215 height 2
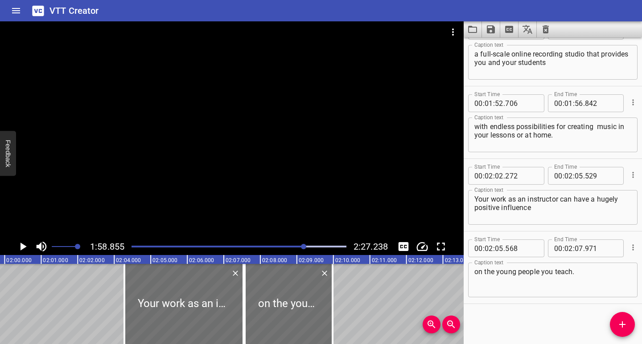
scroll to position [0, 4338]
click at [24, 247] on icon "Play/Pause" at bounding box center [23, 247] width 6 height 8
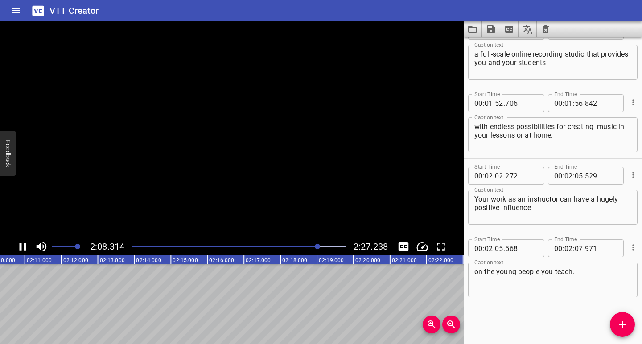
click at [23, 246] on icon "Play/Pause" at bounding box center [22, 246] width 13 height 13
click at [624, 326] on icon "Add Cue" at bounding box center [622, 324] width 11 height 11
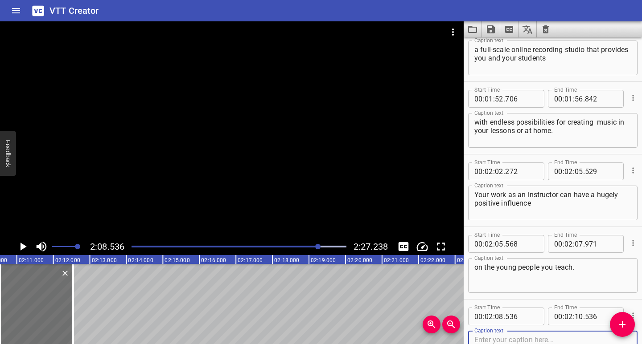
click at [532, 336] on textarea at bounding box center [552, 348] width 157 height 25
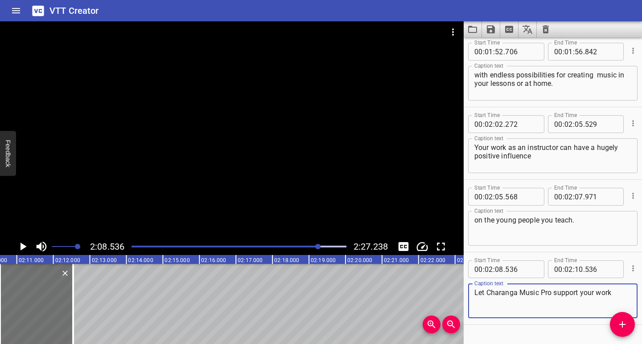
scroll to position [1768, 0]
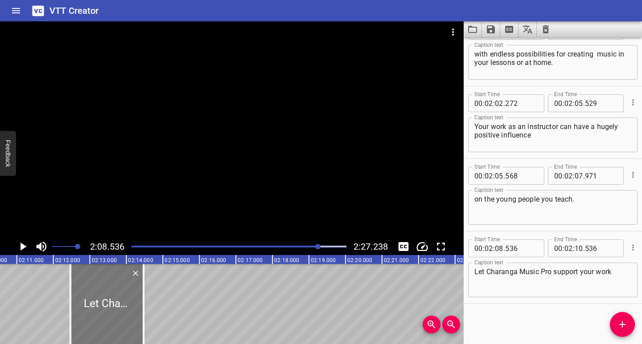
drag, startPoint x: 70, startPoint y: 311, endPoint x: 131, endPoint y: 324, distance: 63.4
click at [131, 324] on div at bounding box center [106, 304] width 73 height 80
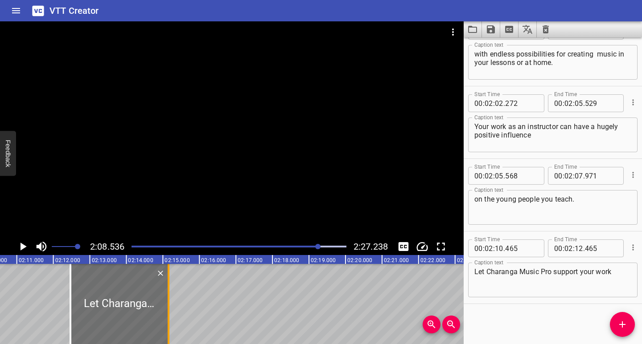
drag, startPoint x: 143, startPoint y: 322, endPoint x: 168, endPoint y: 322, distance: 25.0
click at [168, 322] on div at bounding box center [169, 304] width 2 height 80
click at [621, 327] on icon "Add Cue" at bounding box center [622, 324] width 11 height 11
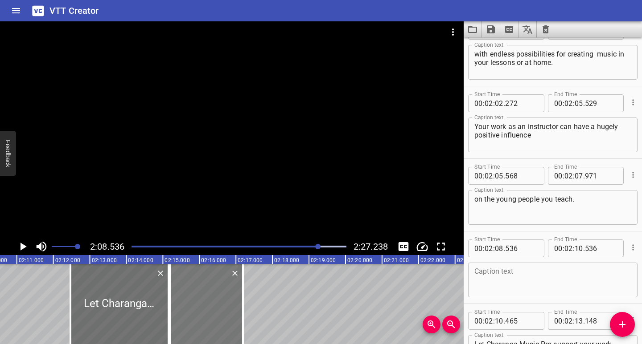
drag, startPoint x: 47, startPoint y: 312, endPoint x: 217, endPoint y: 319, distance: 169.5
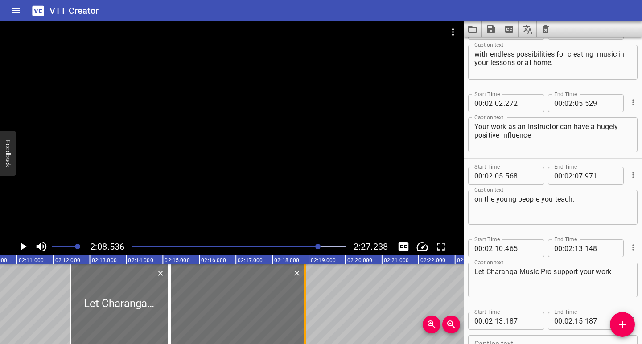
drag, startPoint x: 243, startPoint y: 320, endPoint x: 310, endPoint y: 323, distance: 66.5
click at [306, 323] on div at bounding box center [305, 304] width 2 height 80
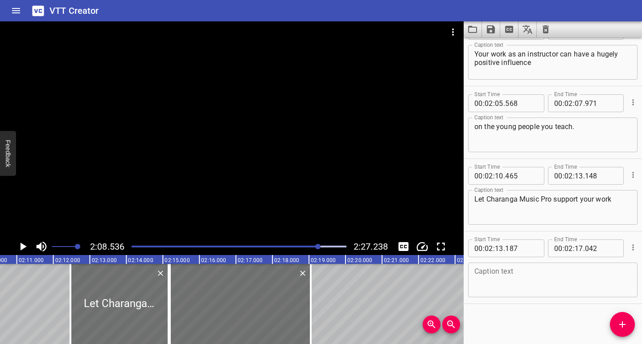
click at [509, 281] on textarea at bounding box center [552, 280] width 157 height 25
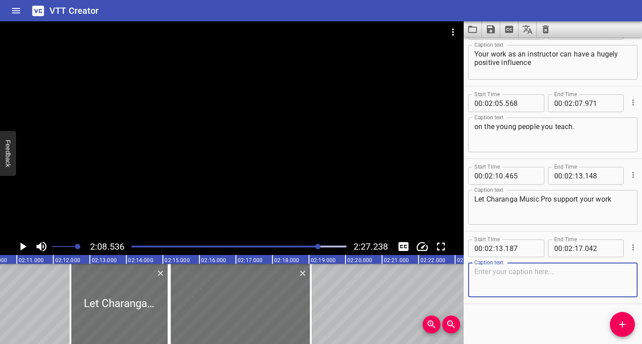
paste textarea "and help you and your students to really enjoy the journey."
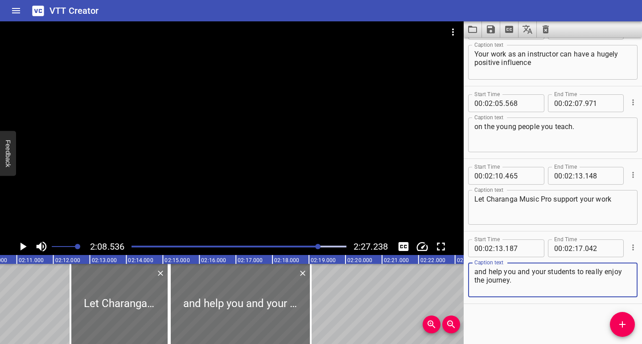
click at [312, 247] on div "Play progress" at bounding box center [211, 247] width 215 height 2
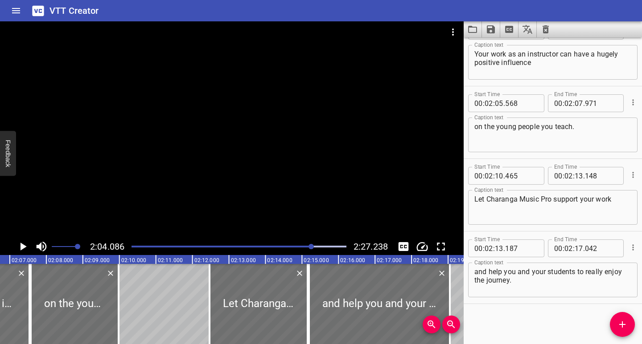
scroll to position [0, 4529]
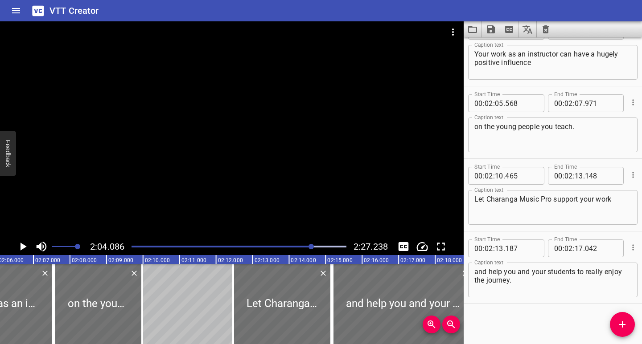
click at [20, 249] on icon "Play/Pause" at bounding box center [22, 246] width 13 height 13
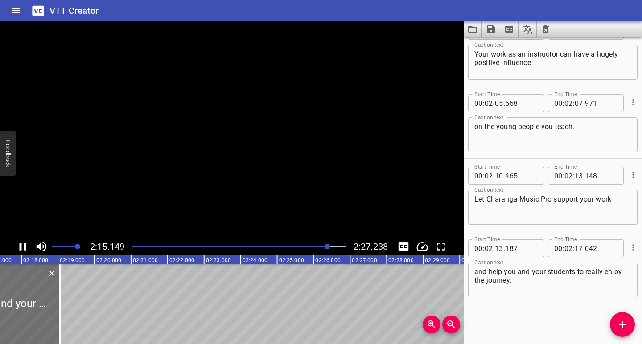
click at [23, 245] on icon "Play/Pause" at bounding box center [22, 246] width 13 height 13
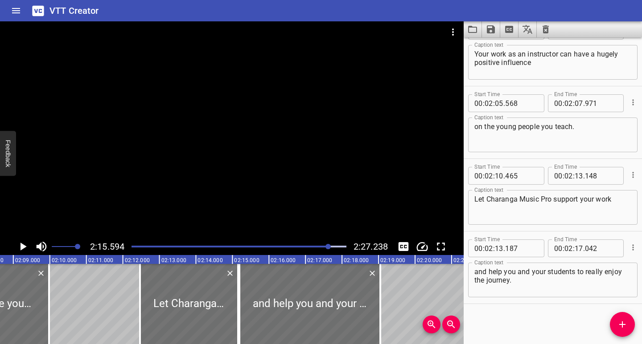
scroll to position [0, 4609]
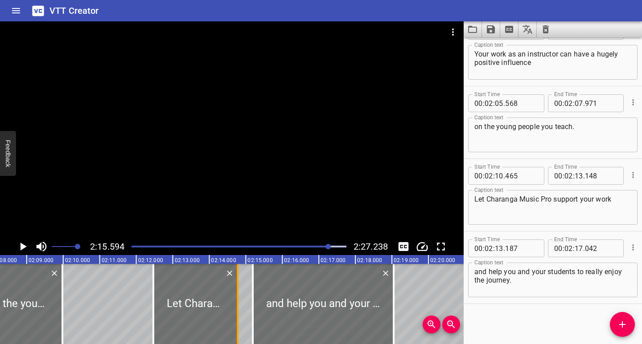
drag, startPoint x: 248, startPoint y: 321, endPoint x: 233, endPoint y: 330, distance: 17.2
click at [233, 330] on div at bounding box center [237, 304] width 9 height 80
drag, startPoint x: 255, startPoint y: 329, endPoint x: 240, endPoint y: 332, distance: 15.0
click at [240, 332] on div at bounding box center [237, 304] width 9 height 80
click at [320, 249] on div at bounding box center [238, 247] width 225 height 12
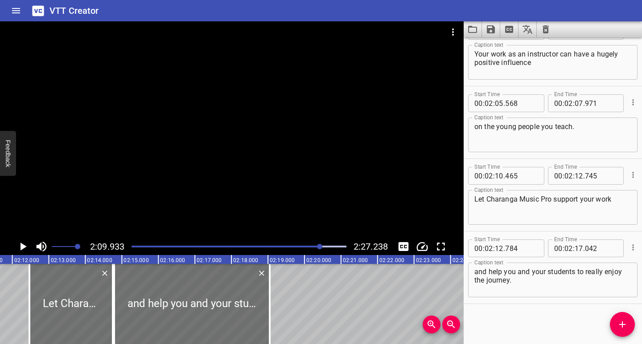
scroll to position [0, 4743]
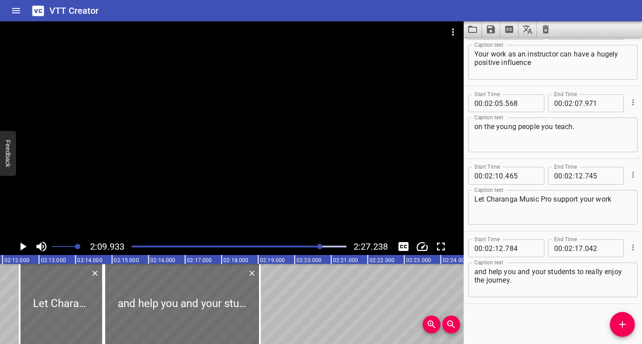
click at [21, 247] on icon "Play/Pause" at bounding box center [23, 247] width 6 height 8
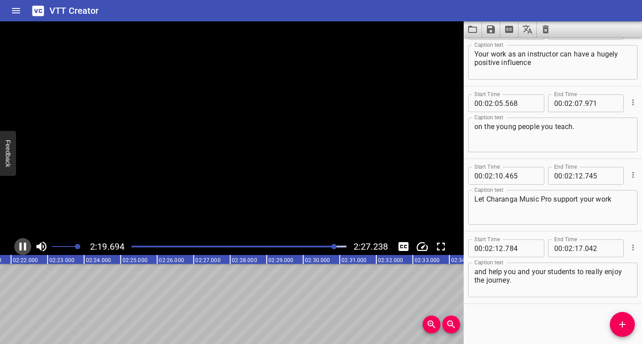
click at [21, 247] on icon "Play/Pause" at bounding box center [23, 247] width 7 height 8
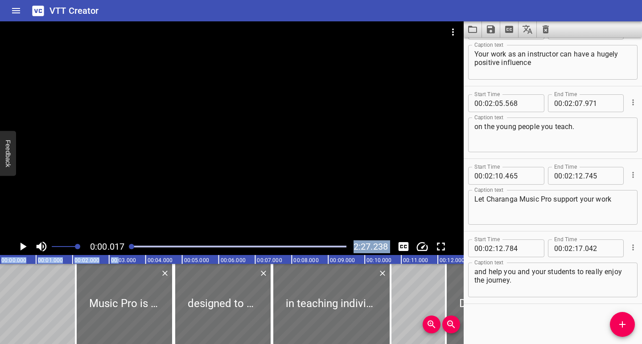
scroll to position [0, 0]
drag, startPoint x: 336, startPoint y: 247, endPoint x: 115, endPoint y: 262, distance: 221.9
click at [115, 262] on div "0:00.000 2:27.238 00:00.000 00:01.000 00:02.000 00:03.000 00:04.000 00:05.000 0…" at bounding box center [231, 182] width 463 height 323
click at [20, 246] on icon "Play/Pause" at bounding box center [22, 246] width 13 height 13
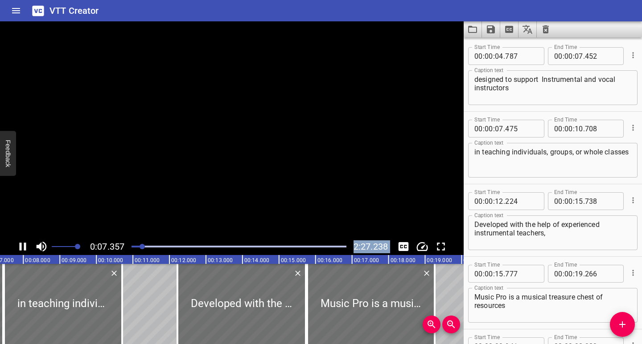
scroll to position [145, 0]
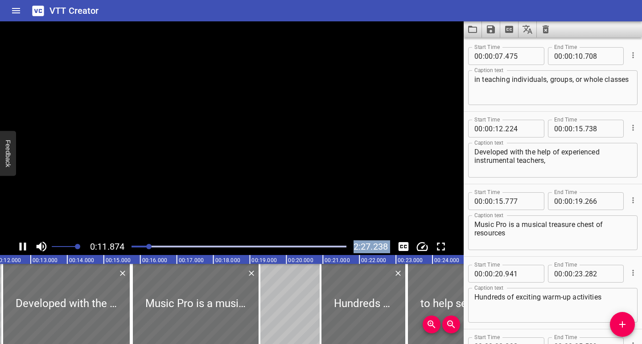
click at [14, 238] on button "Play/Pause" at bounding box center [22, 246] width 17 height 17
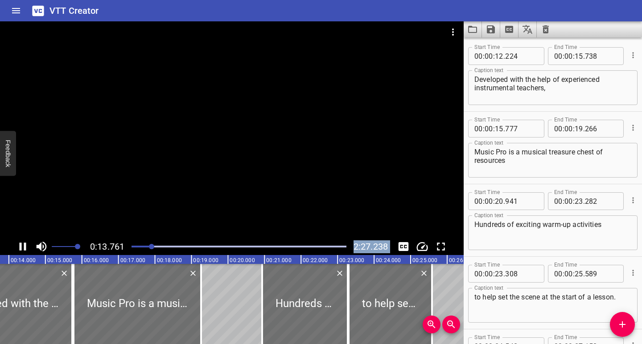
click at [26, 248] on icon "Play/Pause" at bounding box center [22, 246] width 13 height 13
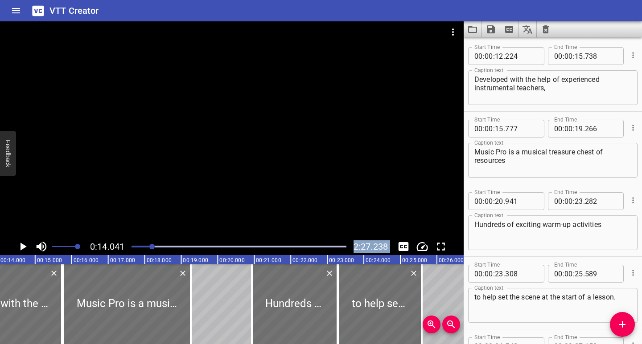
scroll to position [0, 0]
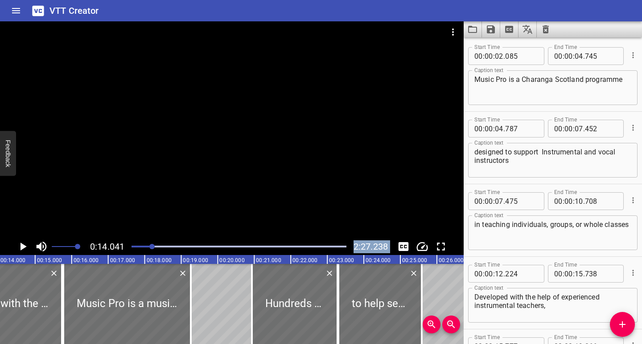
click at [540, 156] on textarea "designed to support Instrumental and vocal instructors" at bounding box center [552, 160] width 157 height 25
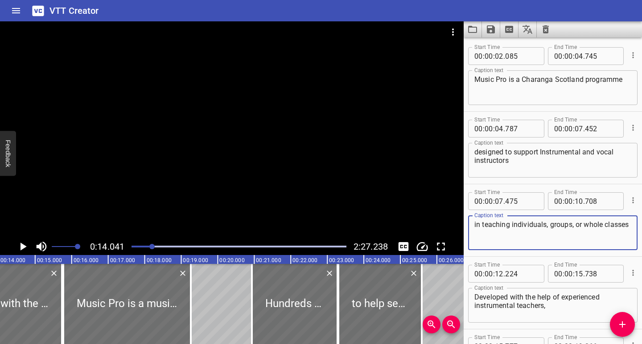
click at [507, 234] on textarea "in teaching individuals, groups, or whole classes" at bounding box center [552, 233] width 157 height 25
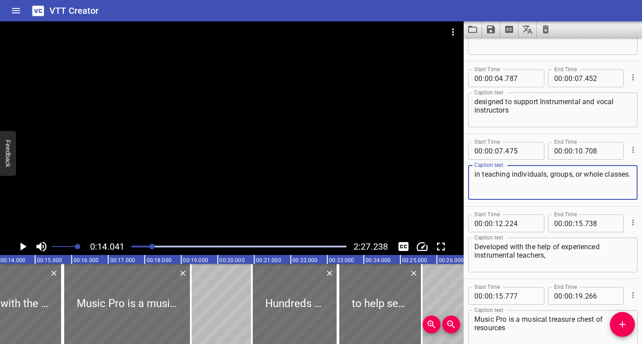
scroll to position [148, 0]
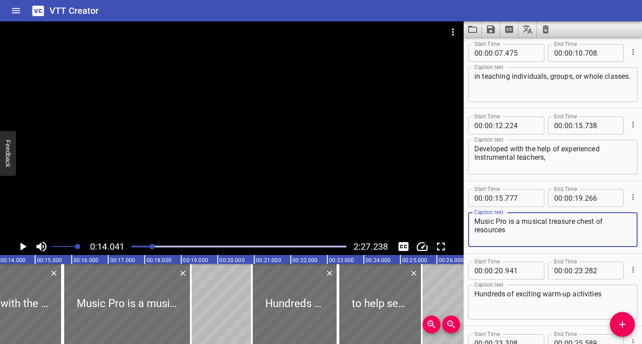
click at [517, 230] on textarea "Music Pro is a musical treasure chest of resources" at bounding box center [552, 229] width 157 height 25
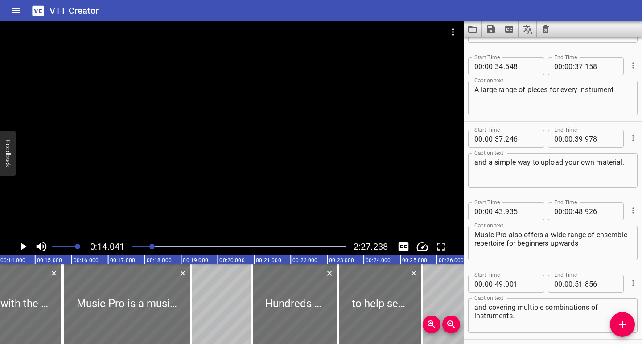
scroll to position [520, 0]
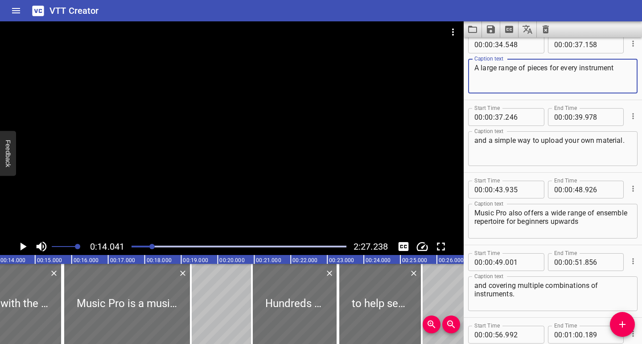
click at [617, 69] on textarea "A large range of pieces for every instrument" at bounding box center [552, 76] width 157 height 25
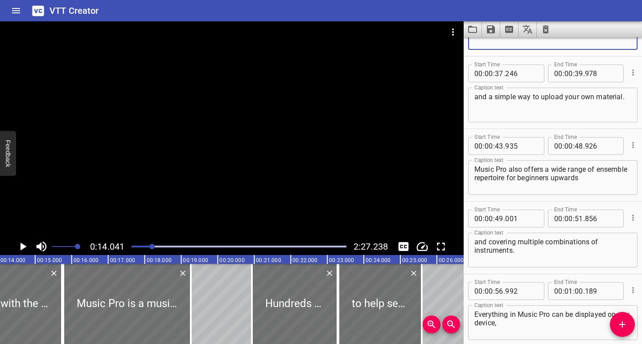
scroll to position [594, 0]
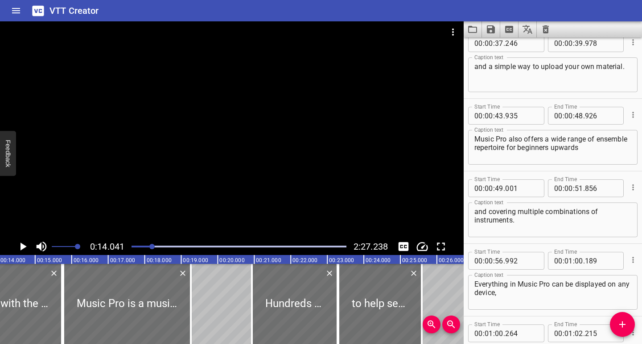
click at [612, 148] on textarea "Music Pro also offers a wide range of ensemble repertoire for beginners upwards" at bounding box center [552, 147] width 157 height 25
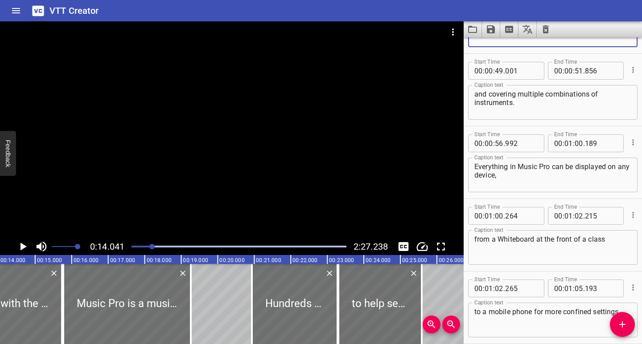
scroll to position [743, 0]
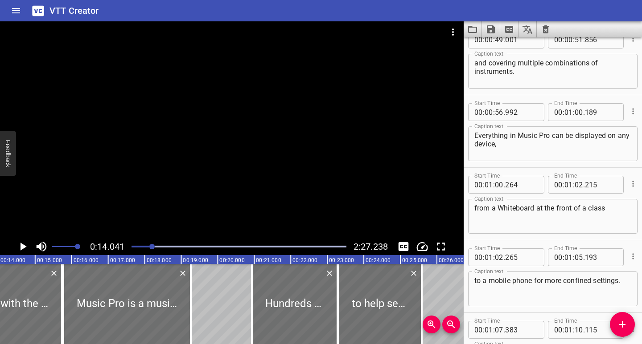
click at [605, 210] on textarea "from a Whiteboard at the front of a class" at bounding box center [552, 216] width 157 height 25
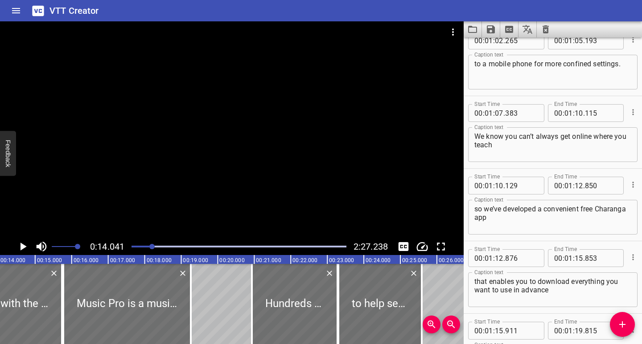
scroll to position [966, 0]
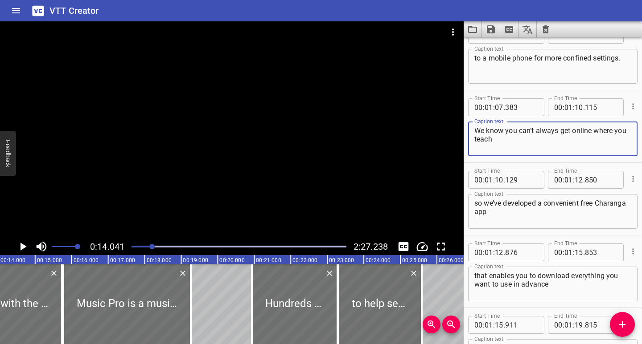
click at [511, 140] on textarea "We know you can’t always get online where you teach" at bounding box center [552, 139] width 157 height 25
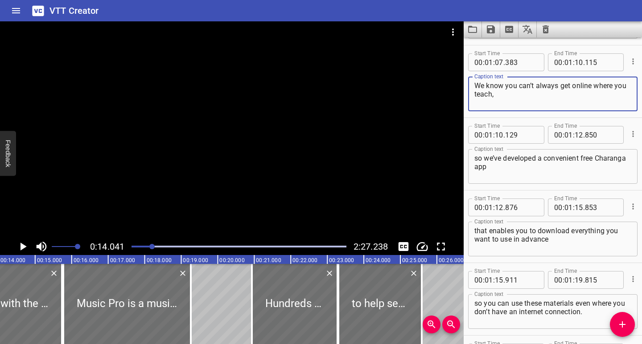
scroll to position [1039, 0]
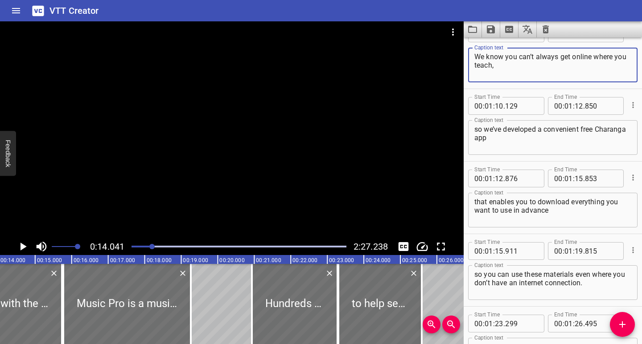
click at [520, 139] on textarea "so we’ve developed a convenient free Charanga app" at bounding box center [552, 137] width 157 height 25
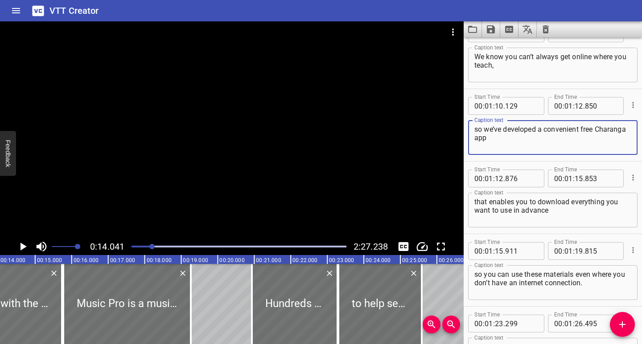
click at [552, 211] on textarea "that enables you to download everything you want to use in advance" at bounding box center [552, 210] width 157 height 25
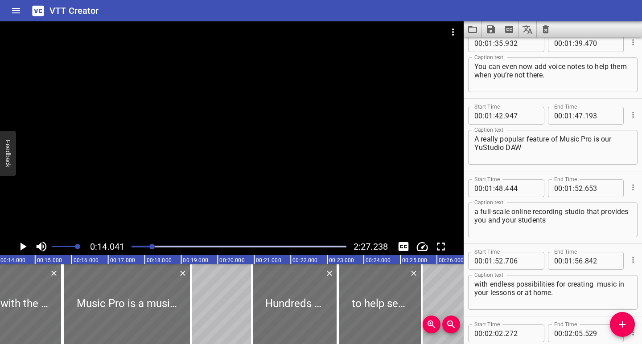
scroll to position [1559, 0]
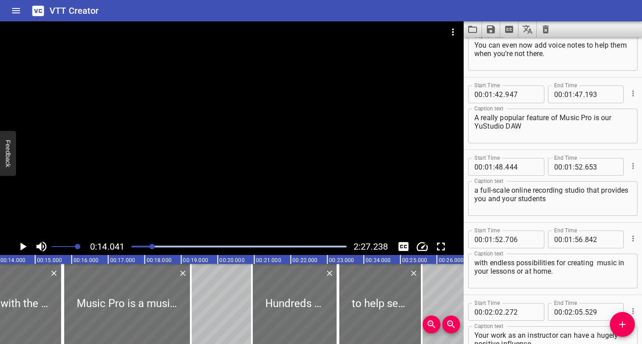
click at [521, 127] on textarea "A really popular feature of Music Pro is our YuStudio DAW" at bounding box center [552, 126] width 157 height 25
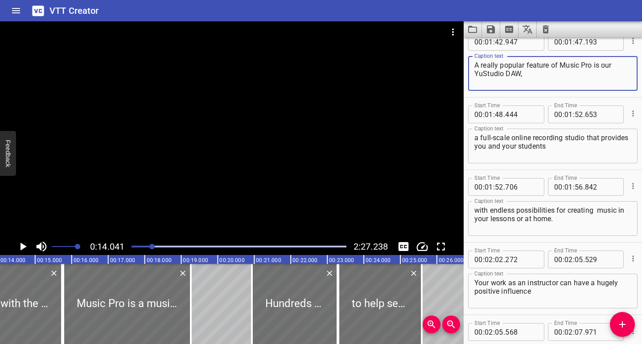
scroll to position [1634, 0]
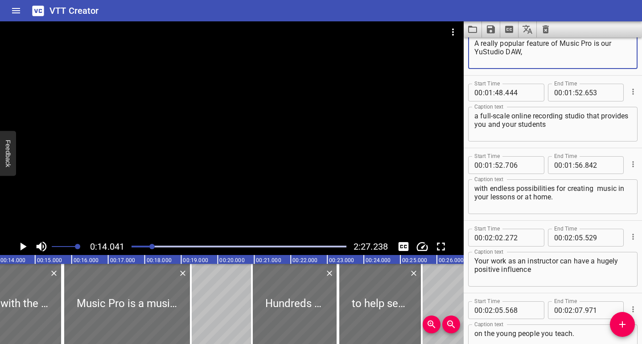
click at [598, 188] on textarea "with endless possibilities for creating music in your lessons or at home." at bounding box center [552, 196] width 157 height 25
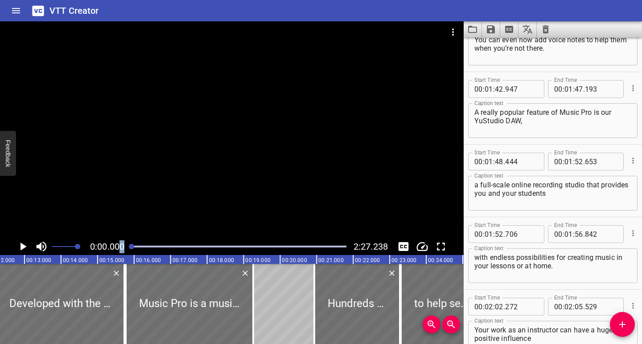
scroll to position [0, 274]
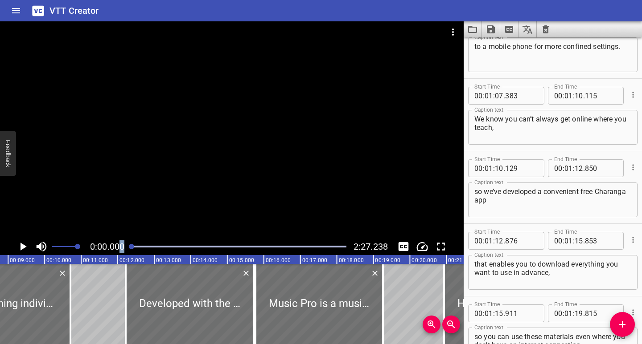
drag, startPoint x: 154, startPoint y: 247, endPoint x: 105, endPoint y: 249, distance: 48.6
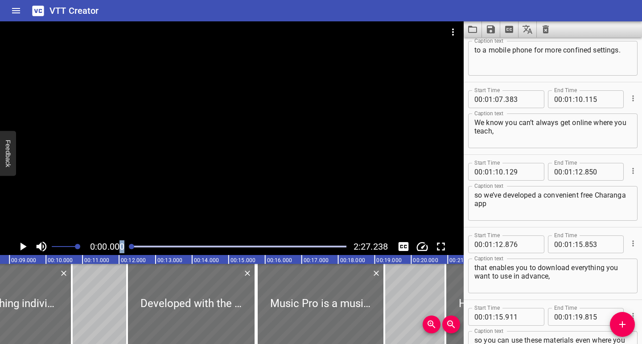
click at [120, 248] on div "0:00.000 2:27.238" at bounding box center [231, 246] width 463 height 17
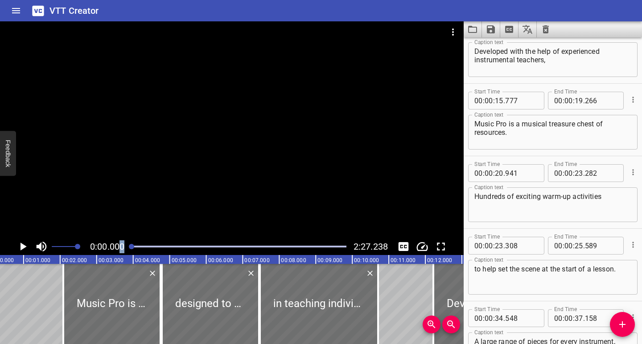
scroll to position [0, 0]
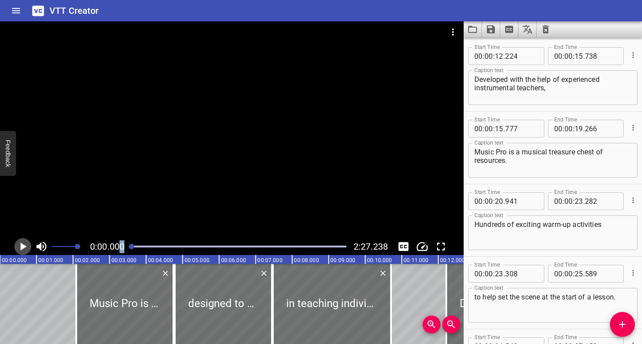
click at [24, 250] on icon "Play/Pause" at bounding box center [22, 246] width 13 height 13
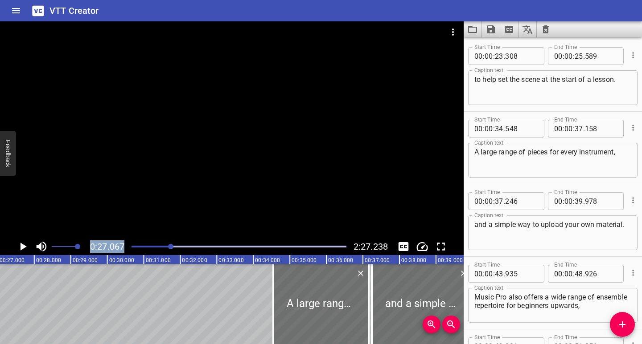
click at [14, 238] on button "Play/Pause" at bounding box center [22, 246] width 17 height 17
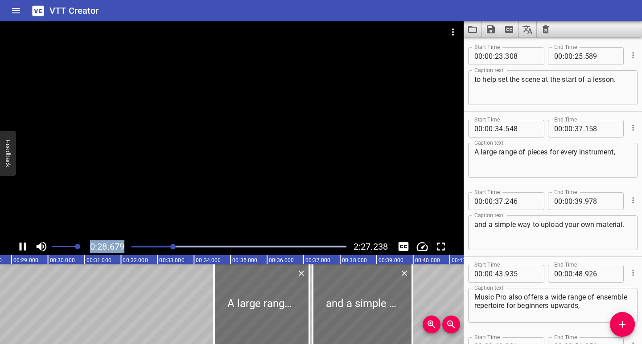
click at [28, 246] on icon "Play/Pause" at bounding box center [22, 246] width 13 height 13
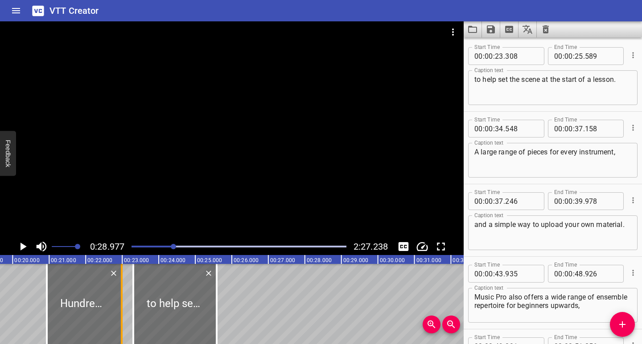
drag, startPoint x: 127, startPoint y: 325, endPoint x: 117, endPoint y: 331, distance: 12.0
click at [117, 331] on div at bounding box center [121, 304] width 9 height 80
drag, startPoint x: 134, startPoint y: 327, endPoint x: 125, endPoint y: 329, distance: 9.5
click at [125, 329] on div at bounding box center [123, 304] width 9 height 80
click at [160, 248] on div at bounding box center [238, 247] width 225 height 12
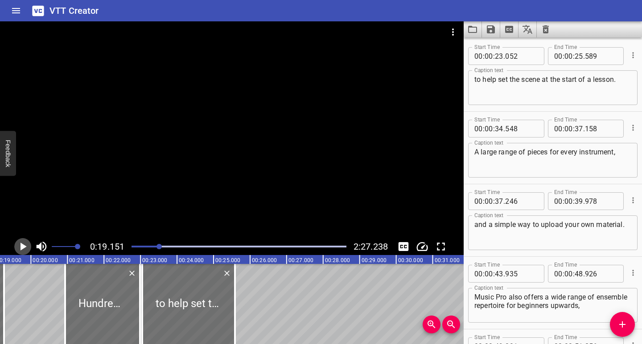
click at [21, 249] on icon "Play/Pause" at bounding box center [23, 247] width 6 height 8
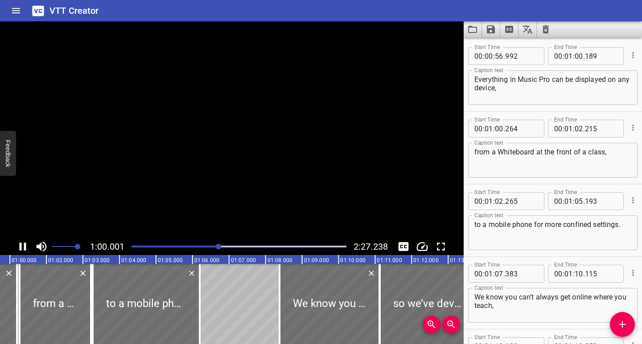
scroll to position [0, 2190]
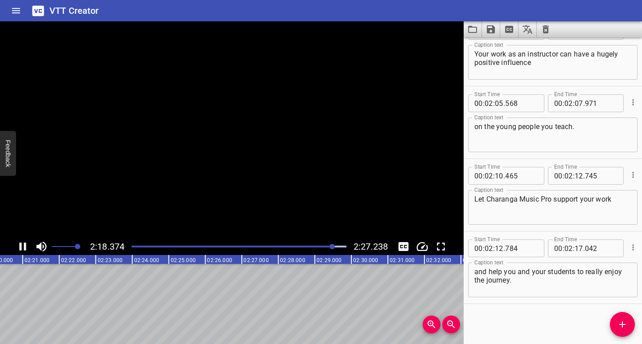
click at [21, 246] on icon "Play/Pause" at bounding box center [23, 247] width 7 height 8
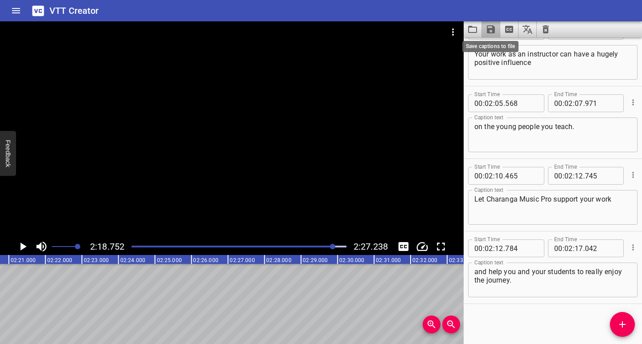
click at [490, 32] on icon "Save captions to file" at bounding box center [490, 29] width 11 height 11
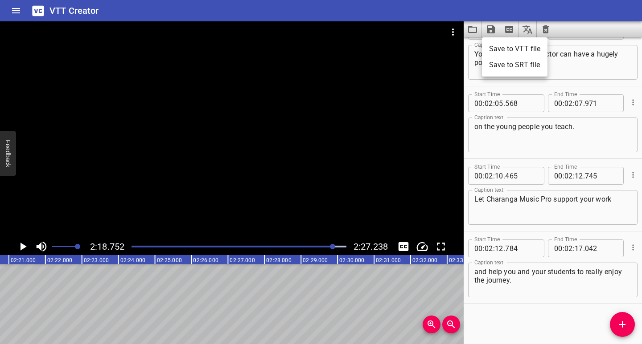
click at [504, 49] on li "Save to VTT file" at bounding box center [514, 49] width 65 height 16
click at [490, 31] on icon "Save captions to file" at bounding box center [490, 29] width 11 height 11
click at [499, 66] on li "Save to SRT file" at bounding box center [514, 65] width 65 height 16
